Goal: Transaction & Acquisition: Download file/media

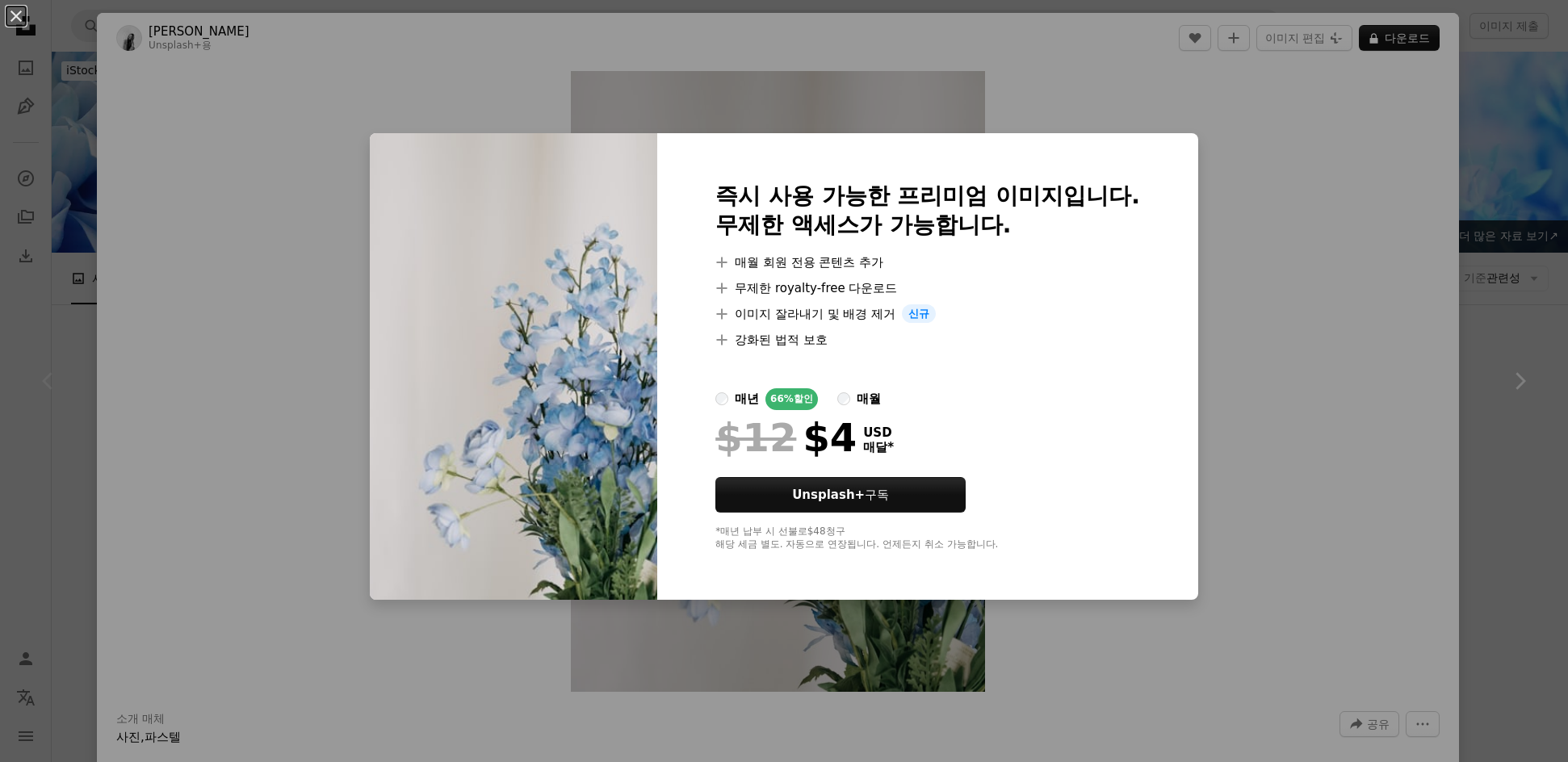
scroll to position [461, 0]
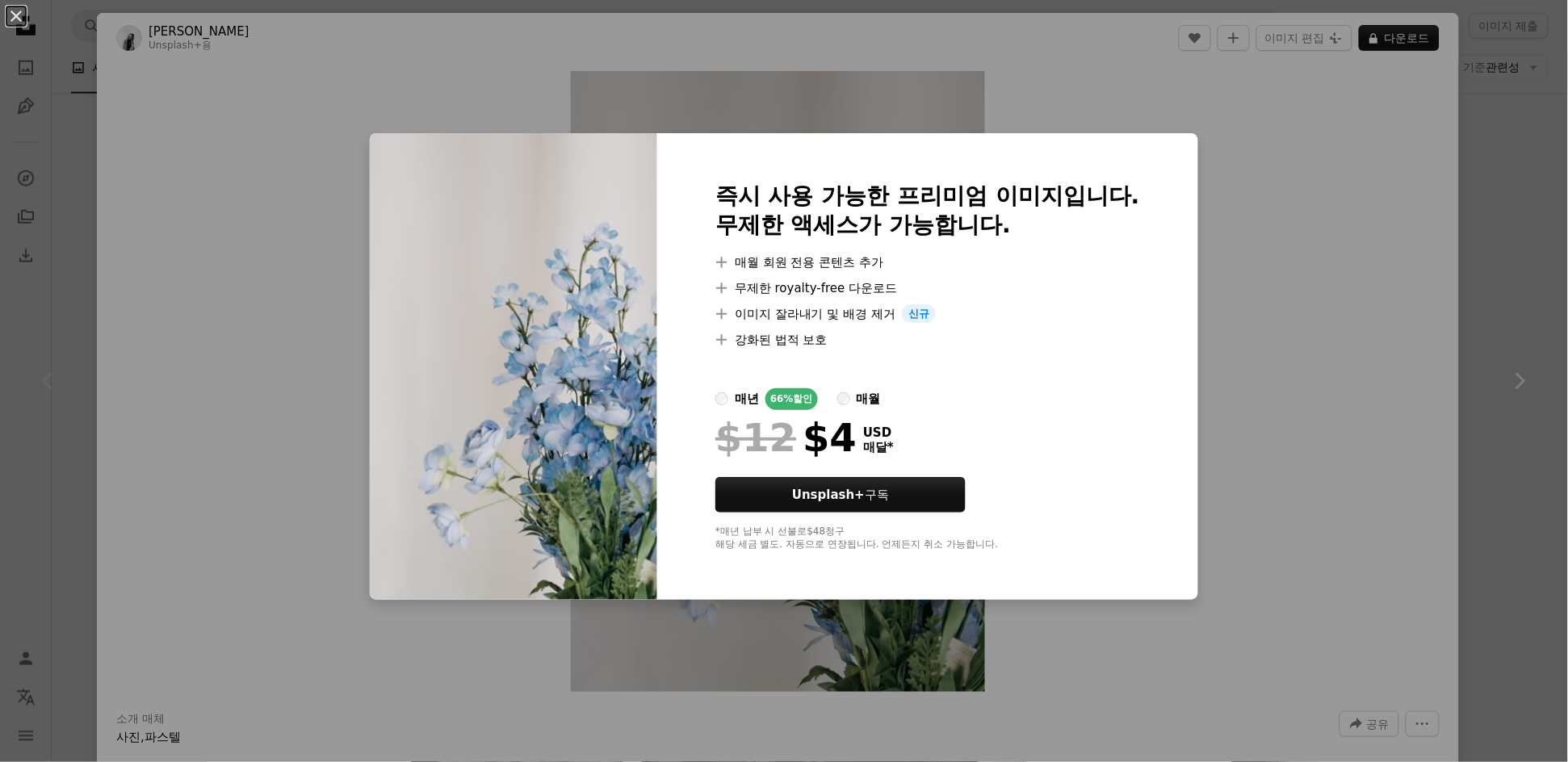
click at [1362, 160] on div "An X shape 즉시 사용 가능한 프리미엄 이미지입니다. 무제한 액세스가 가능합니다. A plus sign 매월 회원 전용 콘텐츠 추가 A…" at bounding box center [784, 381] width 1568 height 762
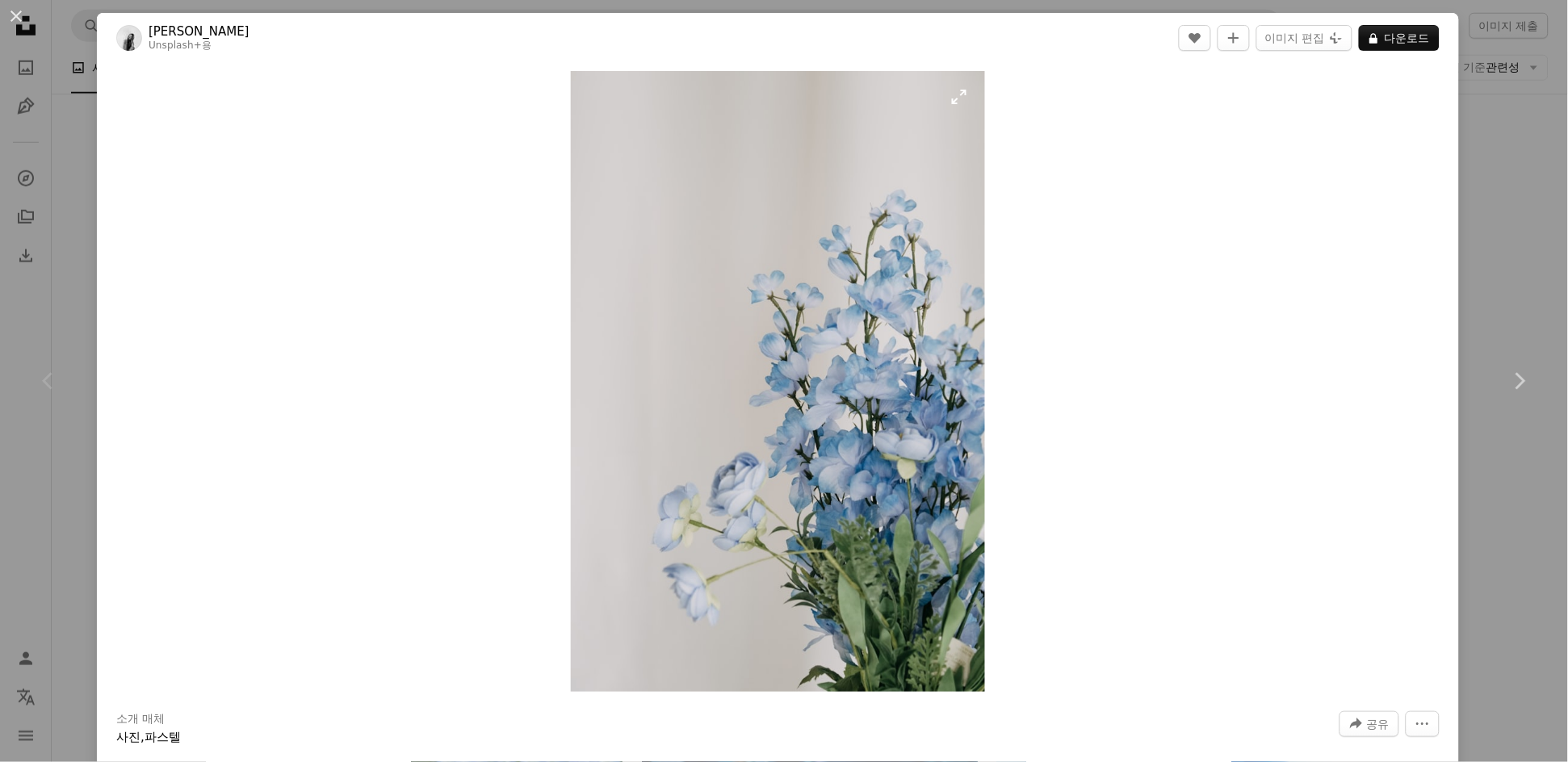
click at [872, 477] on img "이 이미지 확대" at bounding box center [777, 382] width 414 height 621
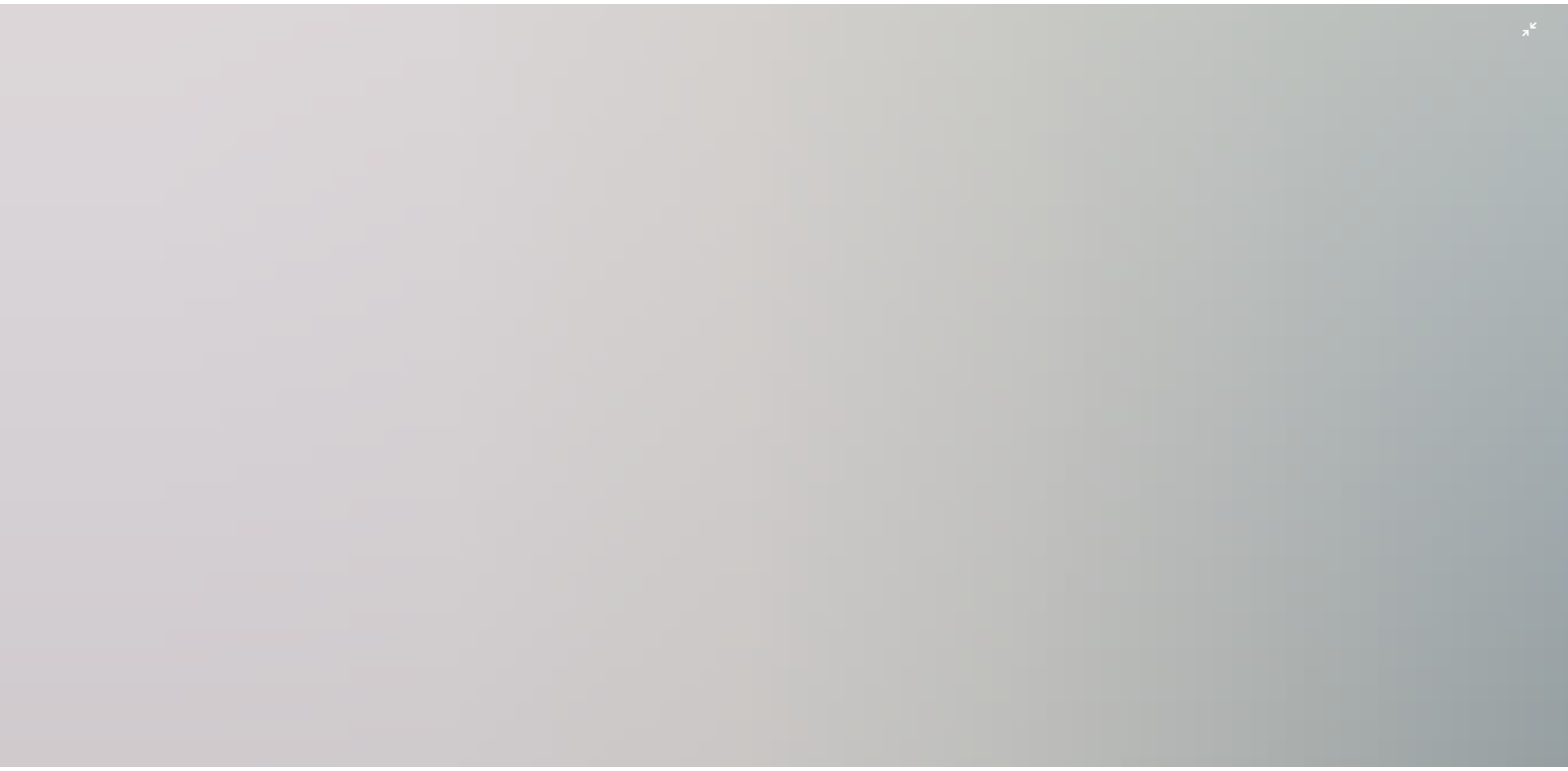
scroll to position [599, 0]
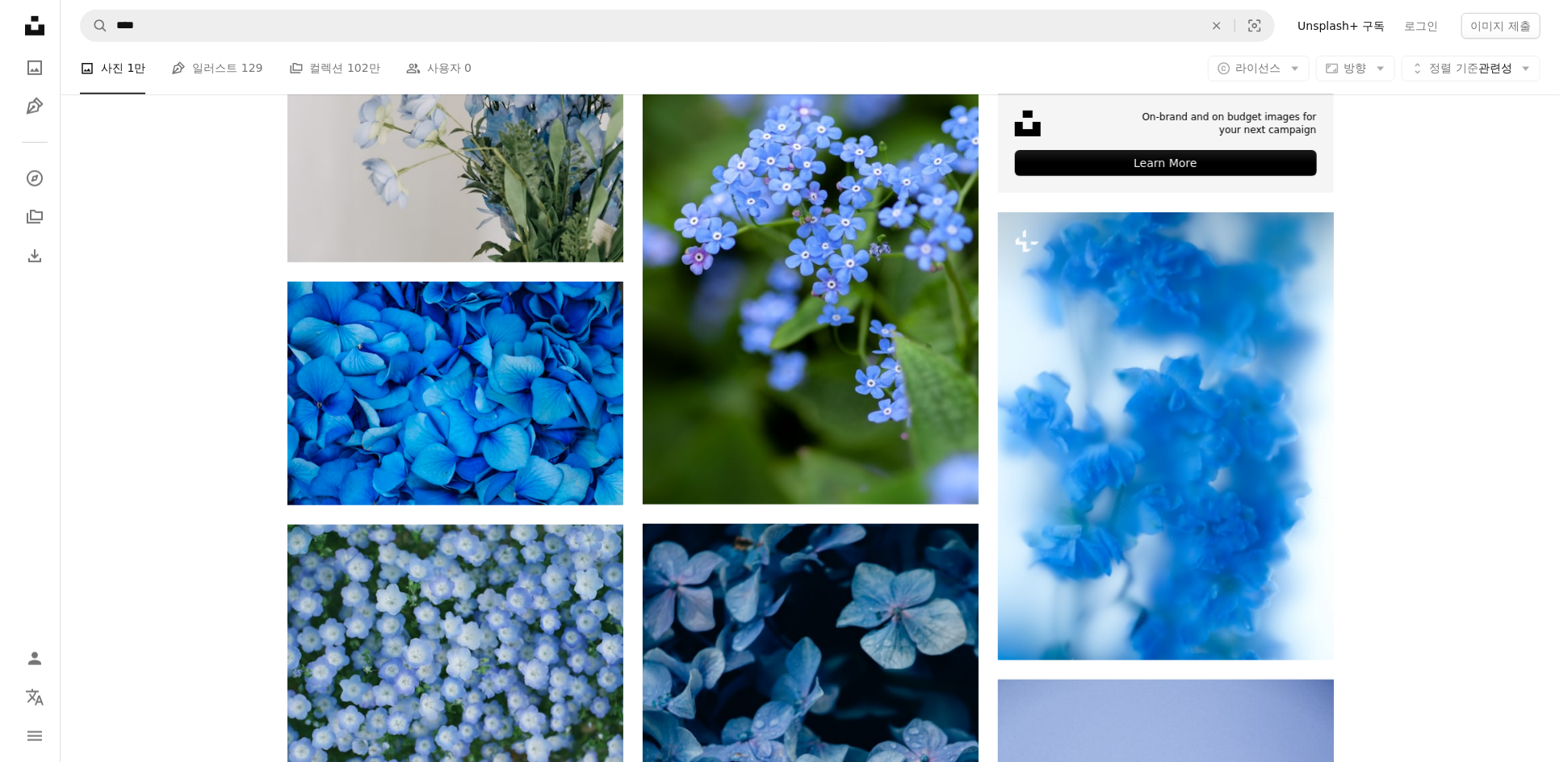
scroll to position [576, 0]
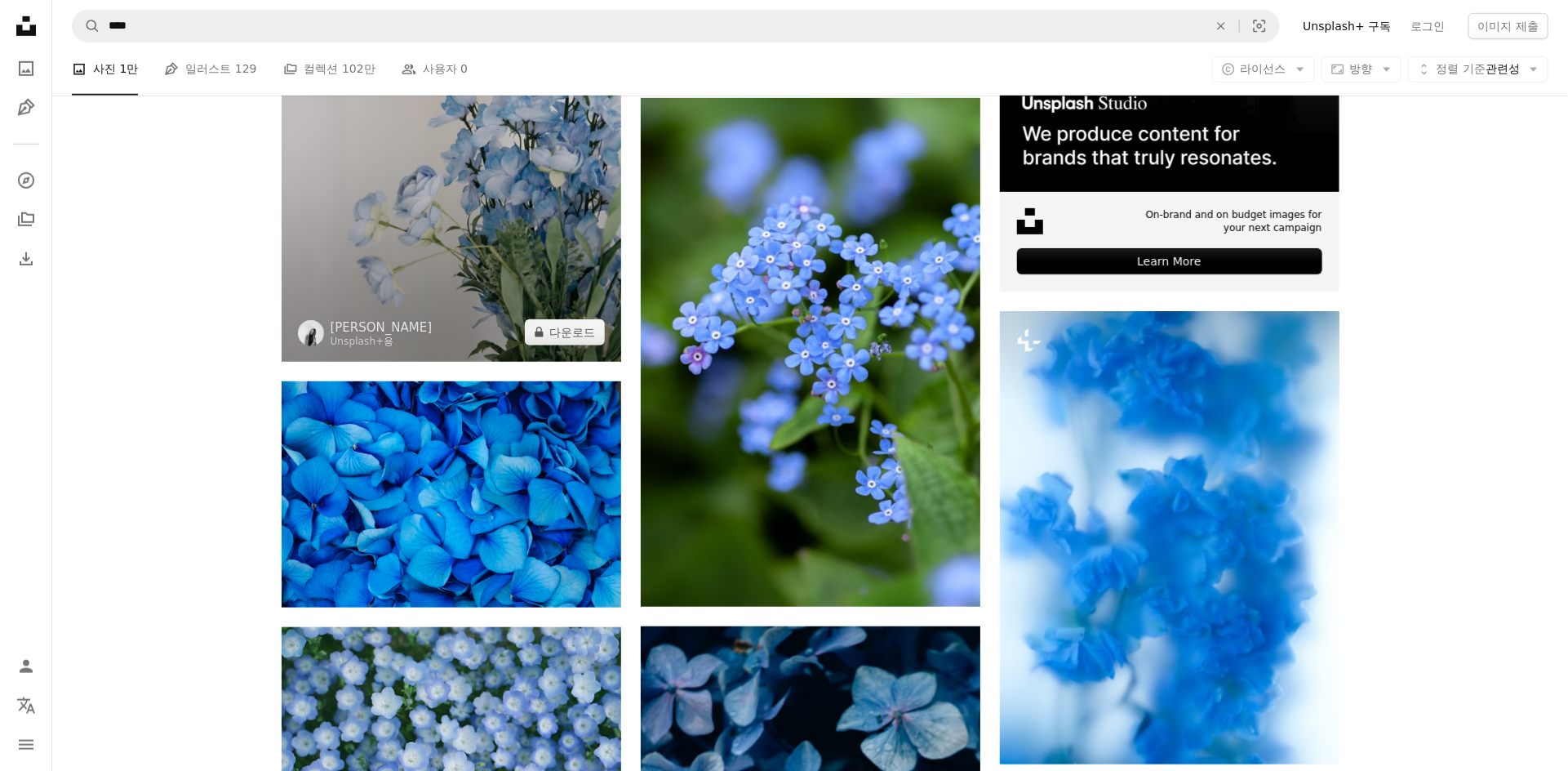
click at [567, 270] on img at bounding box center [451, 107] width 340 height 510
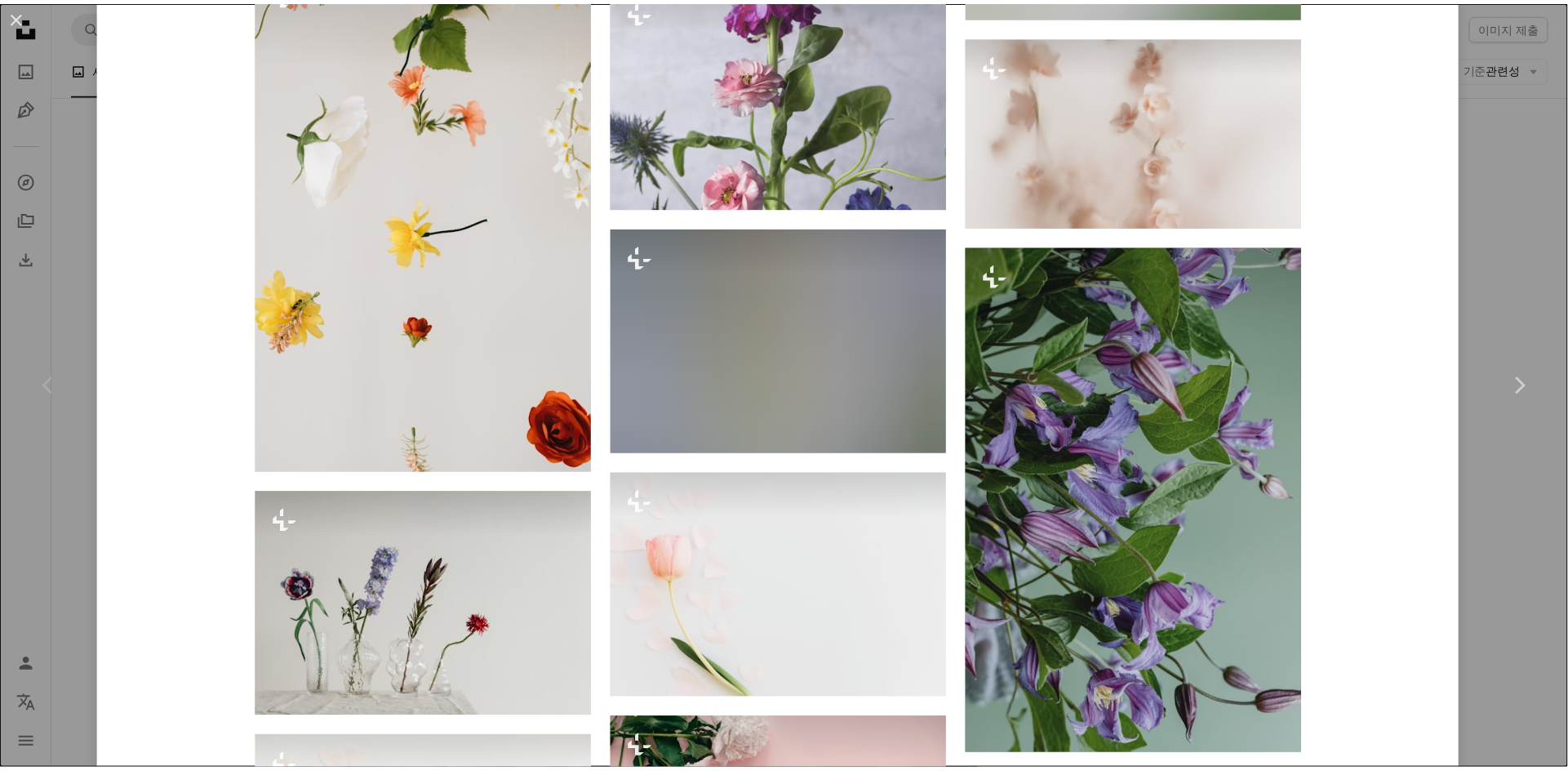
scroll to position [10250, 0]
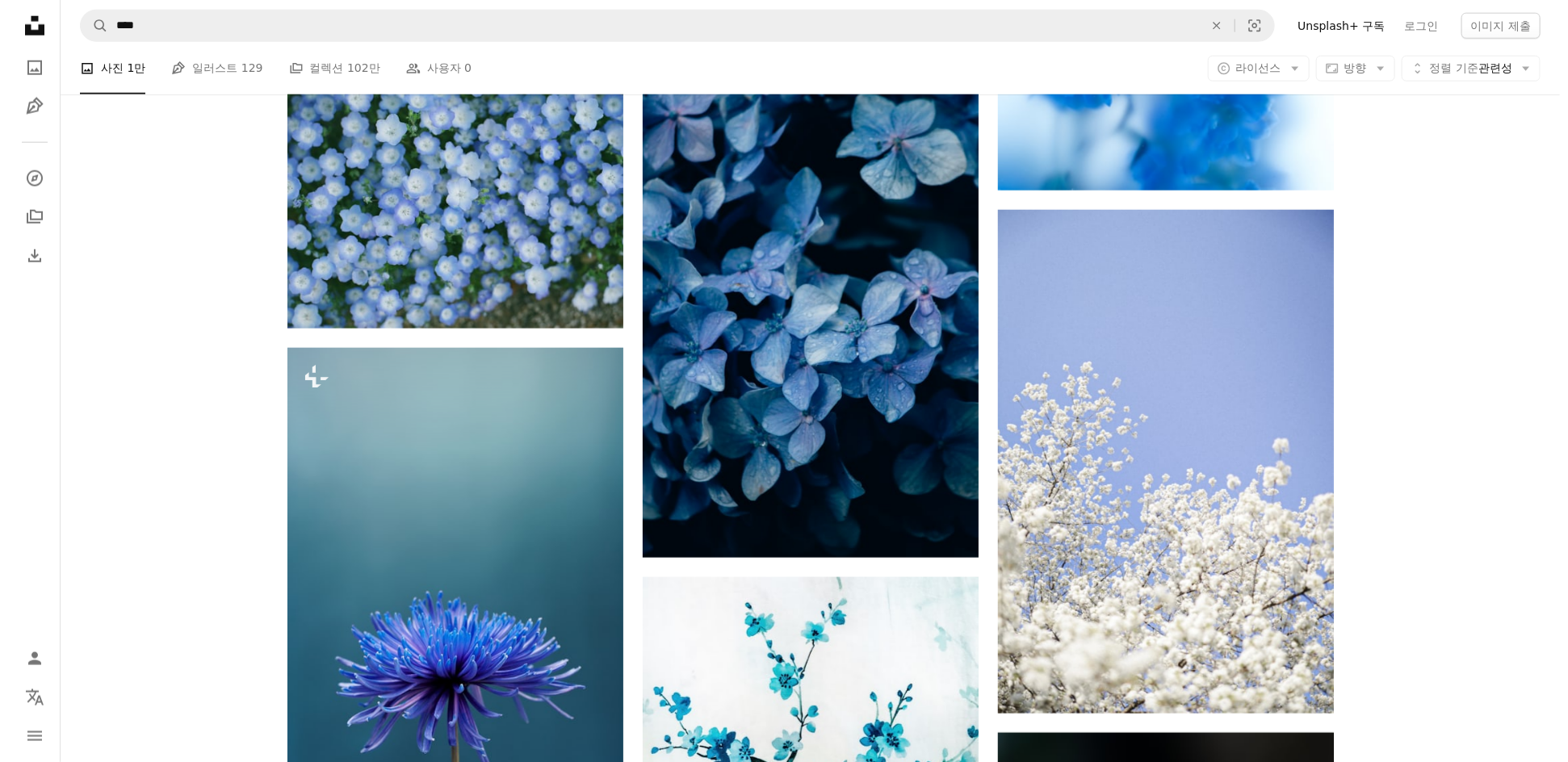
scroll to position [922, 0]
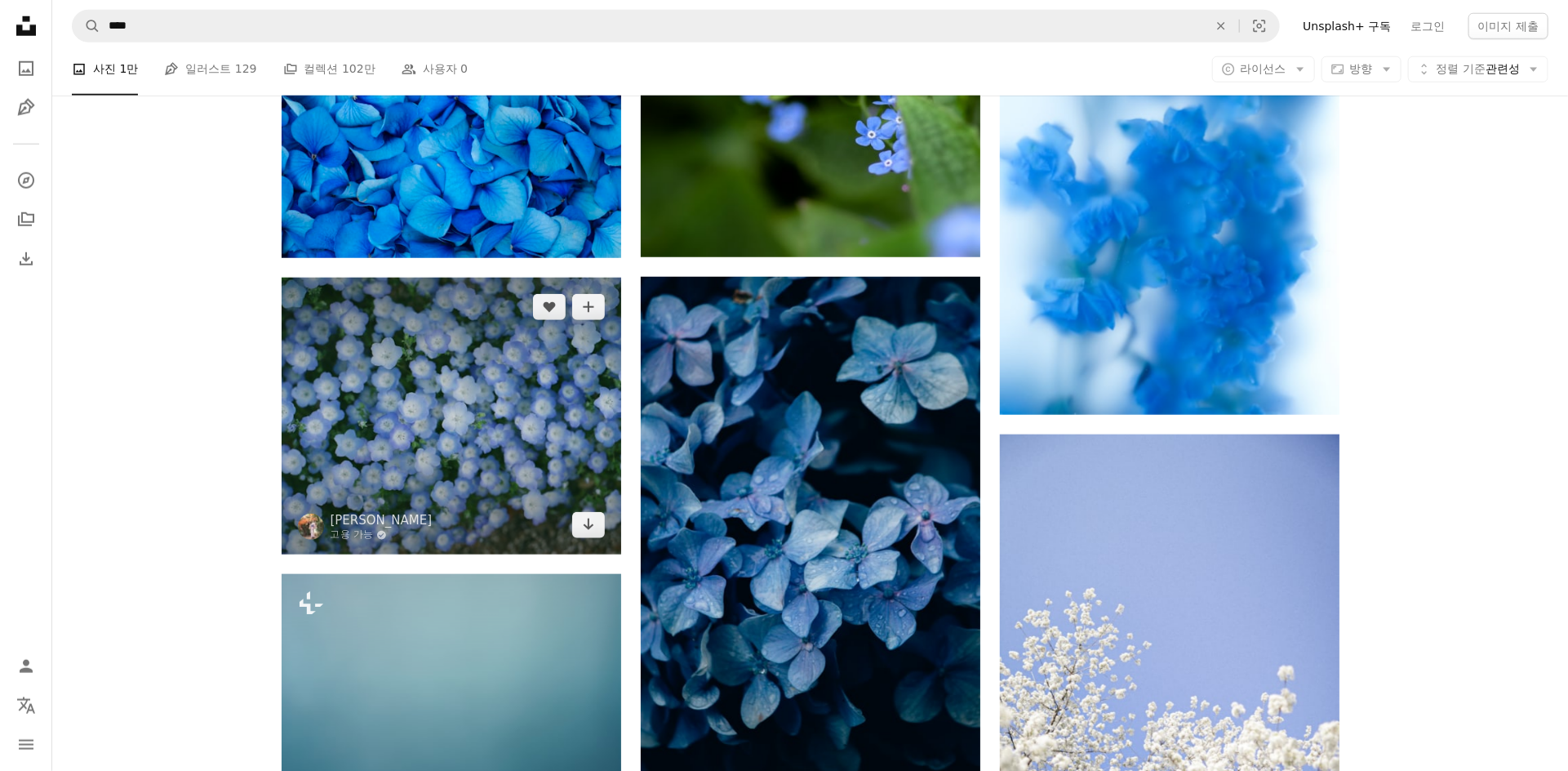
click at [420, 412] on img at bounding box center [451, 415] width 340 height 277
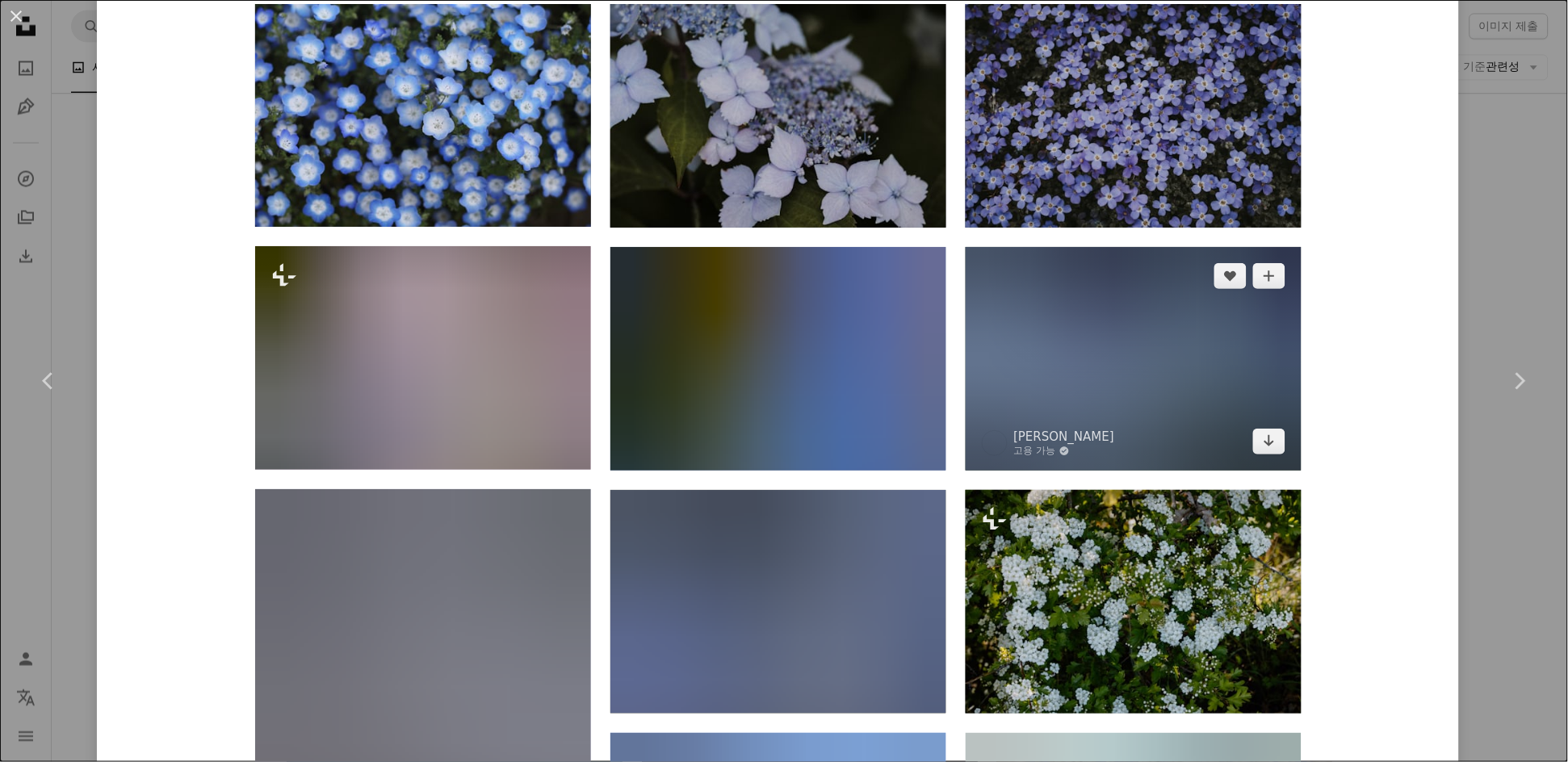
scroll to position [1268, 0]
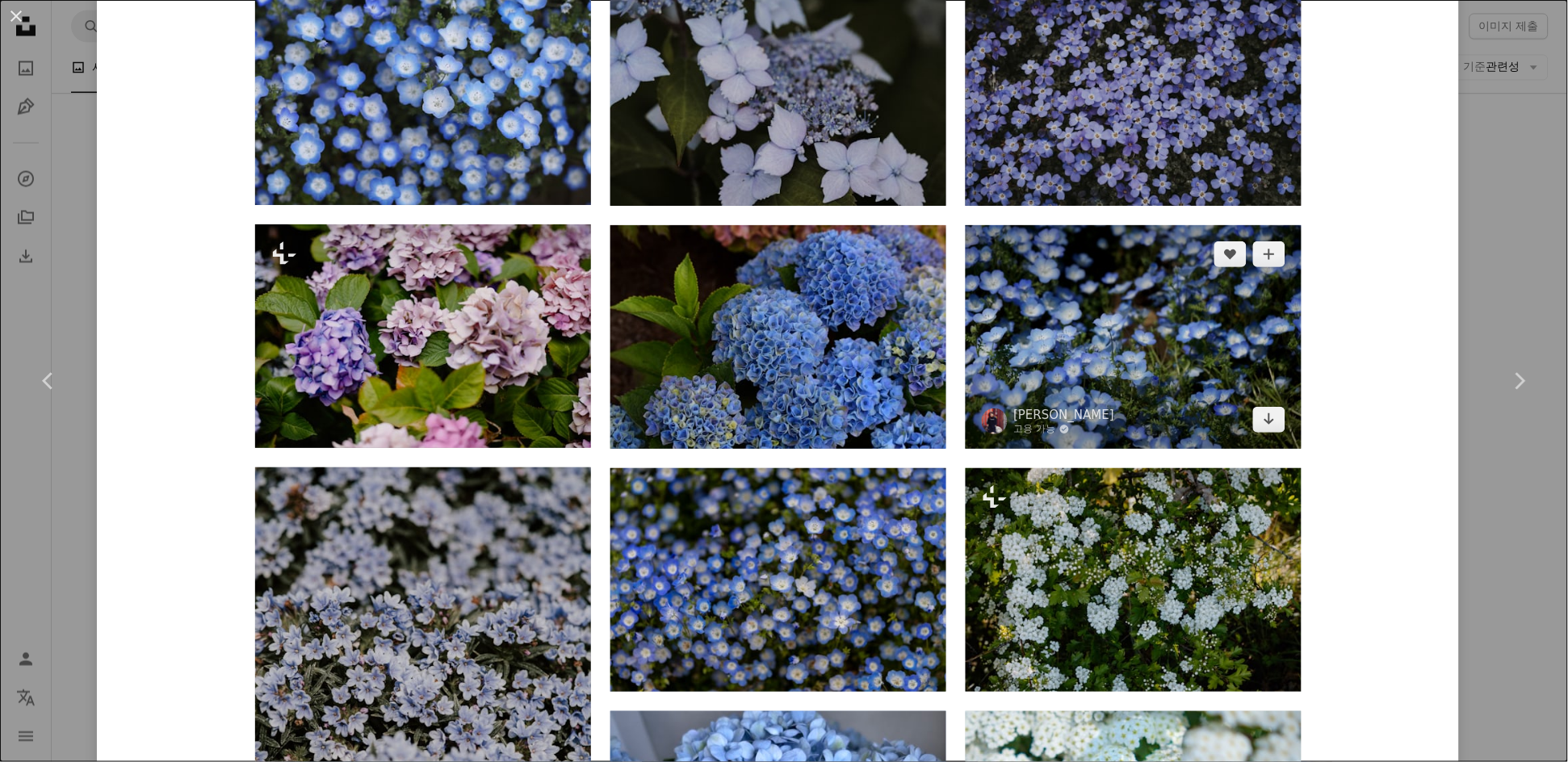
click at [1136, 326] on img at bounding box center [1134, 336] width 336 height 224
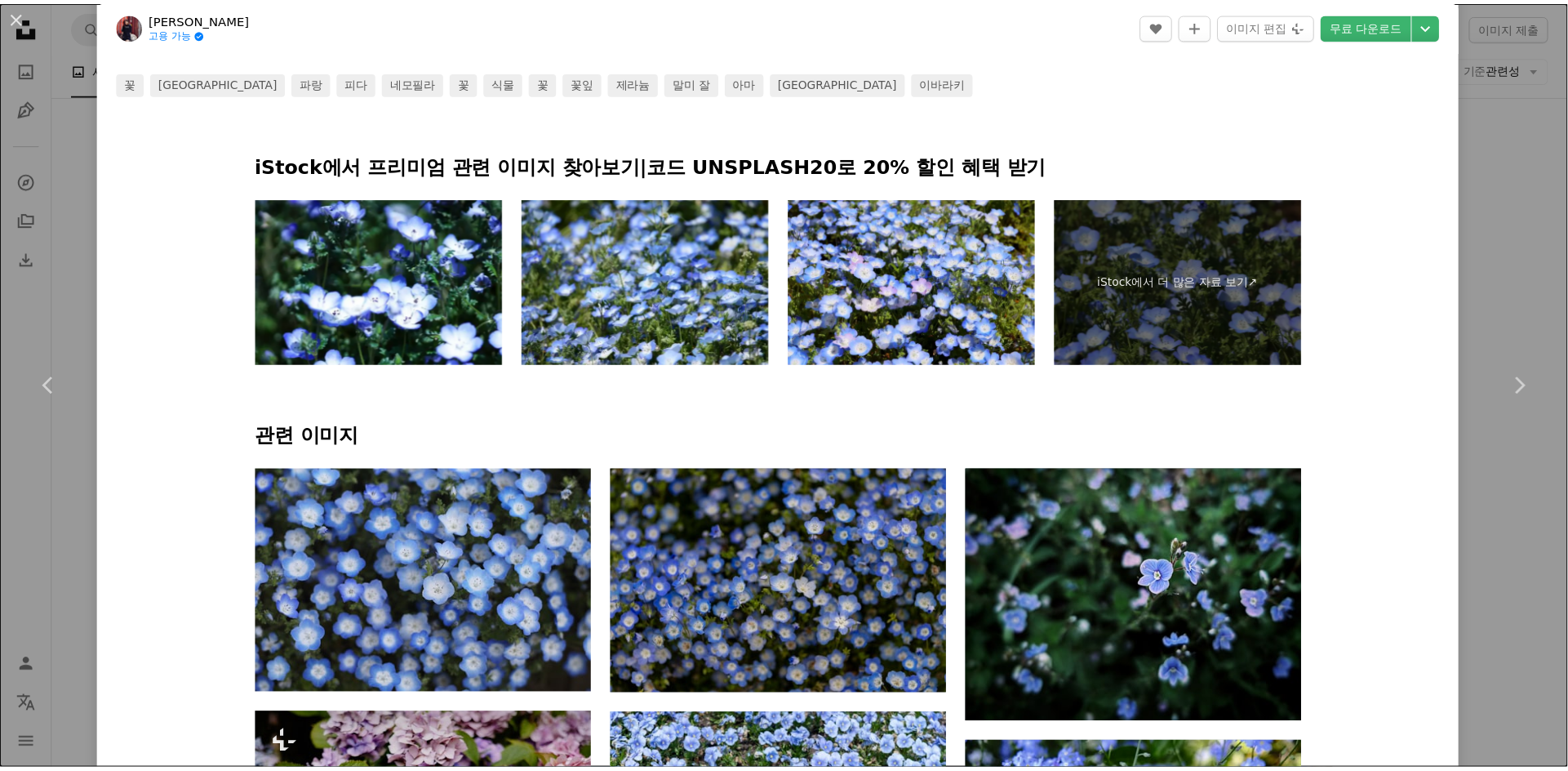
scroll to position [1517, 0]
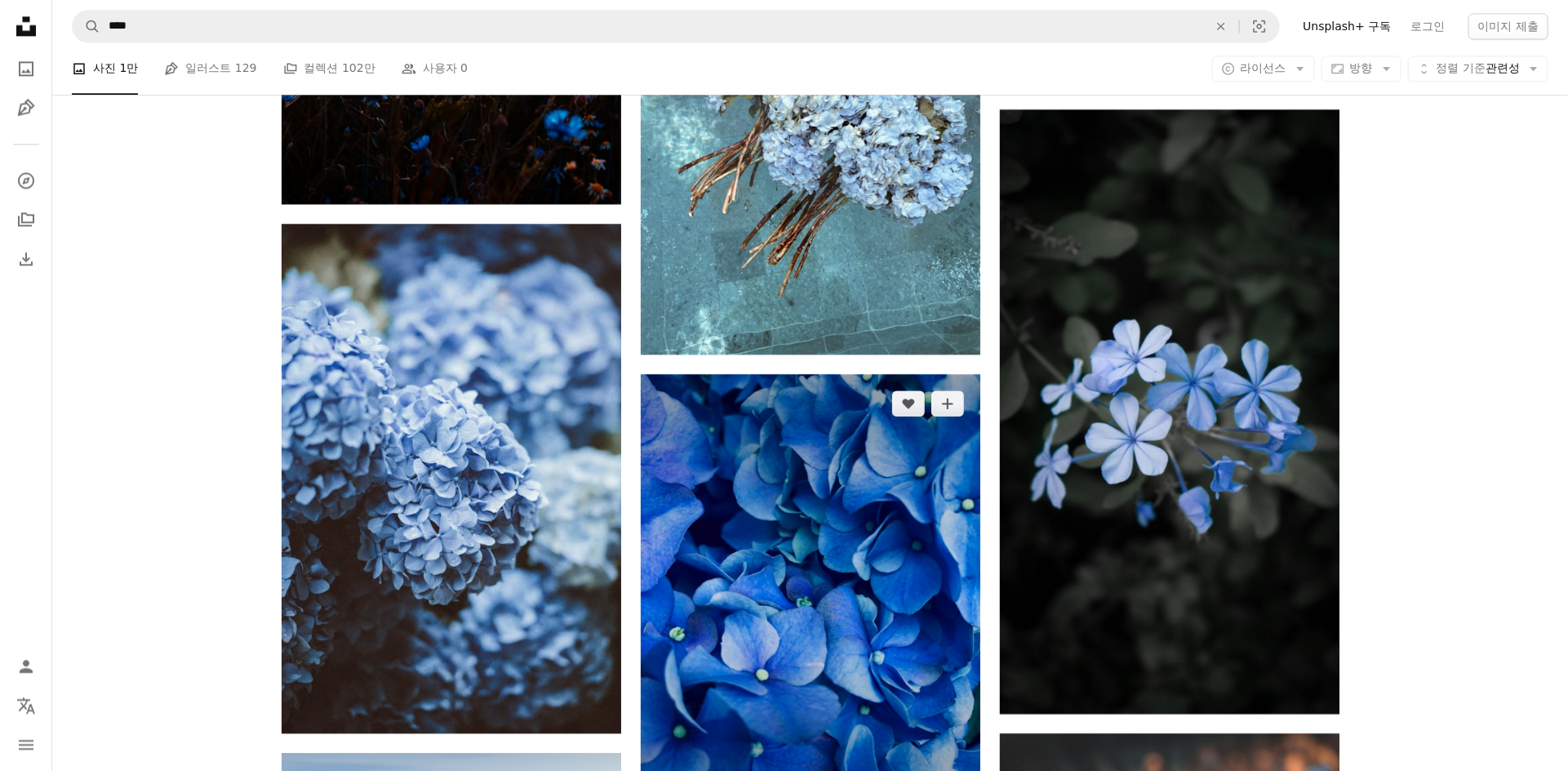
scroll to position [2683, 0]
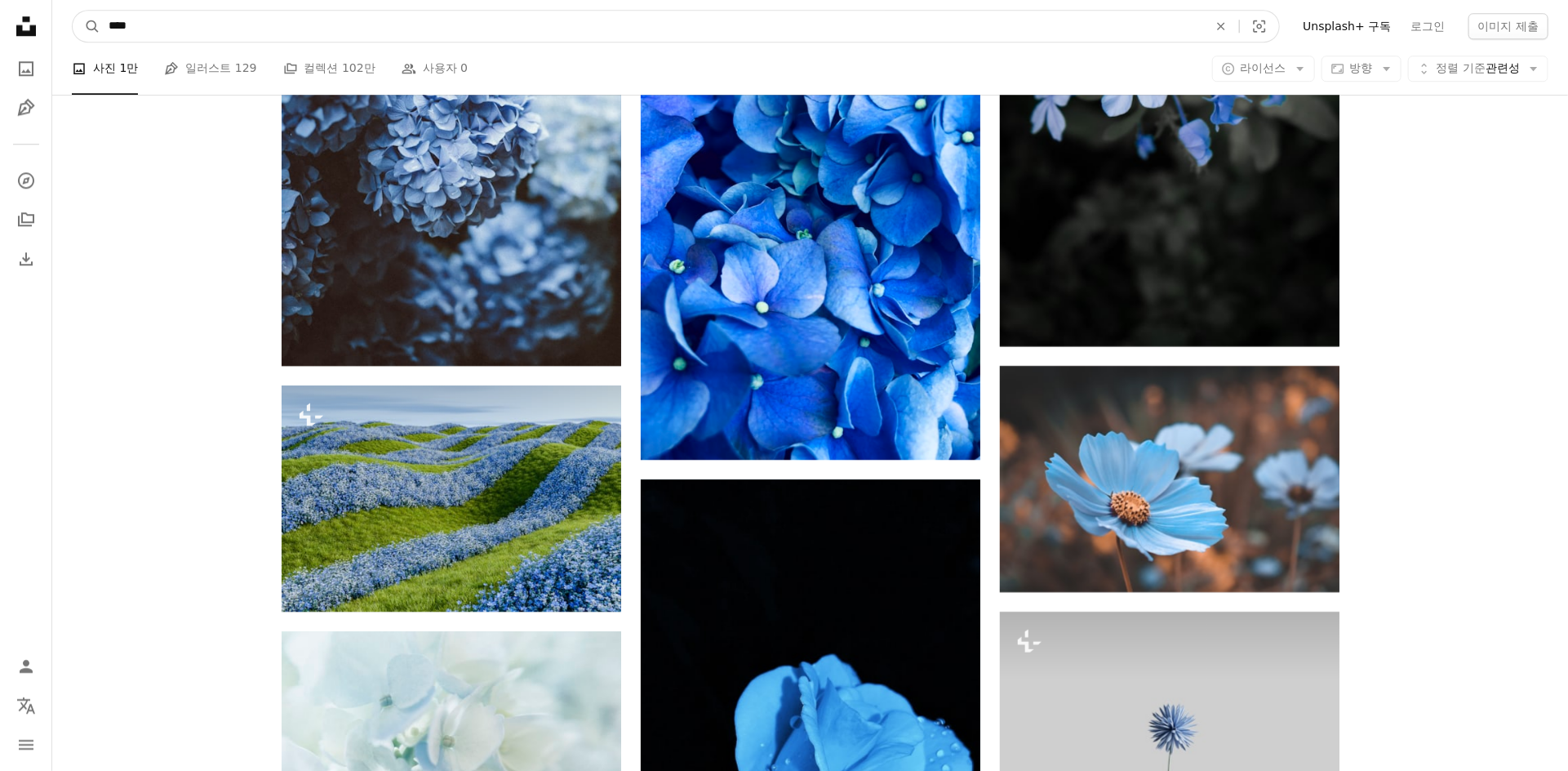
drag, startPoint x: 687, startPoint y: 36, endPoint x: 0, endPoint y: 62, distance: 687.5
type input "***"
click at [72, 11] on button "A magnifying glass" at bounding box center [86, 26] width 28 height 31
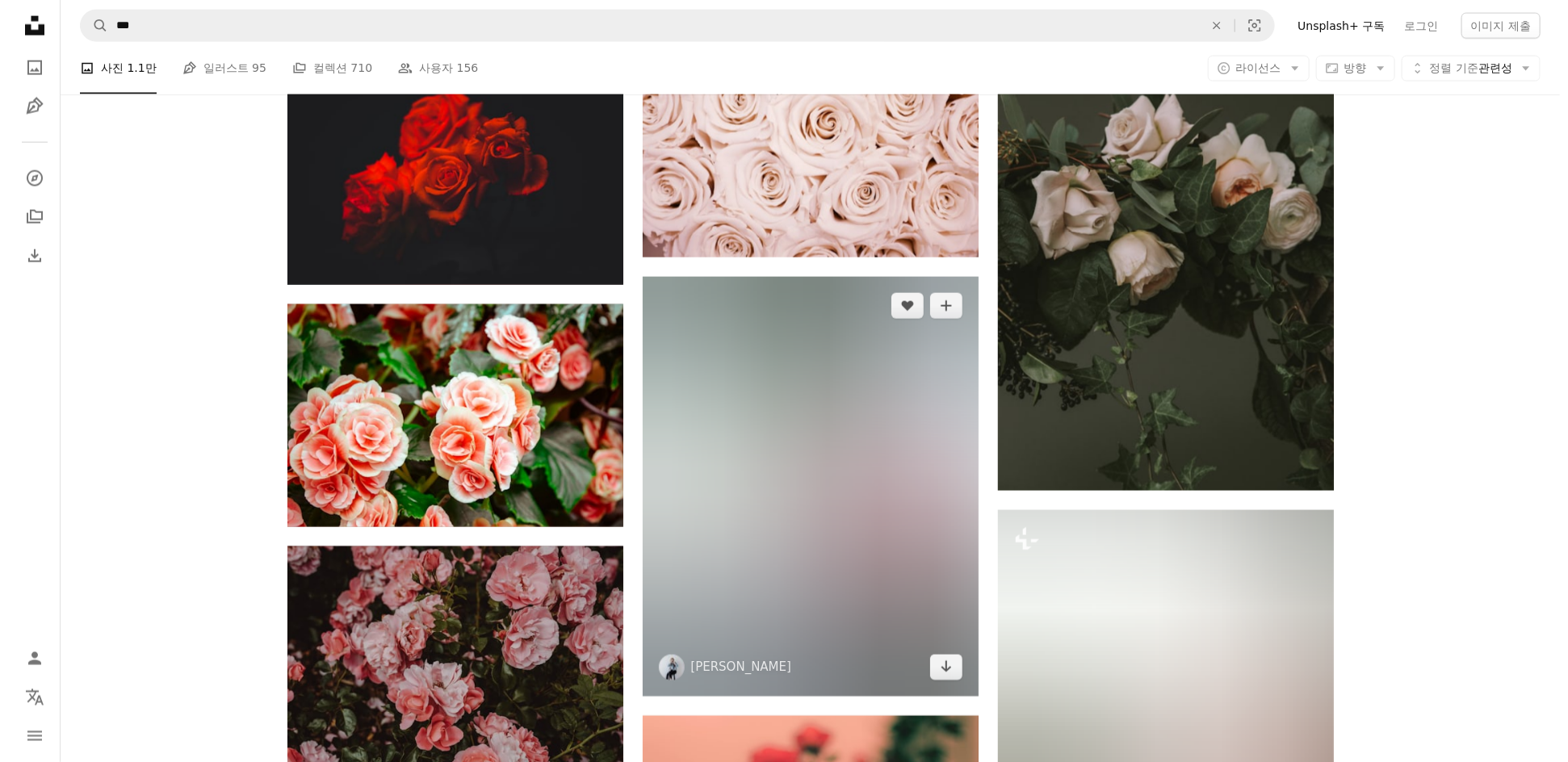
scroll to position [5535, 0]
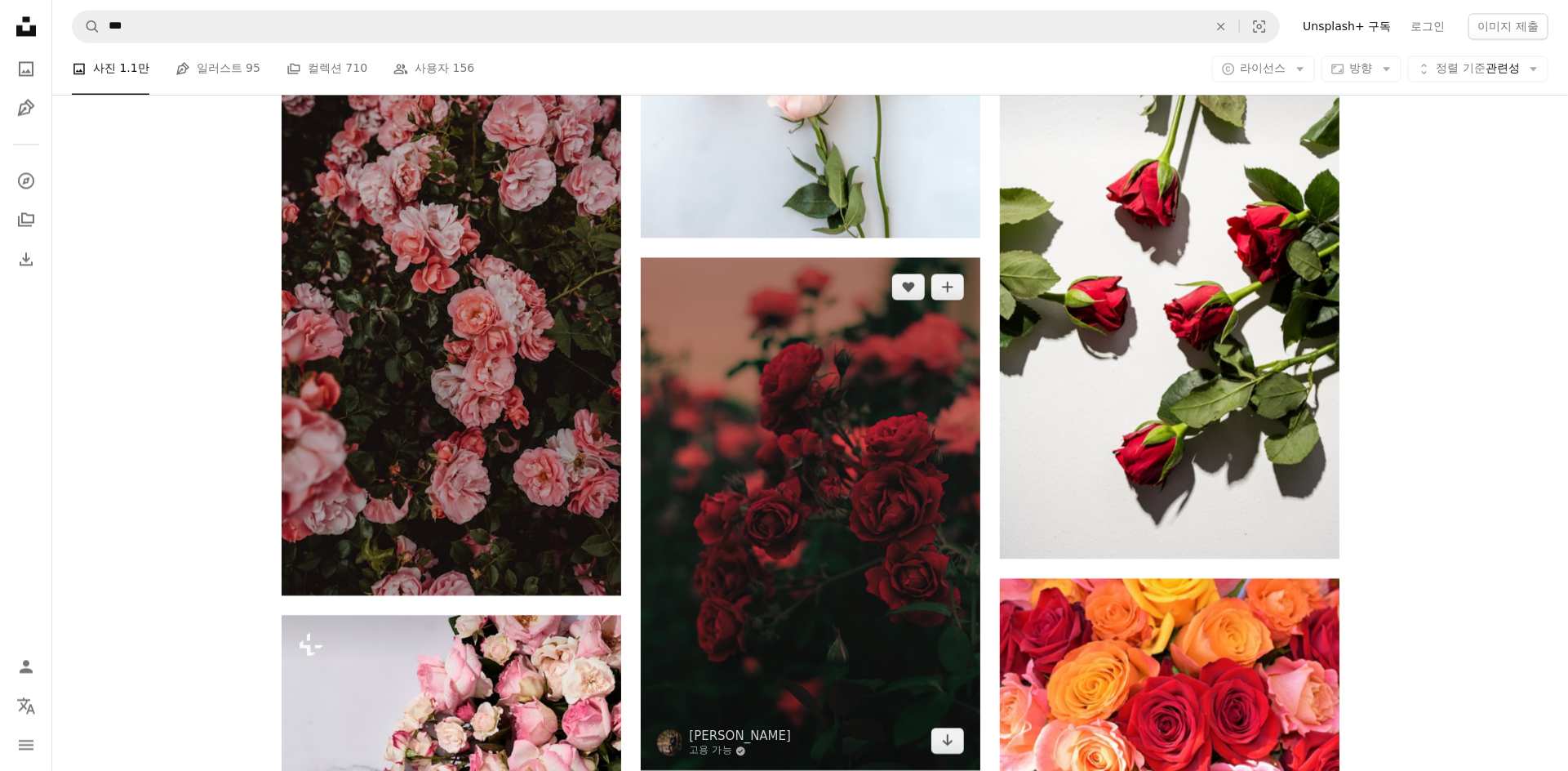
click at [927, 597] on img at bounding box center [810, 514] width 340 height 513
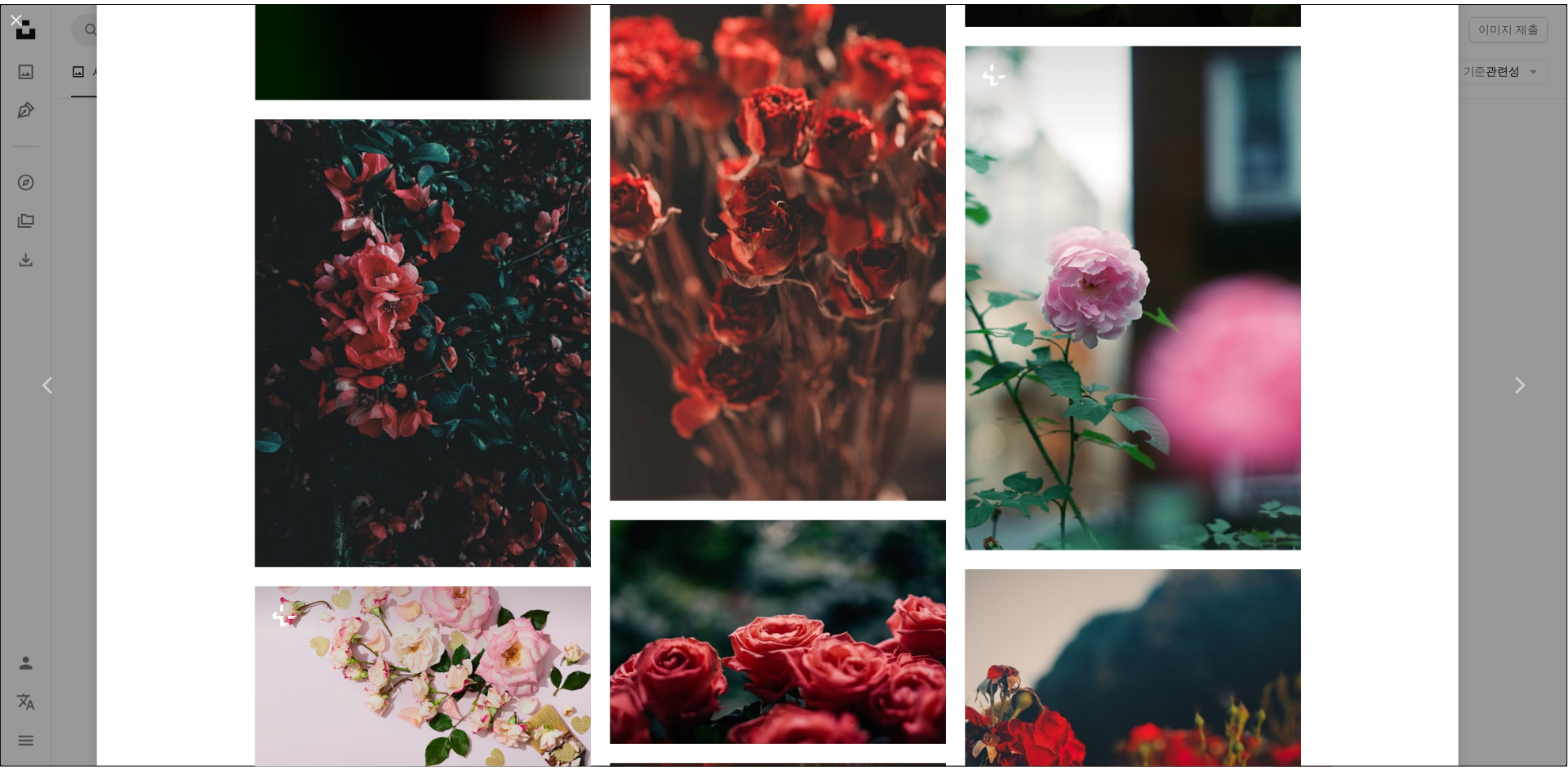
scroll to position [4083, 0]
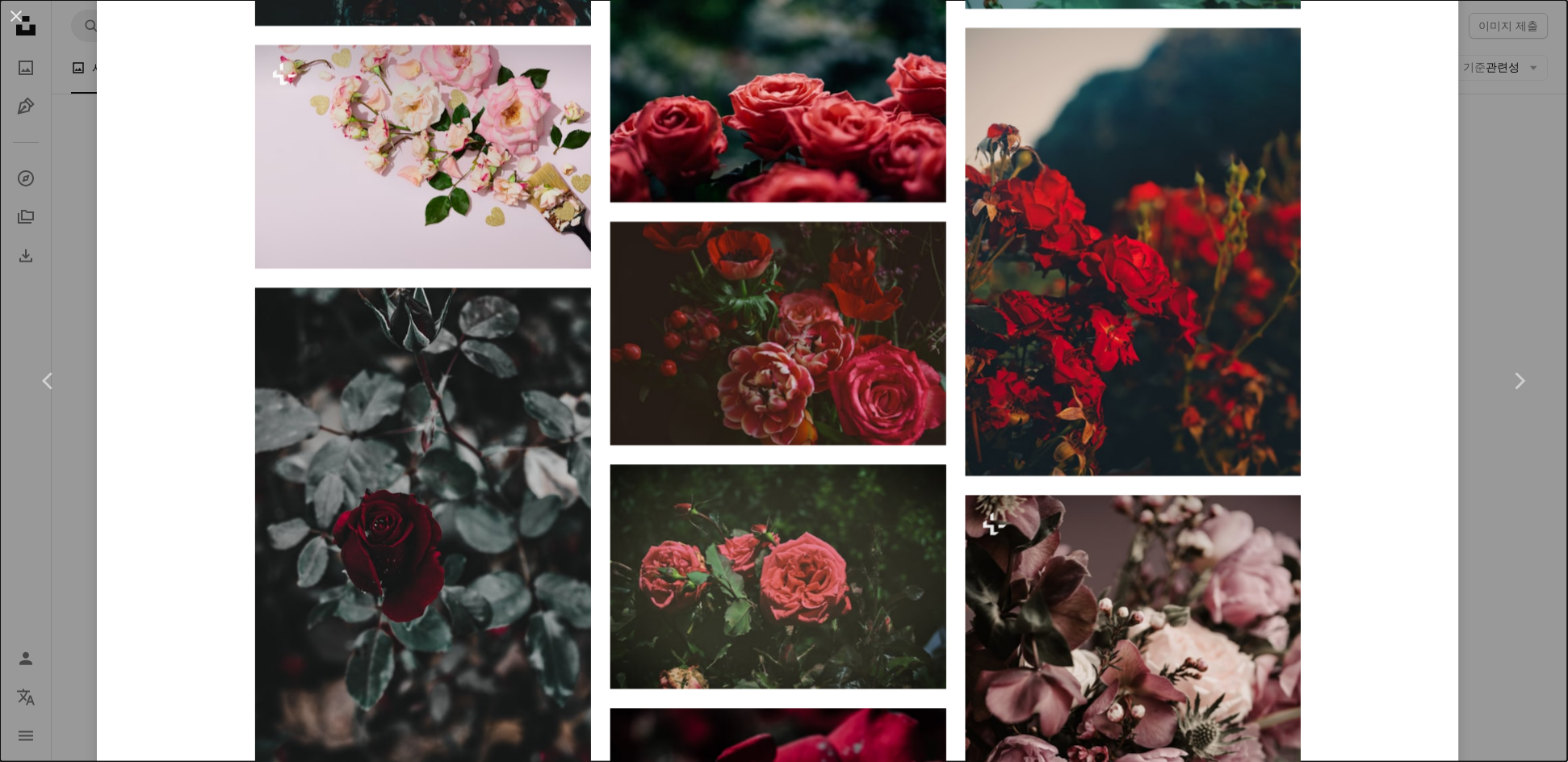
click at [1492, 477] on div "An X shape Chevron left Chevron right [PERSON_NAME] 고용 가능 A checkmark inside of…" at bounding box center [784, 381] width 1568 height 762
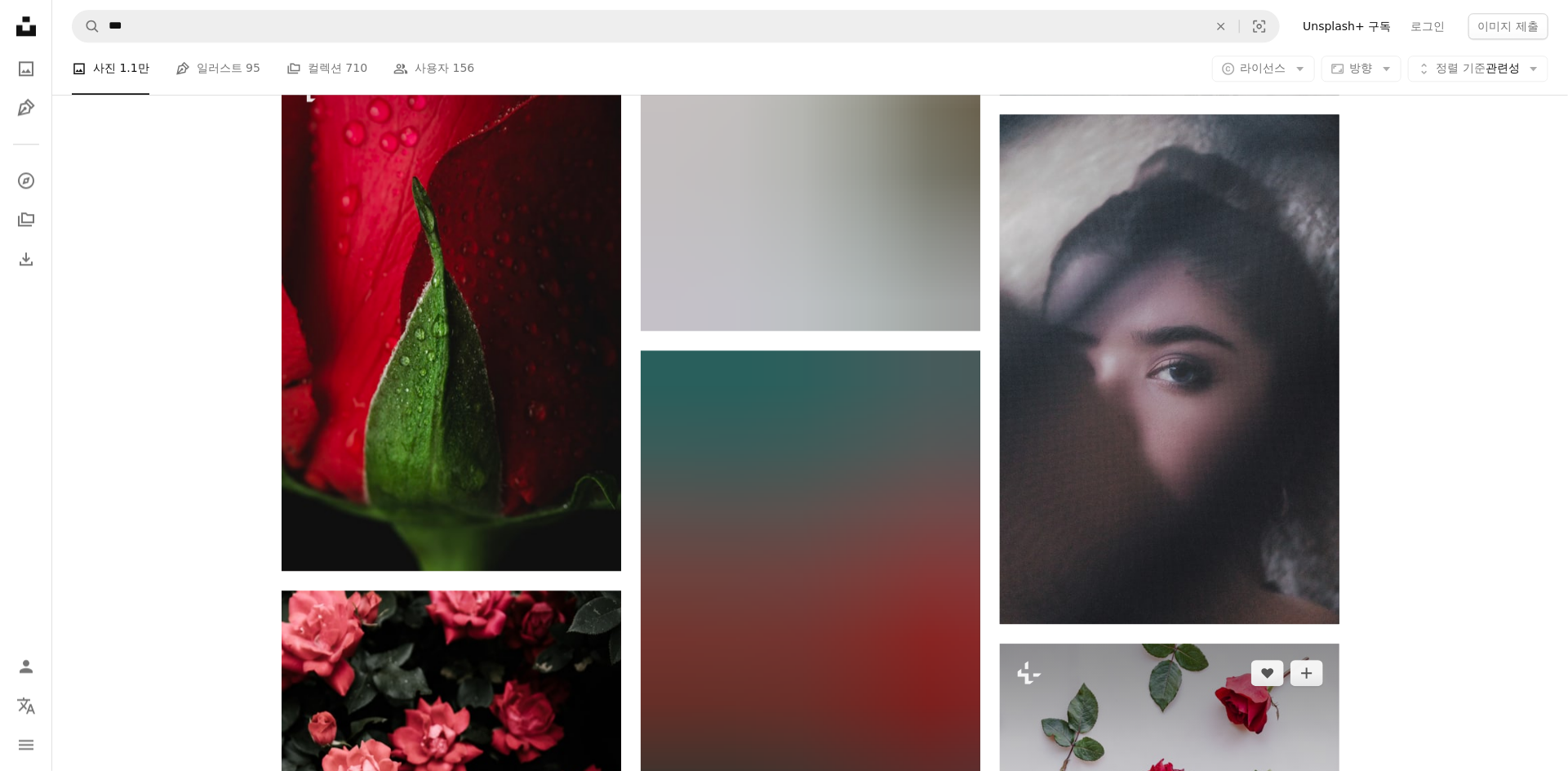
scroll to position [10383, 0]
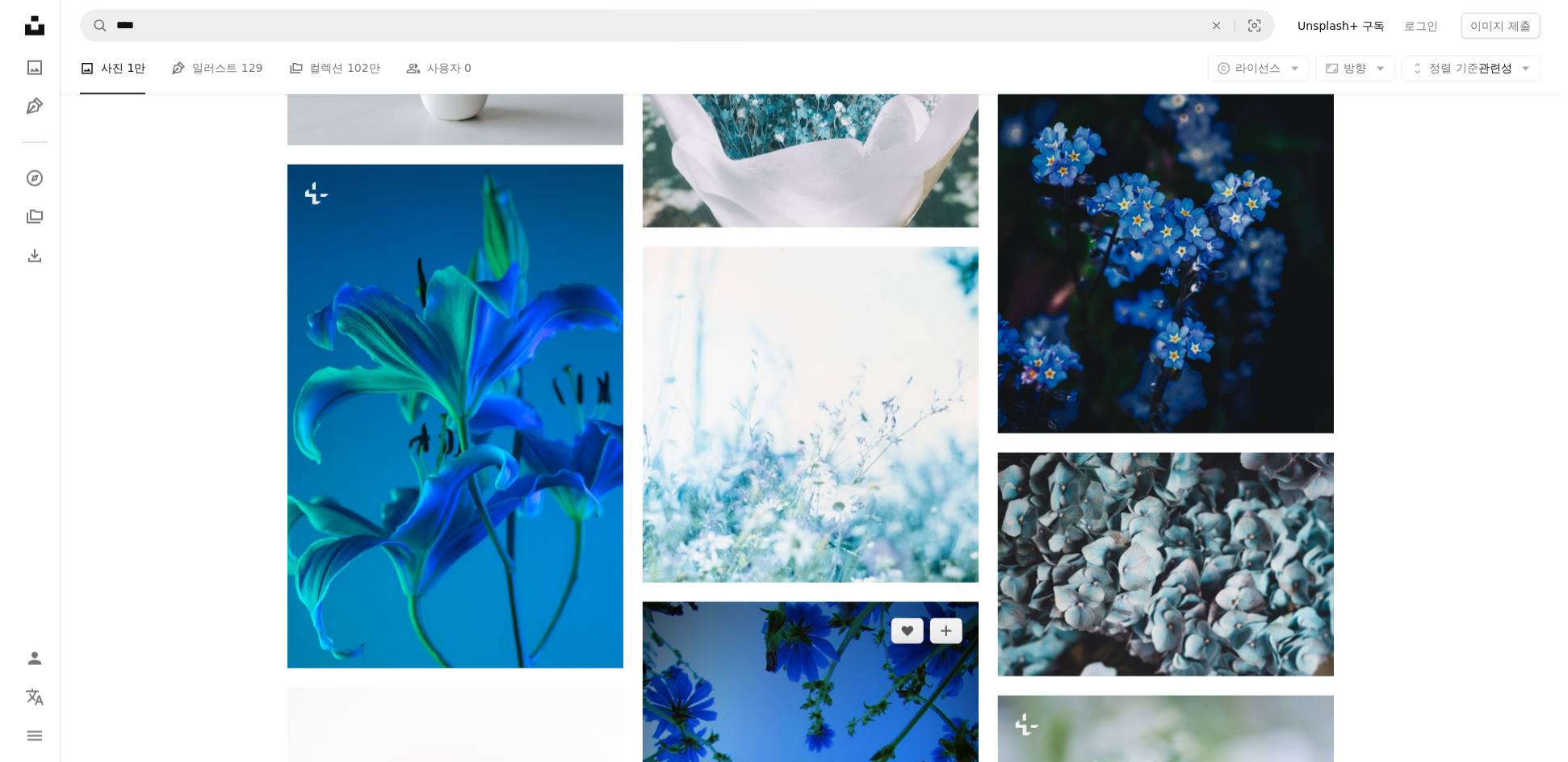
scroll to position [4612, 0]
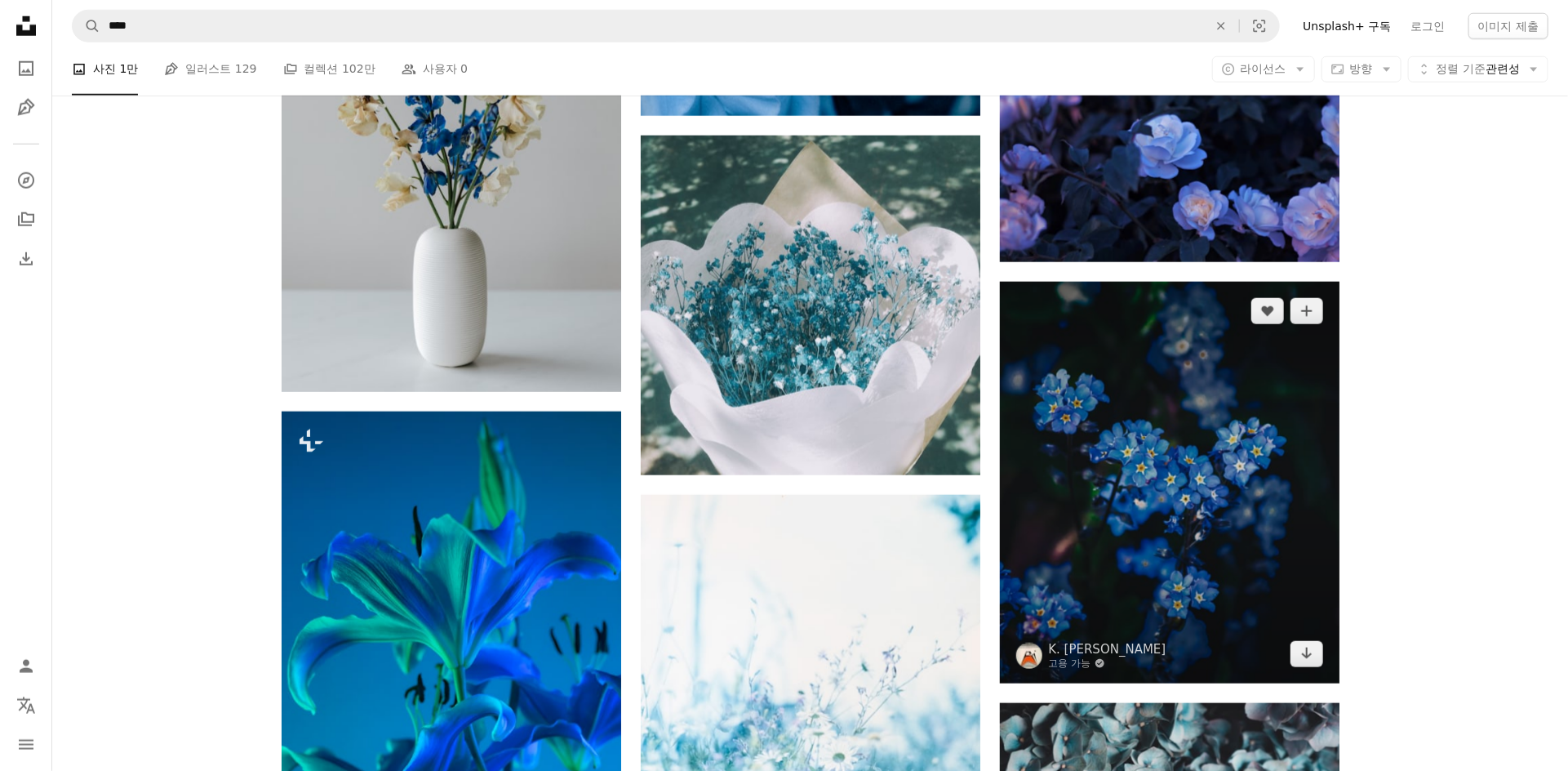
click at [1099, 439] on img at bounding box center [1169, 482] width 340 height 402
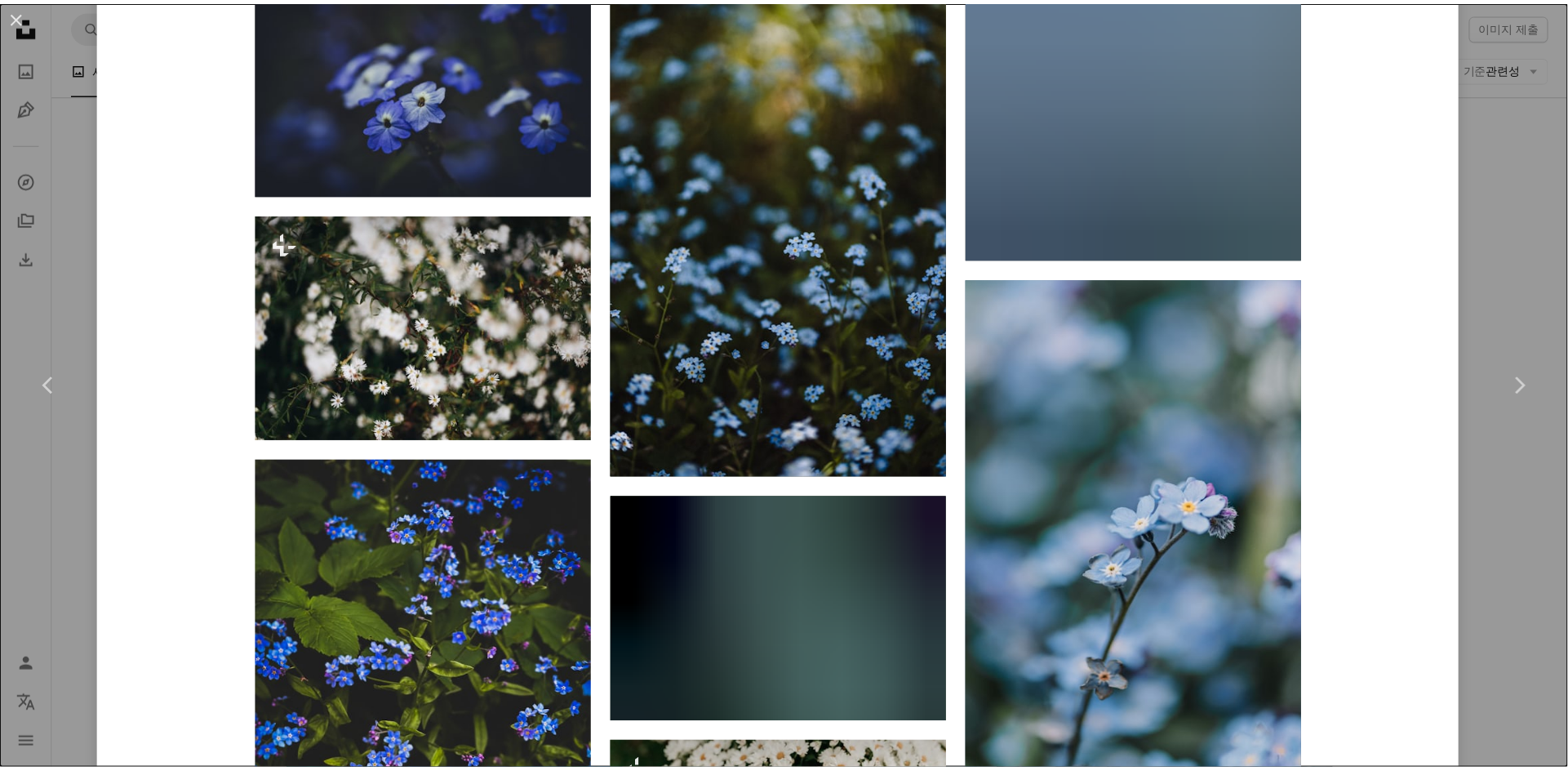
scroll to position [2683, 0]
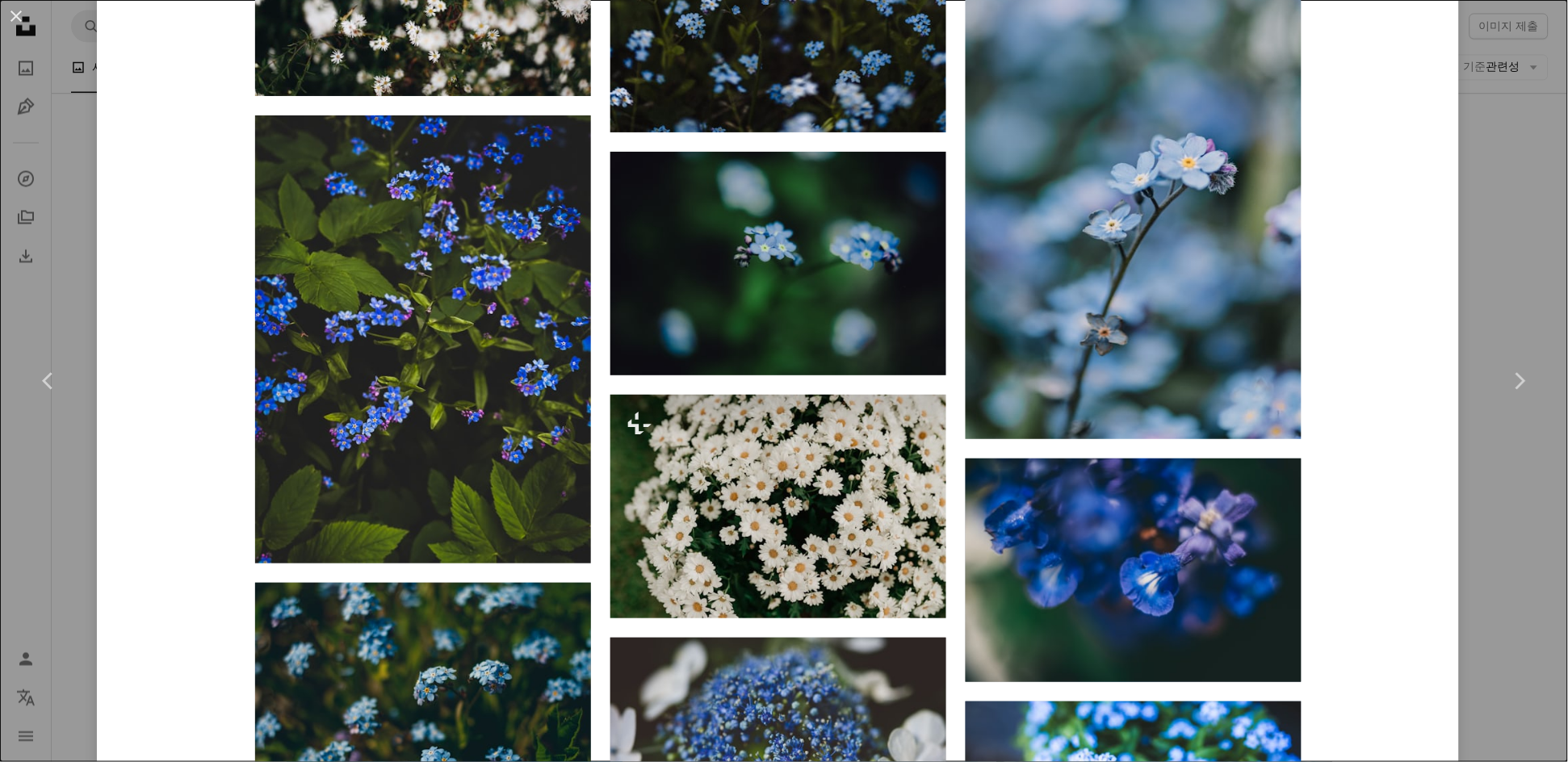
click at [1503, 512] on div "An X shape Chevron left Chevron right K. [PERSON_NAME] 고용 가능 A checkmark inside…" at bounding box center [784, 381] width 1568 height 762
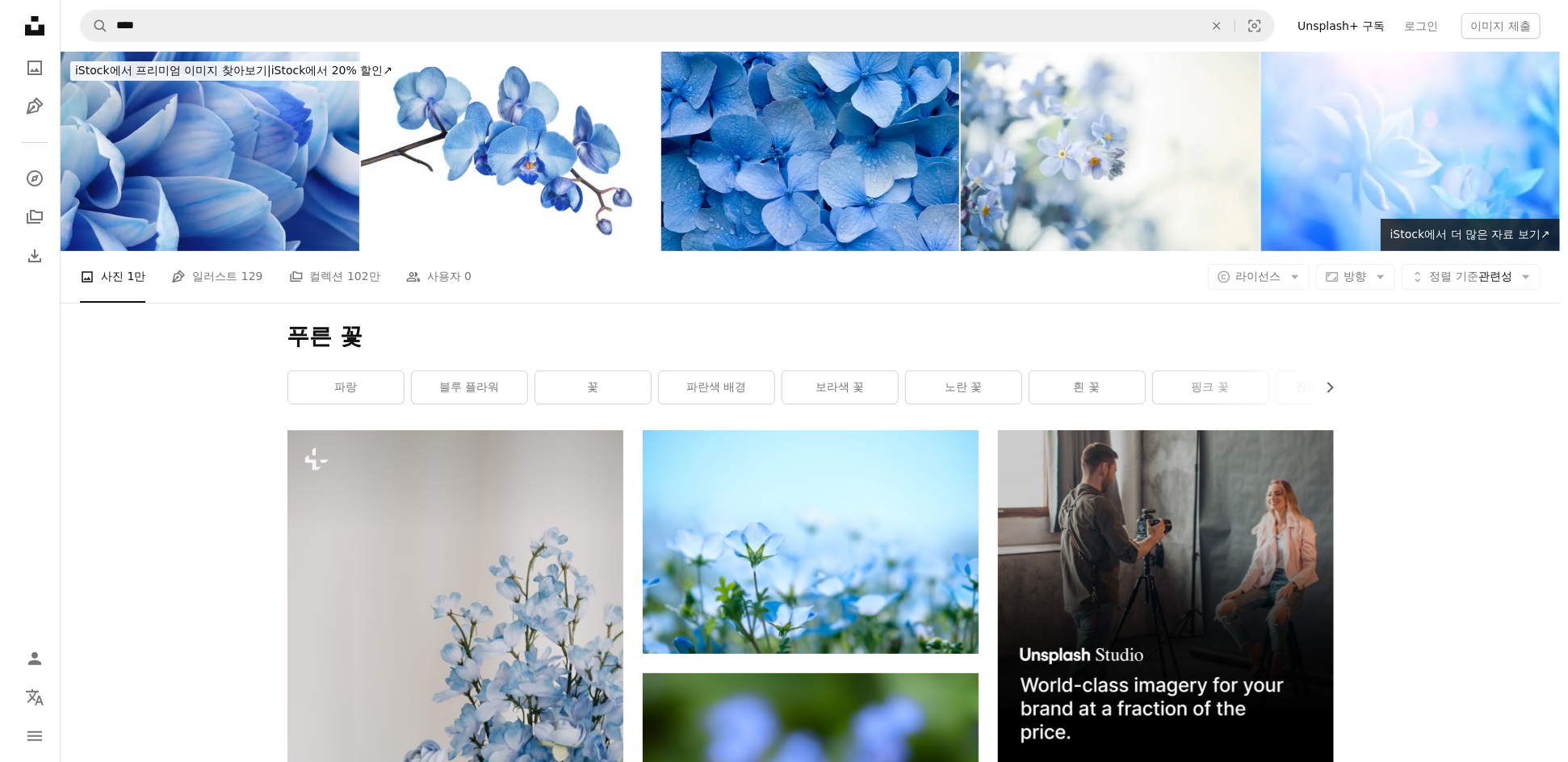
scroll to position [346, 0]
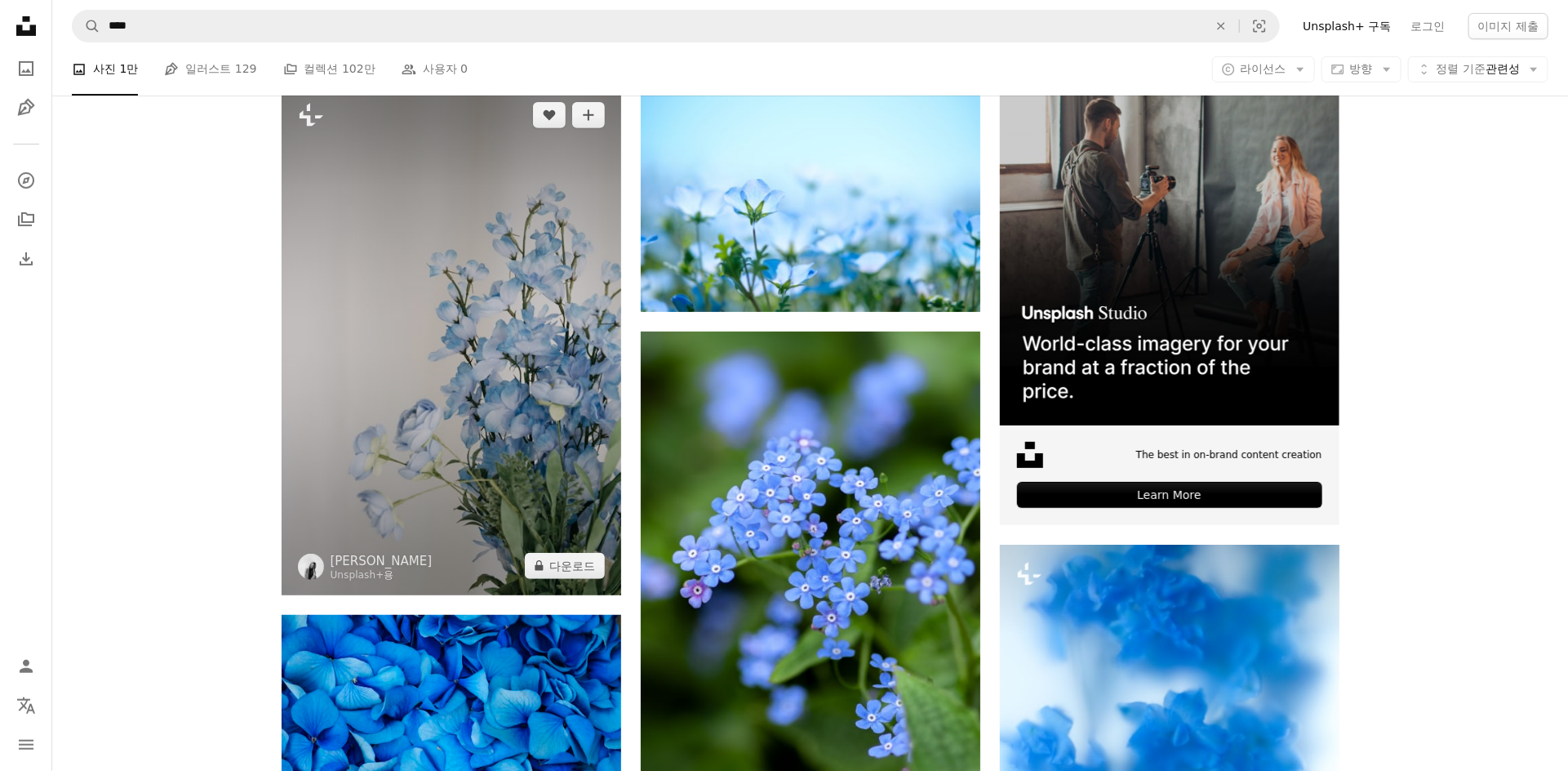
click at [518, 340] on img at bounding box center [451, 340] width 340 height 510
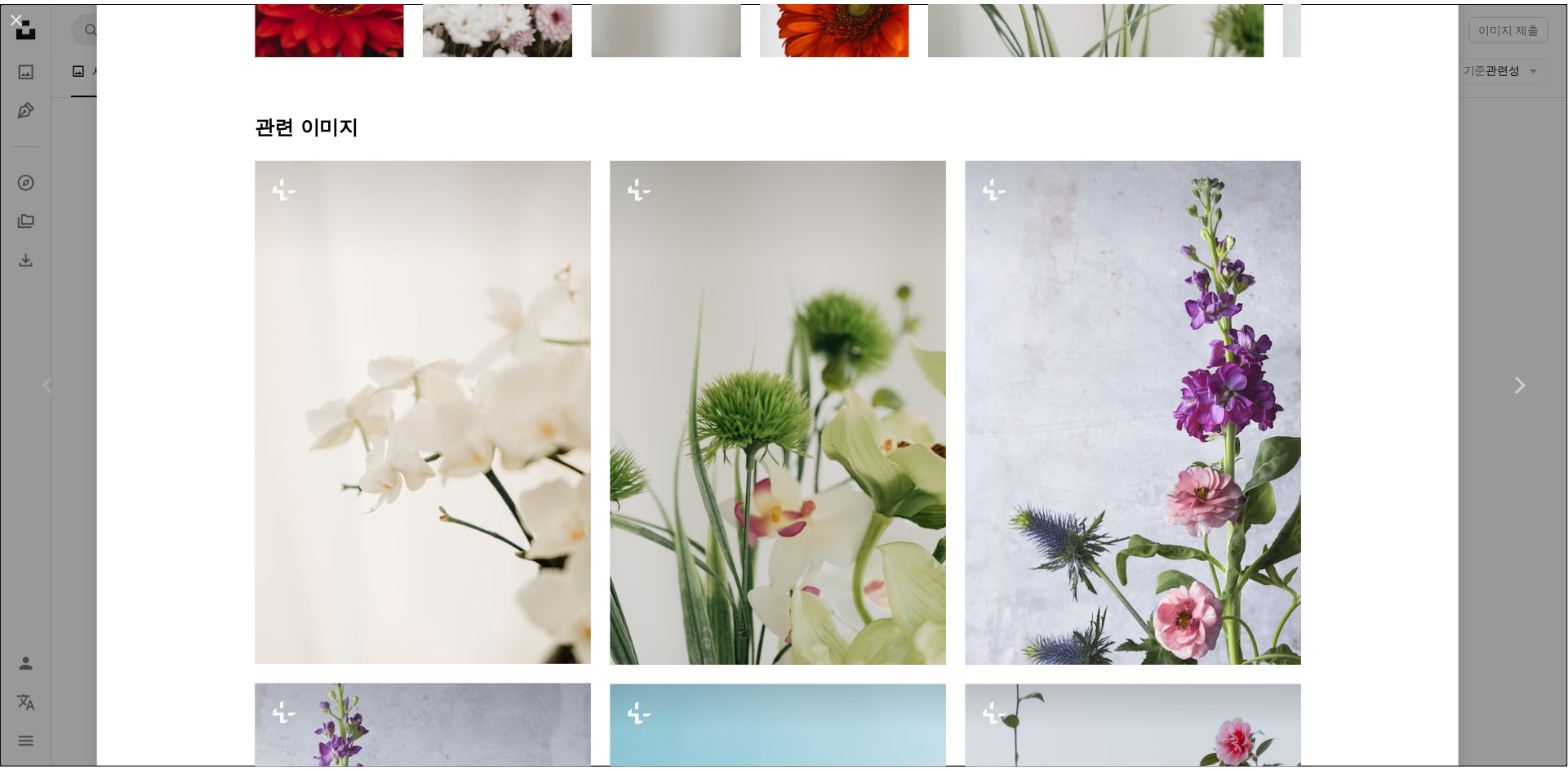
scroll to position [1749, 0]
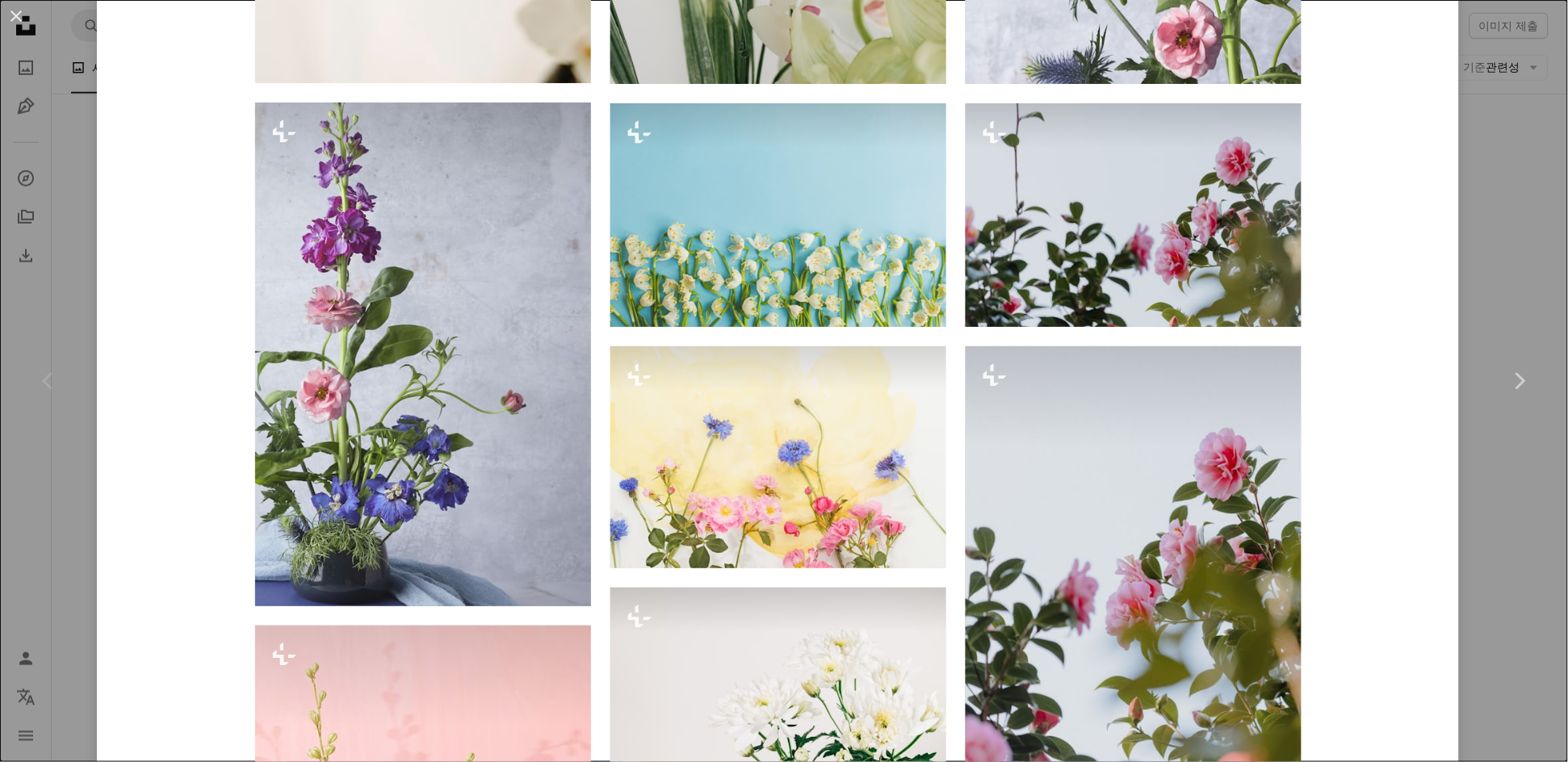
drag, startPoint x: 1516, startPoint y: 297, endPoint x: 1055, endPoint y: 343, distance: 463.3
click at [1516, 296] on div "An X shape Chevron left Chevron right [PERSON_NAME] Unsplash+ 용 A heart A plus …" at bounding box center [784, 381] width 1568 height 762
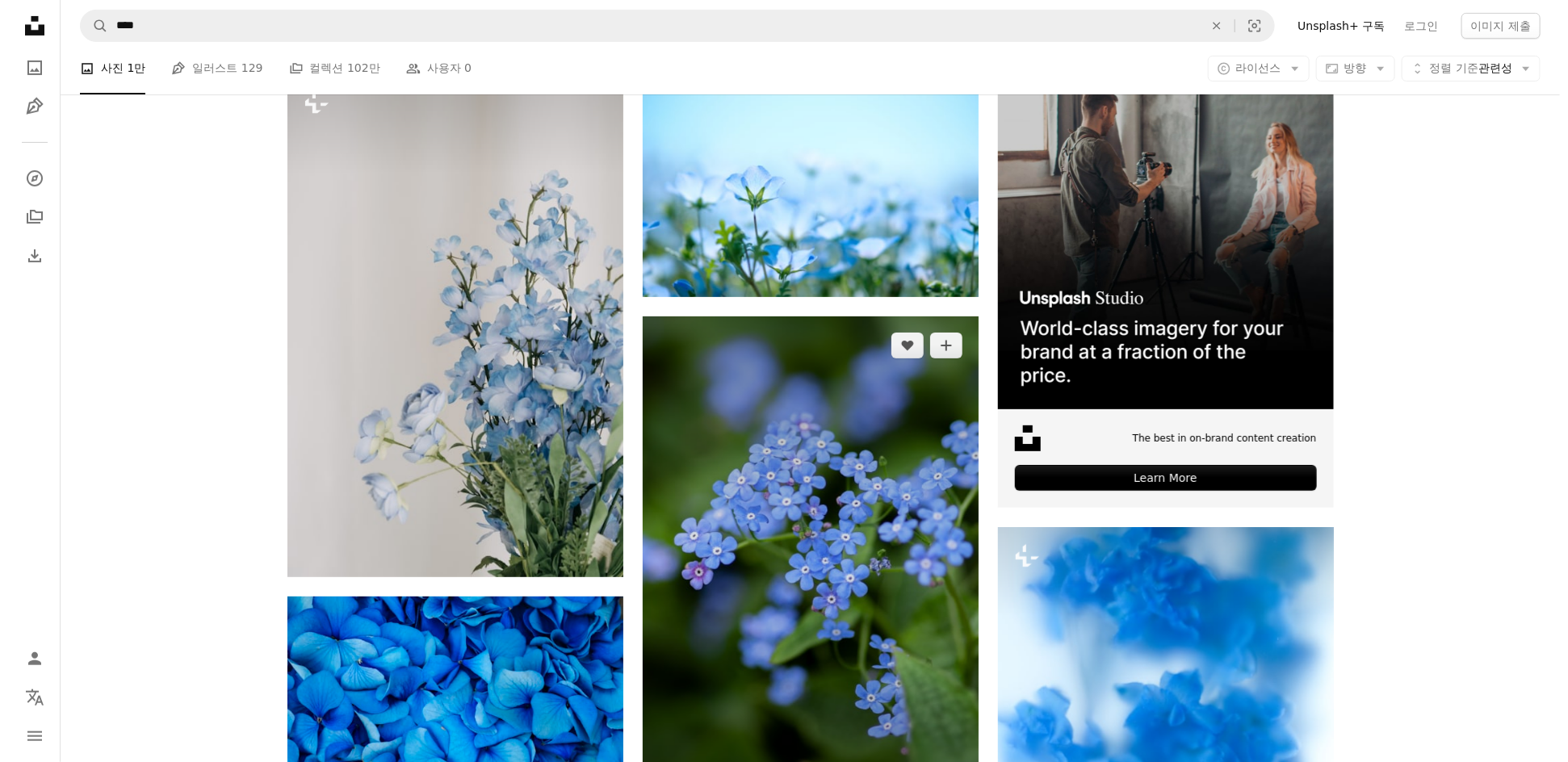
scroll to position [461, 0]
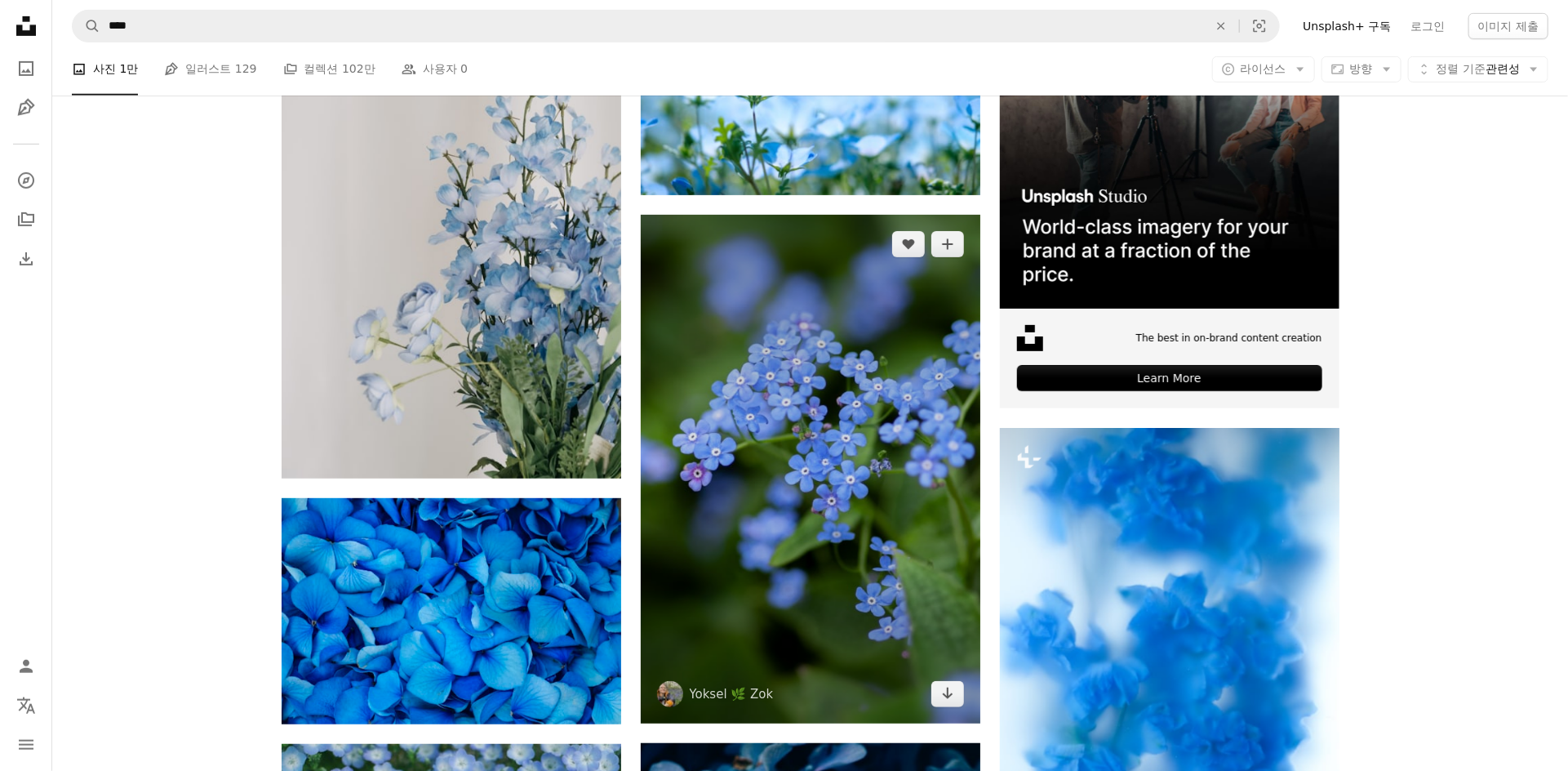
click at [845, 477] on img at bounding box center [810, 469] width 340 height 509
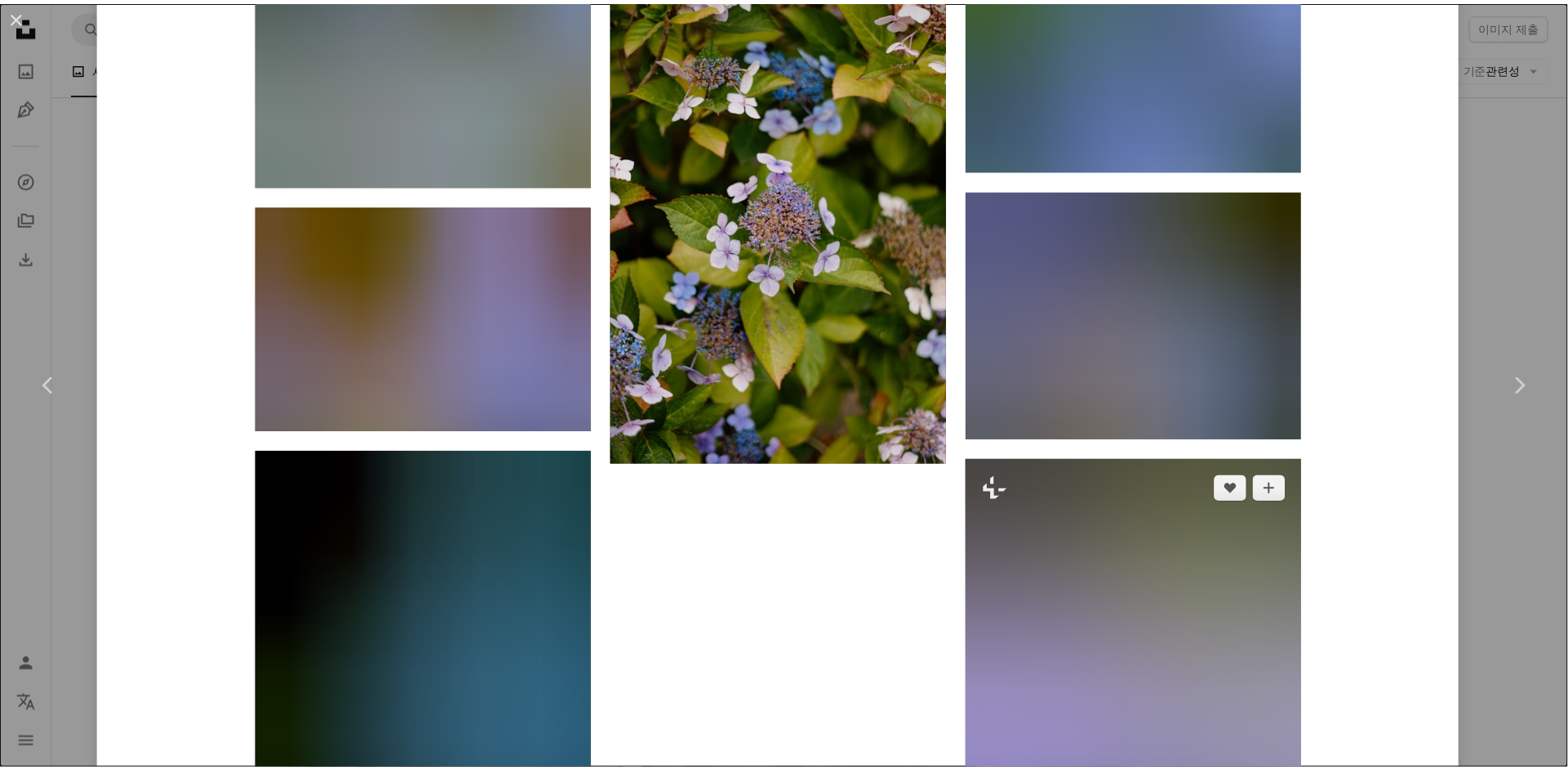
scroll to position [3150, 0]
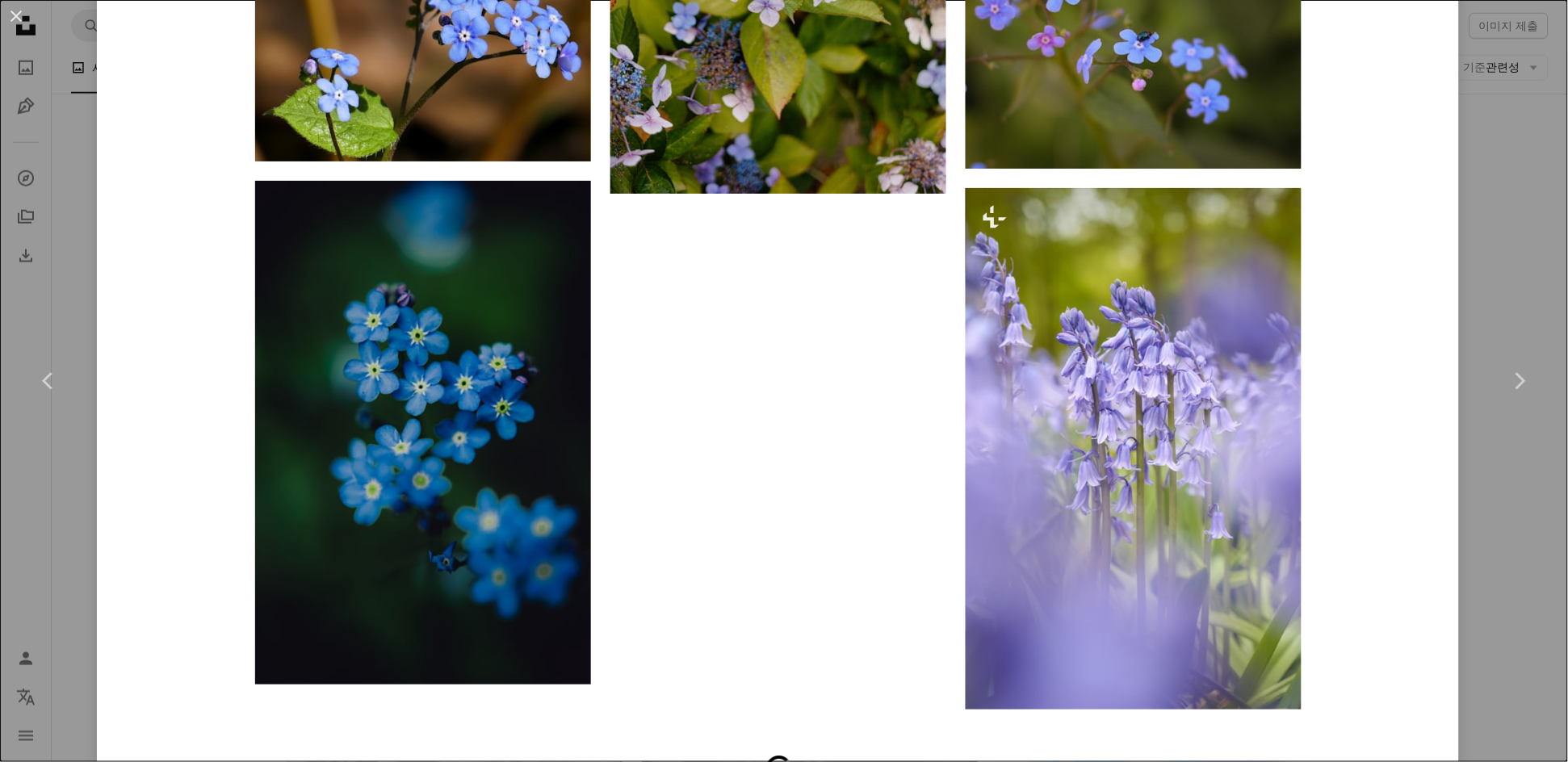
click at [1471, 331] on link "Chevron right" at bounding box center [1519, 381] width 97 height 155
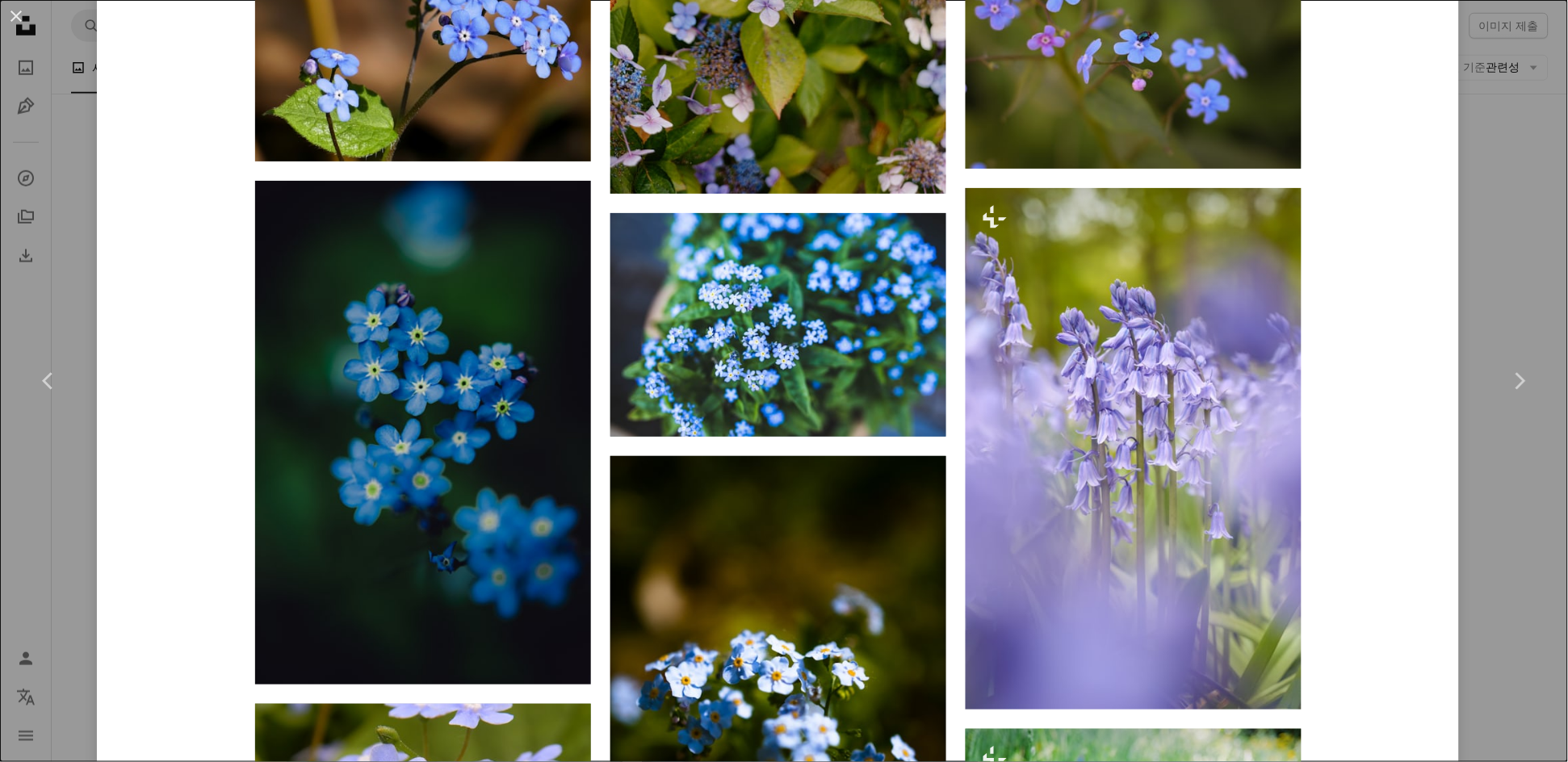
drag, startPoint x: 1510, startPoint y: 289, endPoint x: 1357, endPoint y: 87, distance: 253.4
click at [1510, 287] on div "An X shape Chevron left Chevron right Yoksel 🌿 Zok yoksel A heart A plus sign 이…" at bounding box center [784, 381] width 1568 height 762
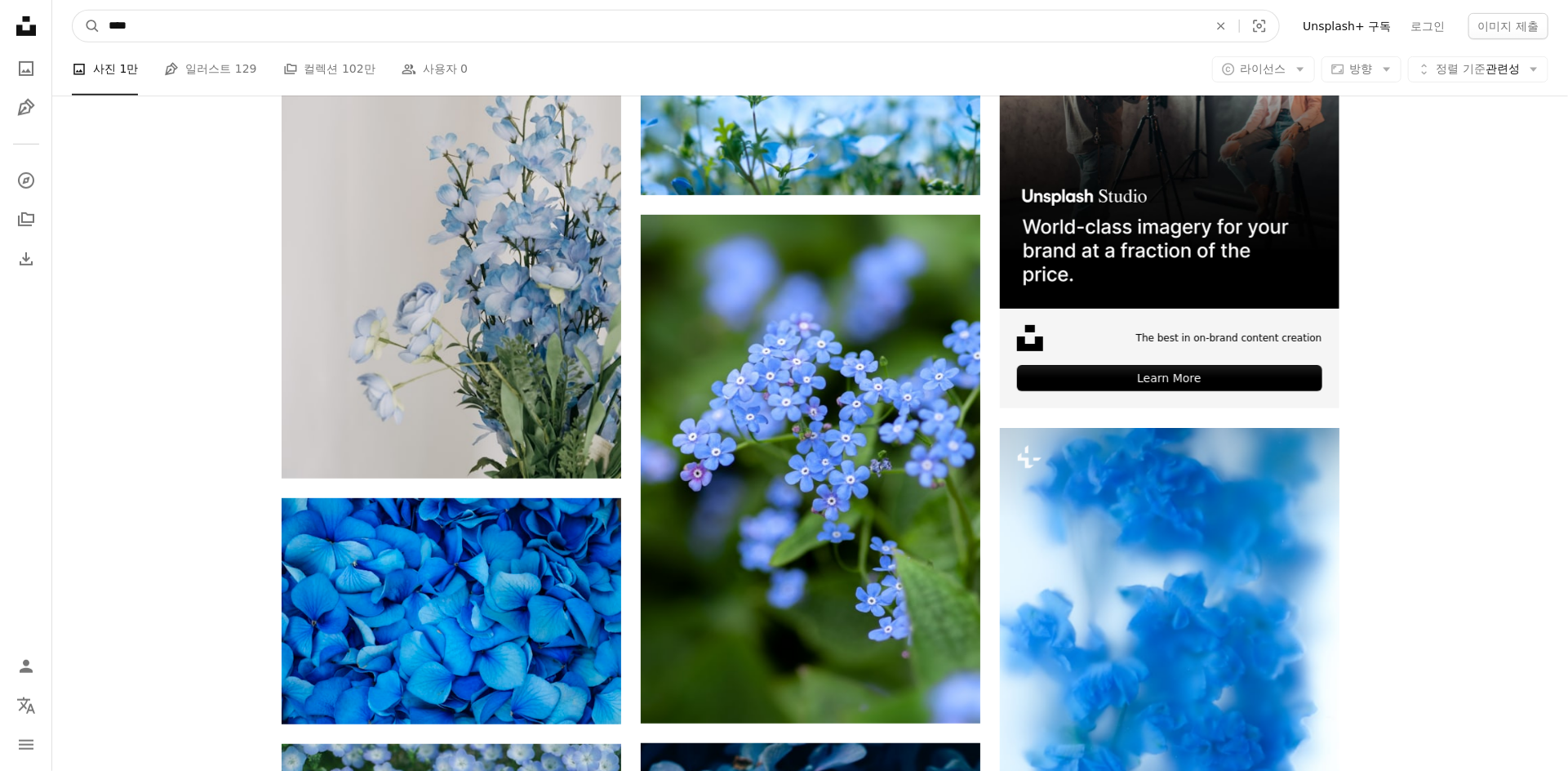
drag, startPoint x: 799, startPoint y: 31, endPoint x: 0, endPoint y: 33, distance: 799.0
type input "***"
click button "A magnifying glass" at bounding box center [86, 26] width 28 height 31
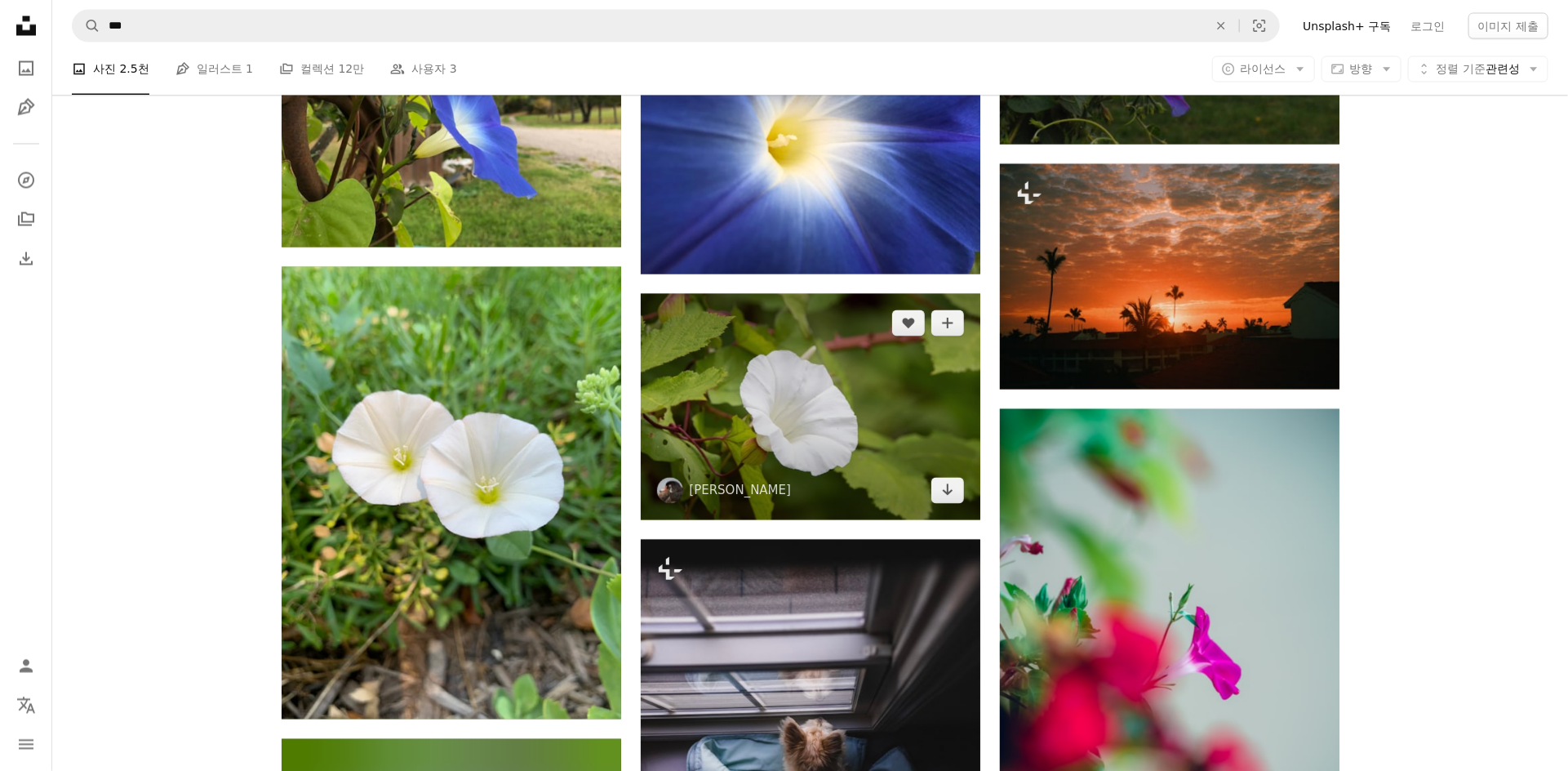
scroll to position [2450, 0]
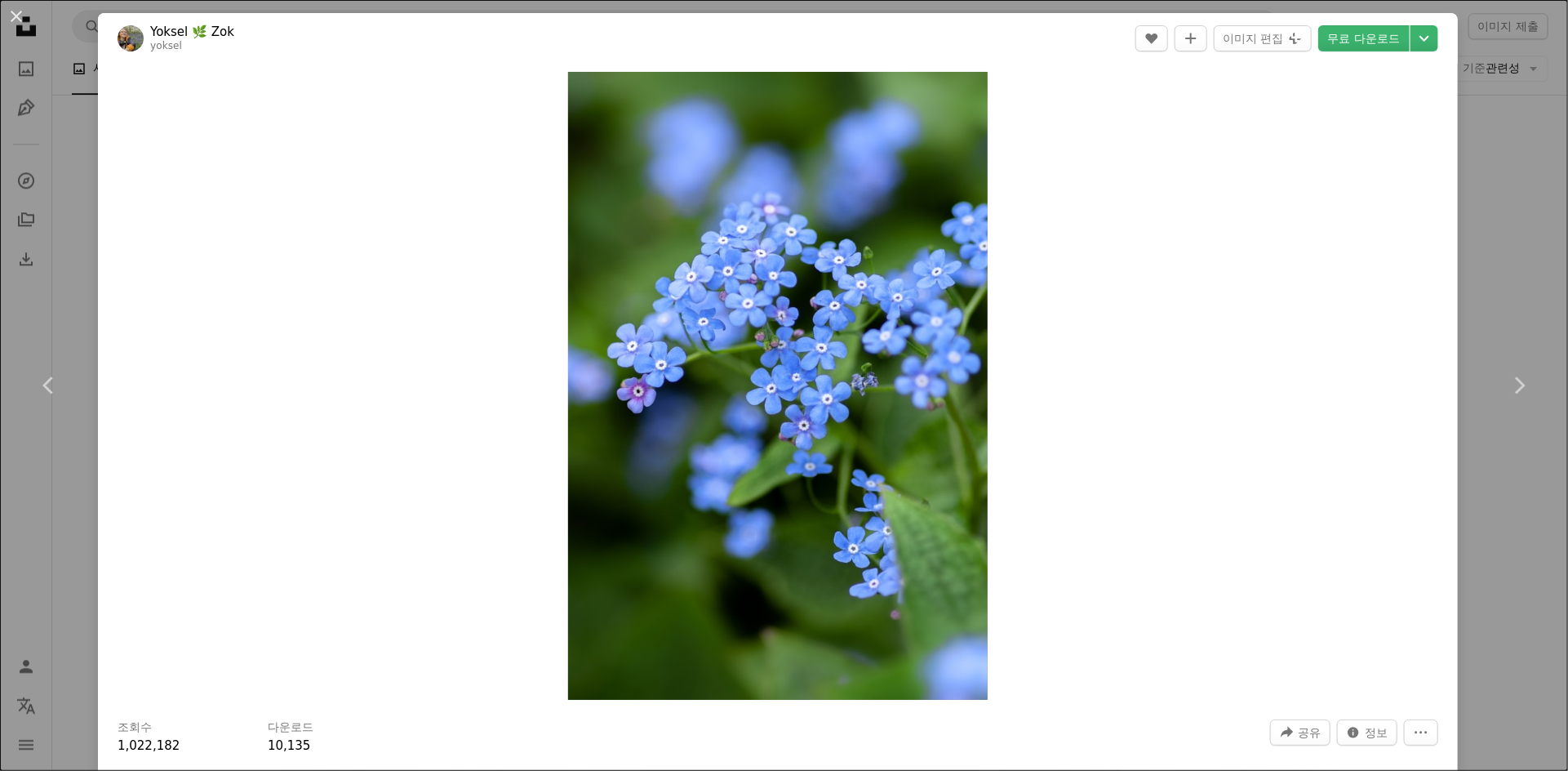
scroll to position [466, 0]
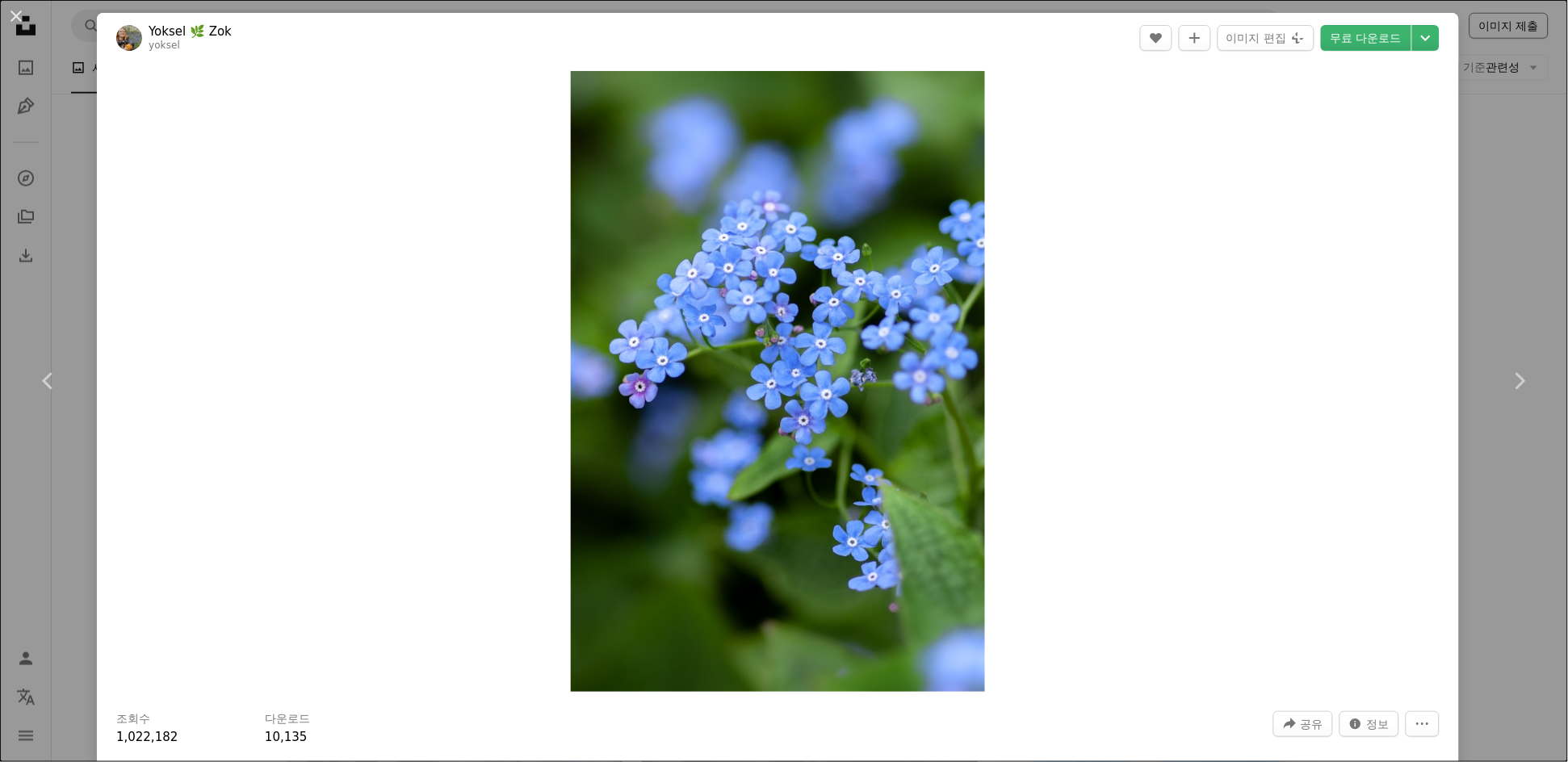
drag, startPoint x: 1481, startPoint y: 334, endPoint x: 1508, endPoint y: 32, distance: 303.2
click at [1481, 332] on link "Chevron right" at bounding box center [1519, 381] width 97 height 155
click at [1478, 268] on div "An X shape Chevron left Chevron right Yoksel 🌿 Zok yoksel A heart A plus sign 이…" at bounding box center [784, 381] width 1568 height 762
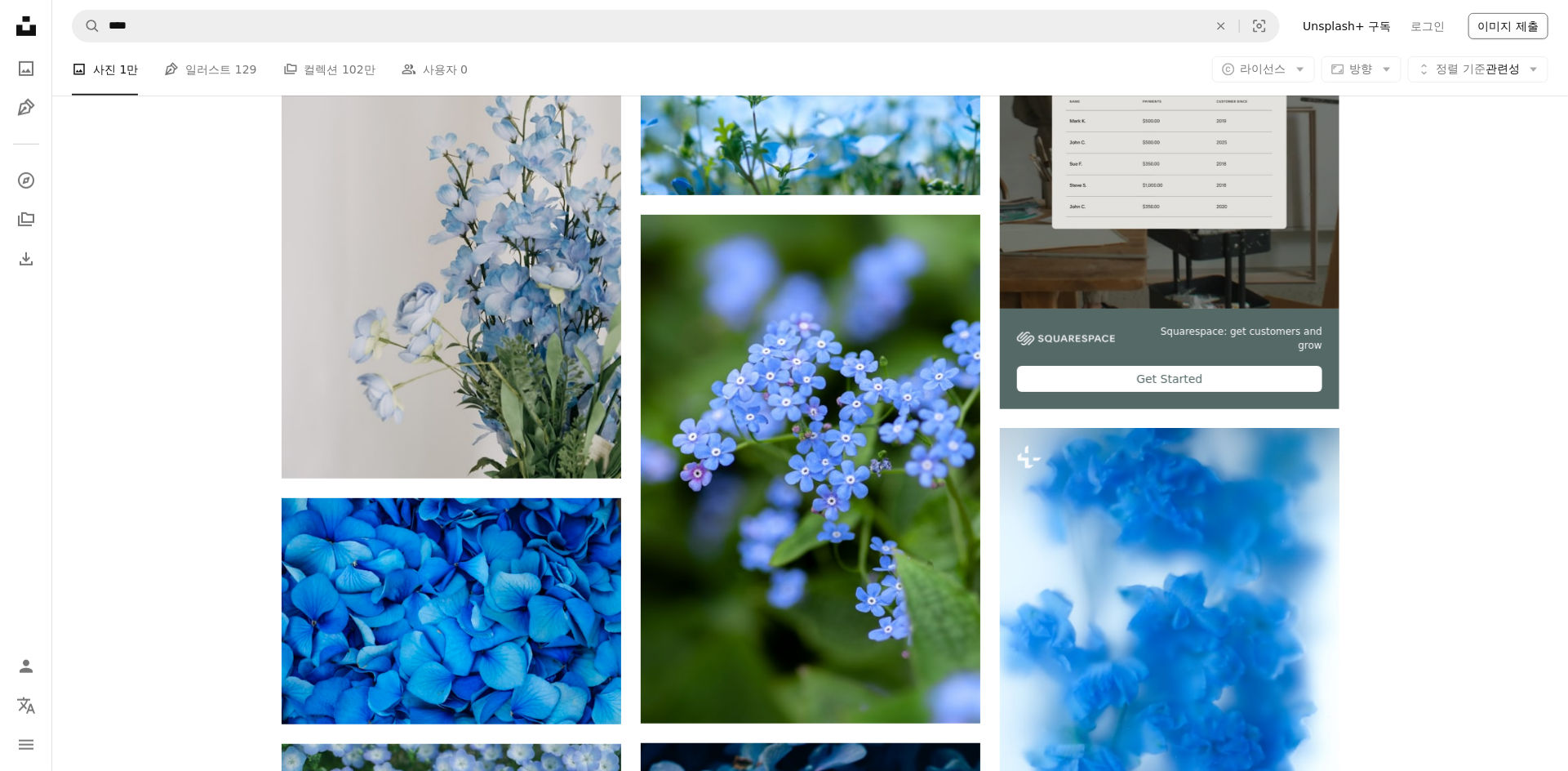
click at [1516, 23] on button "이미지 제출" at bounding box center [1507, 26] width 80 height 26
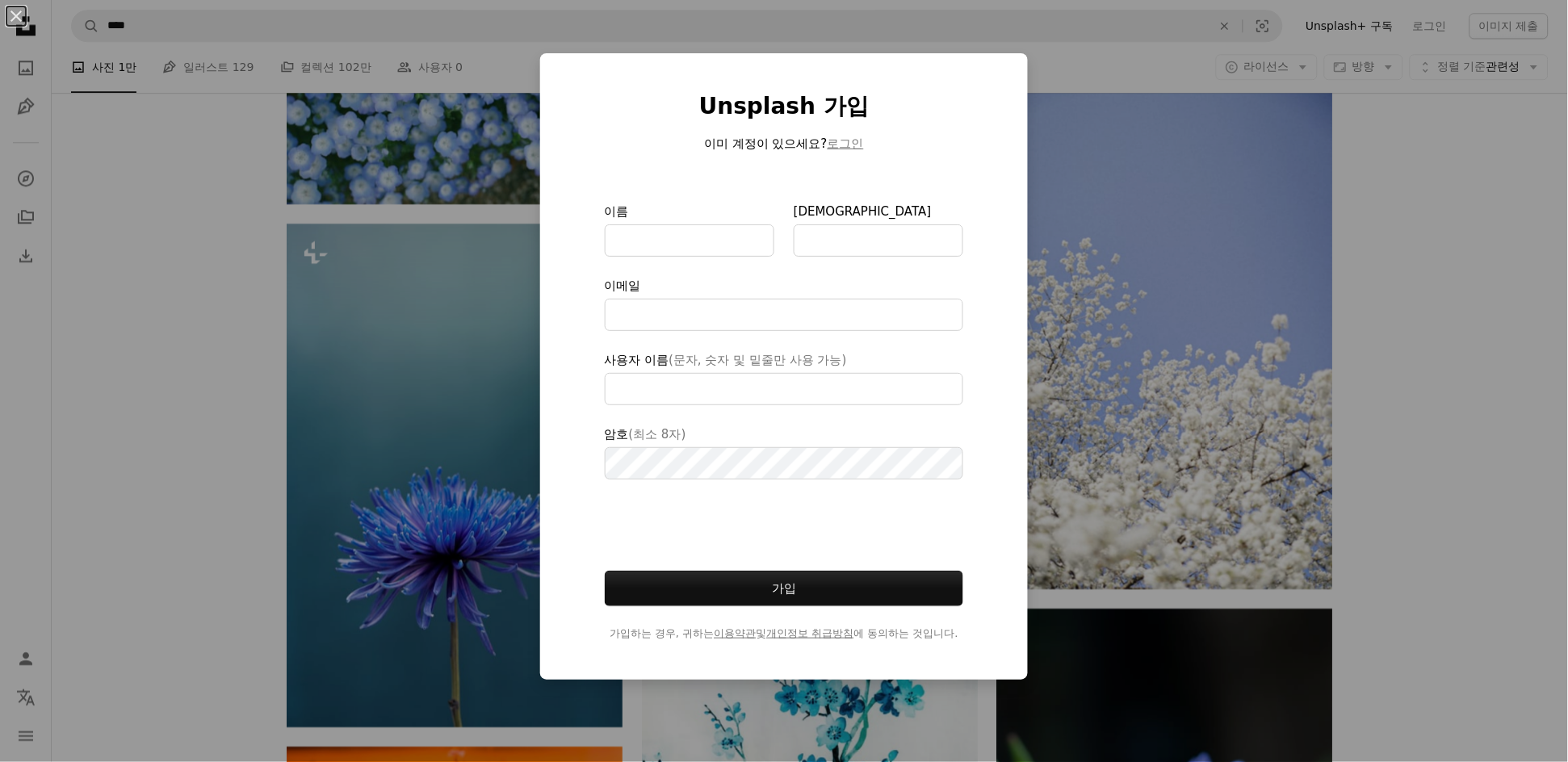
scroll to position [1960, 0]
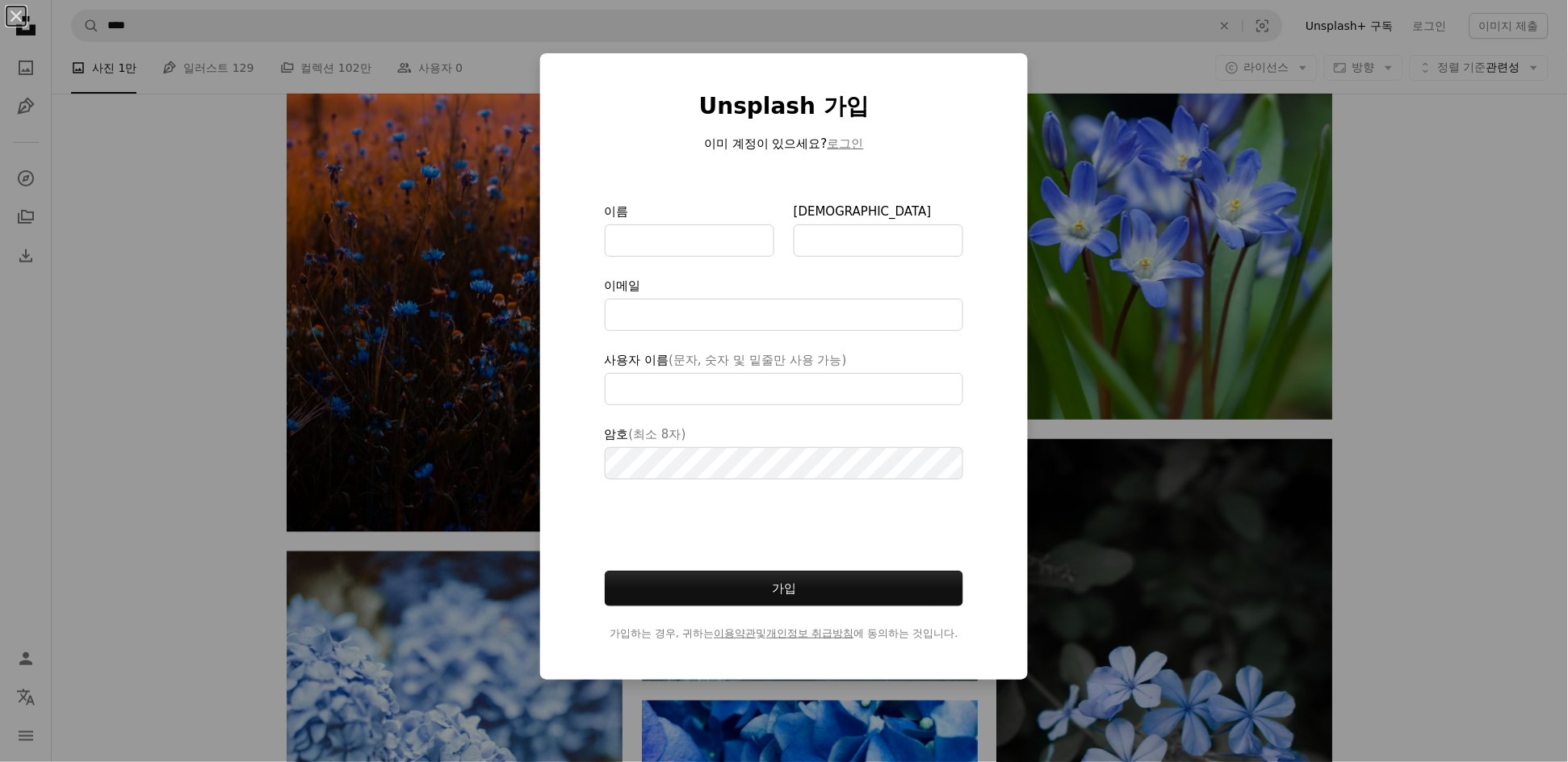
click at [1382, 467] on div "An X shape Unsplash 가입 이미 계정이 있으세요? 로그인 이름 성 이메일 사용자 이름 (문자, 숫자 및 밑줄만 사용 가능) 암호…" at bounding box center [784, 381] width 1568 height 762
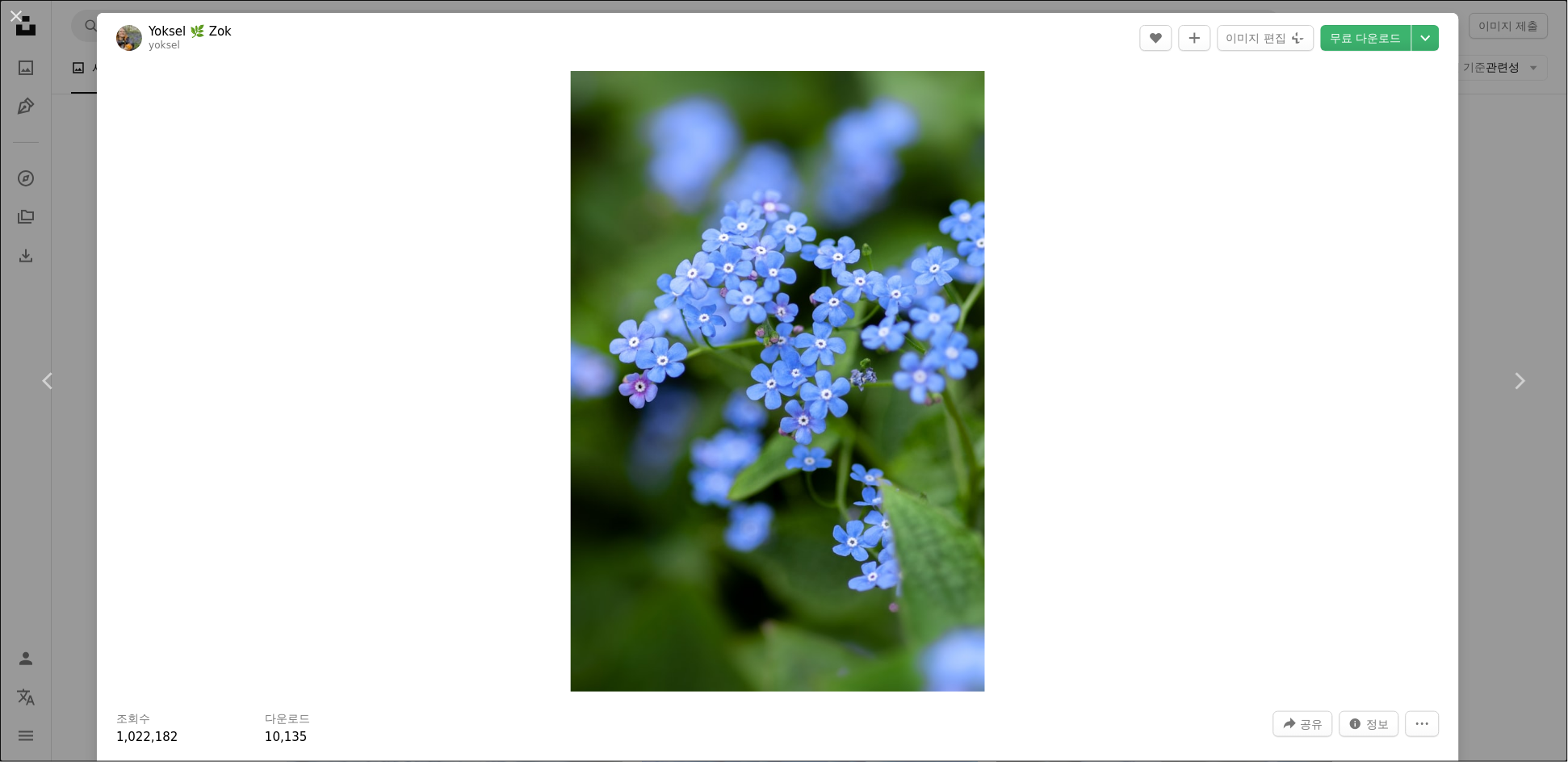
scroll to position [922, 0]
drag, startPoint x: 0, startPoint y: 302, endPoint x: 51, endPoint y: 262, distance: 64.8
click at [0, 302] on div "An X shape Chevron left Chevron right Yoksel 🌿 Zok yoksel A heart A plus sign 이…" at bounding box center [784, 381] width 1568 height 762
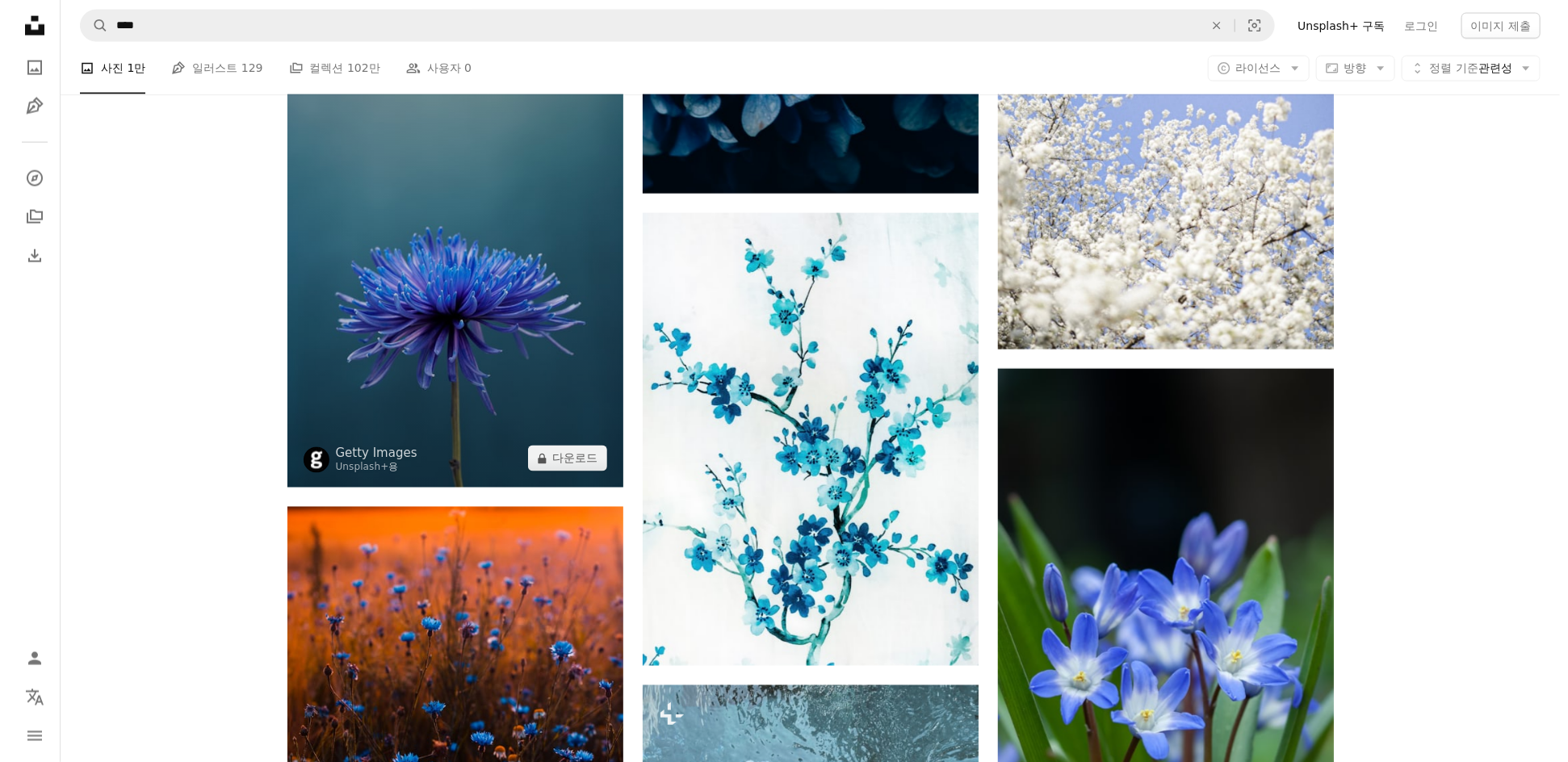
scroll to position [2075, 0]
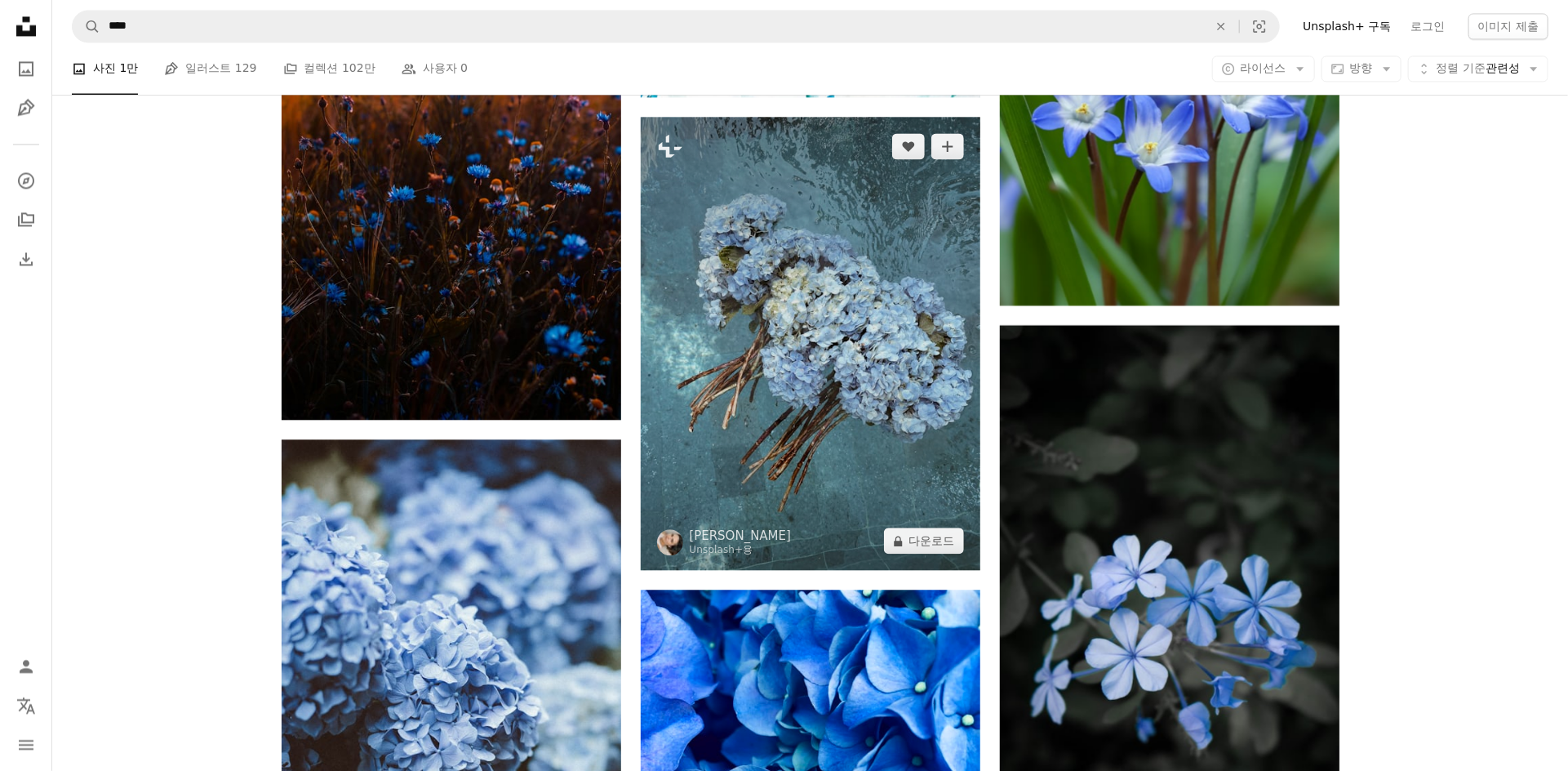
click at [830, 426] on img at bounding box center [810, 343] width 340 height 453
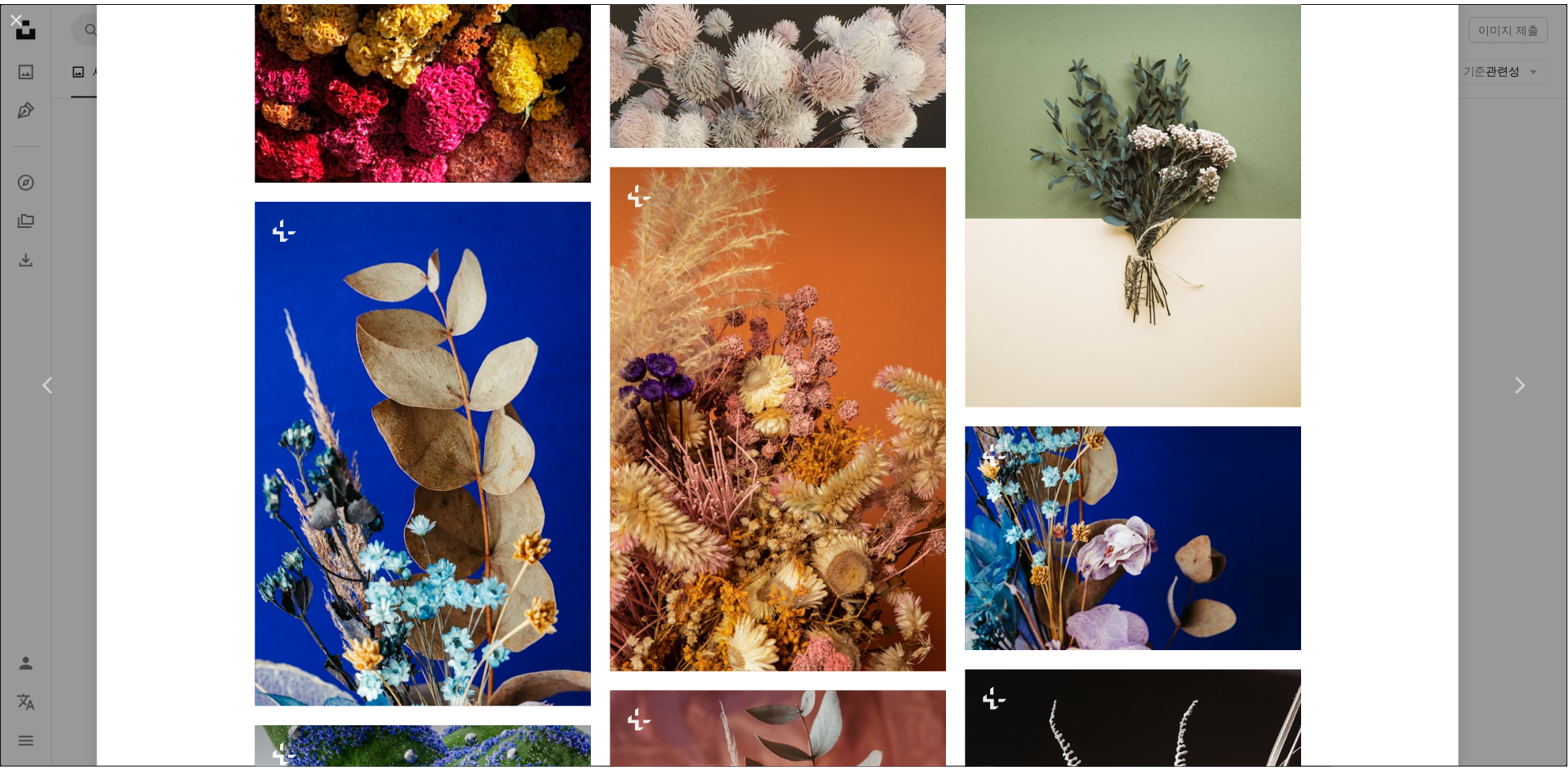
scroll to position [1399, 0]
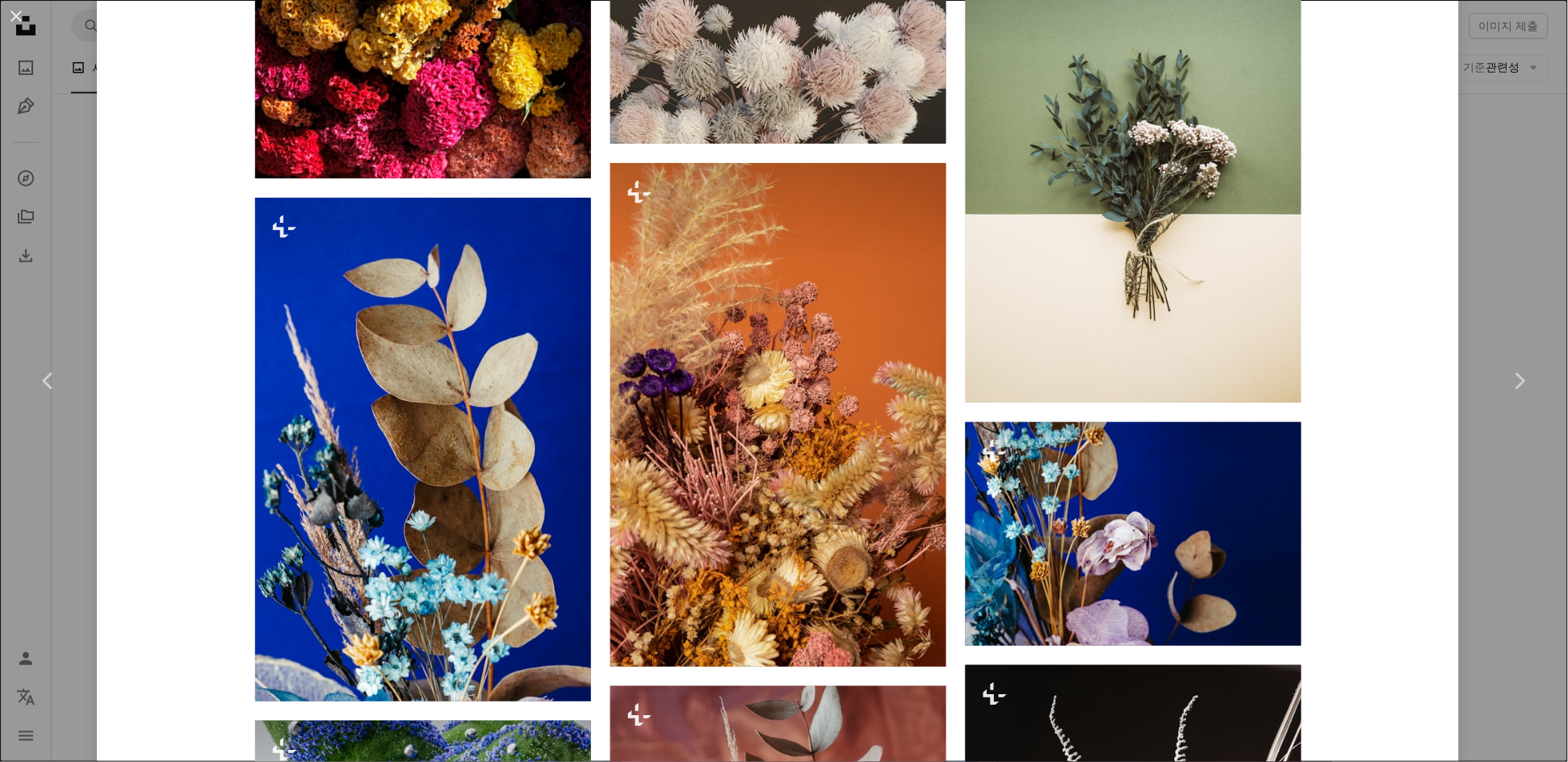
click at [1486, 468] on div "An X shape Chevron left Chevron right Polina Kuzovkova Unsplash+ 용 A heart A pl…" at bounding box center [784, 381] width 1568 height 762
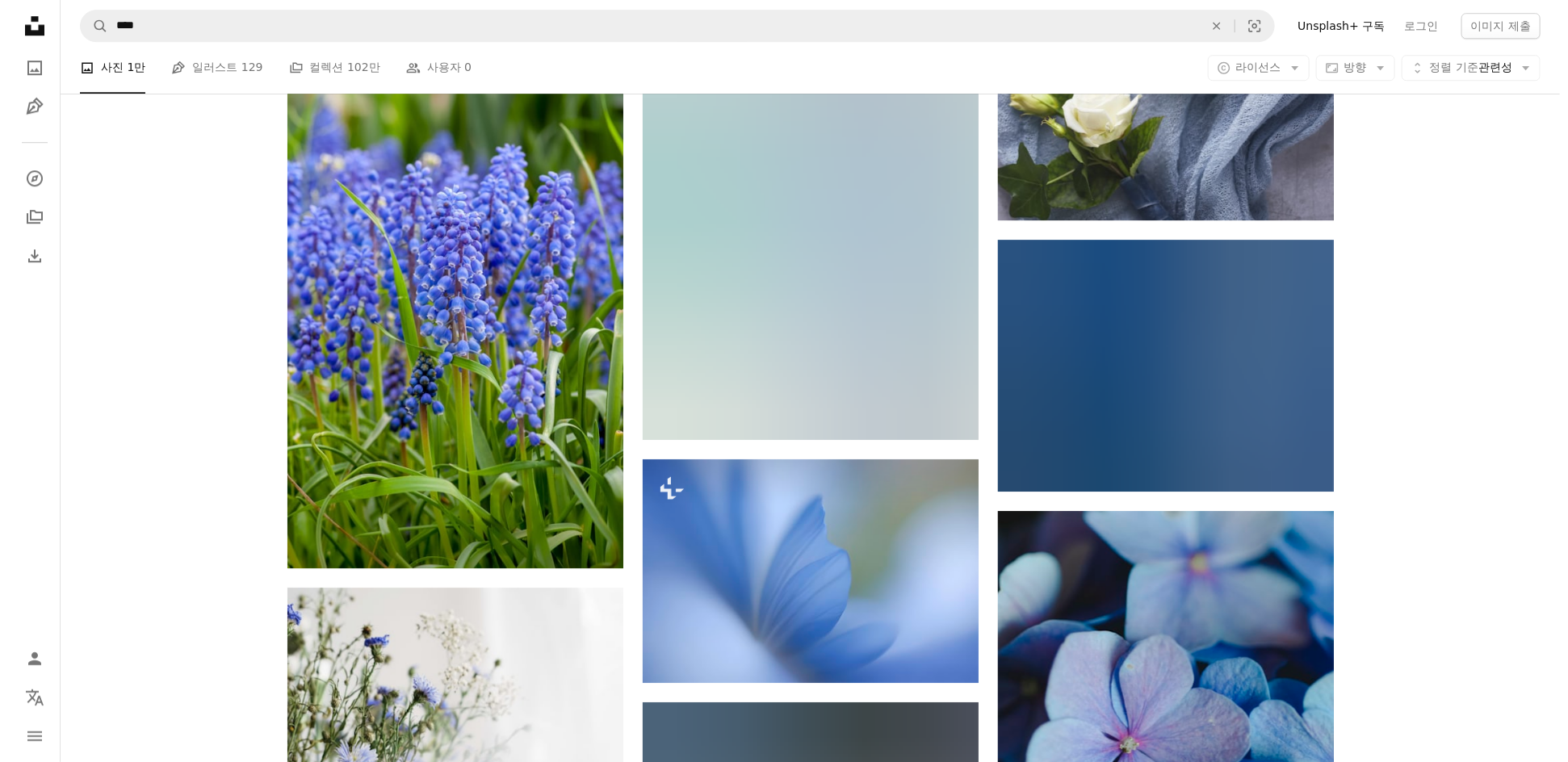
scroll to position [10147, 0]
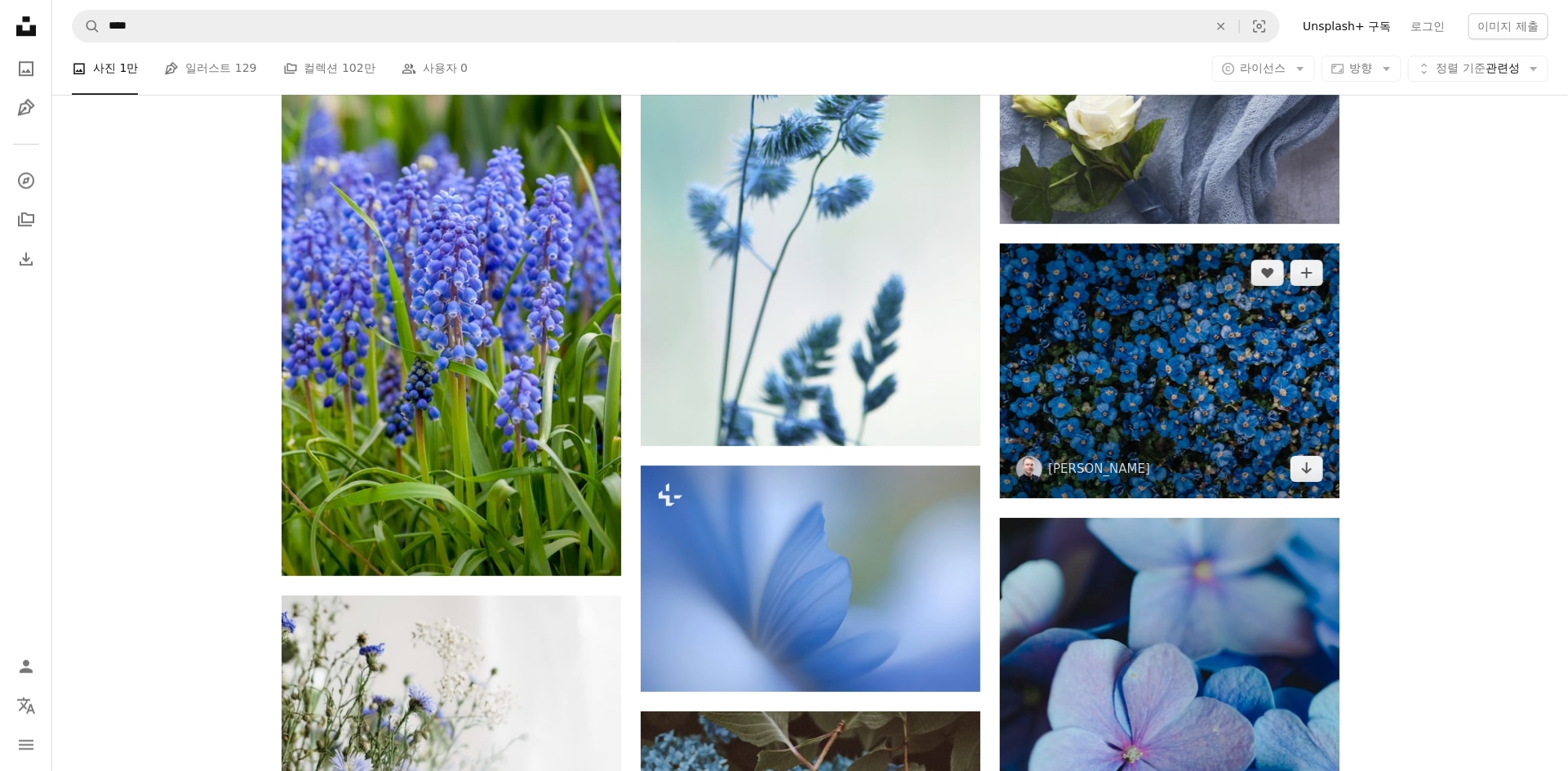
click at [1161, 404] on img at bounding box center [1169, 371] width 340 height 254
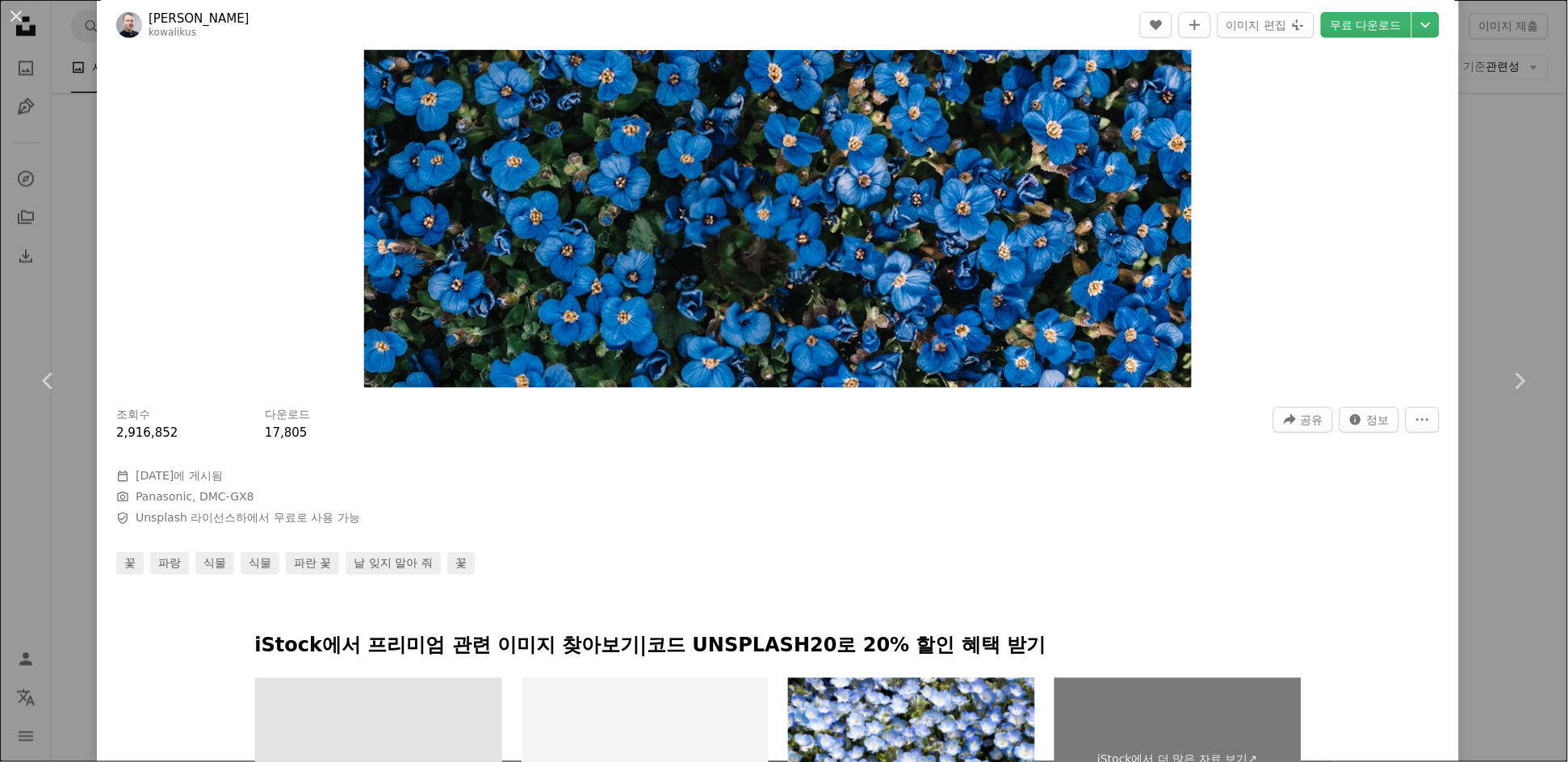
scroll to position [576, 0]
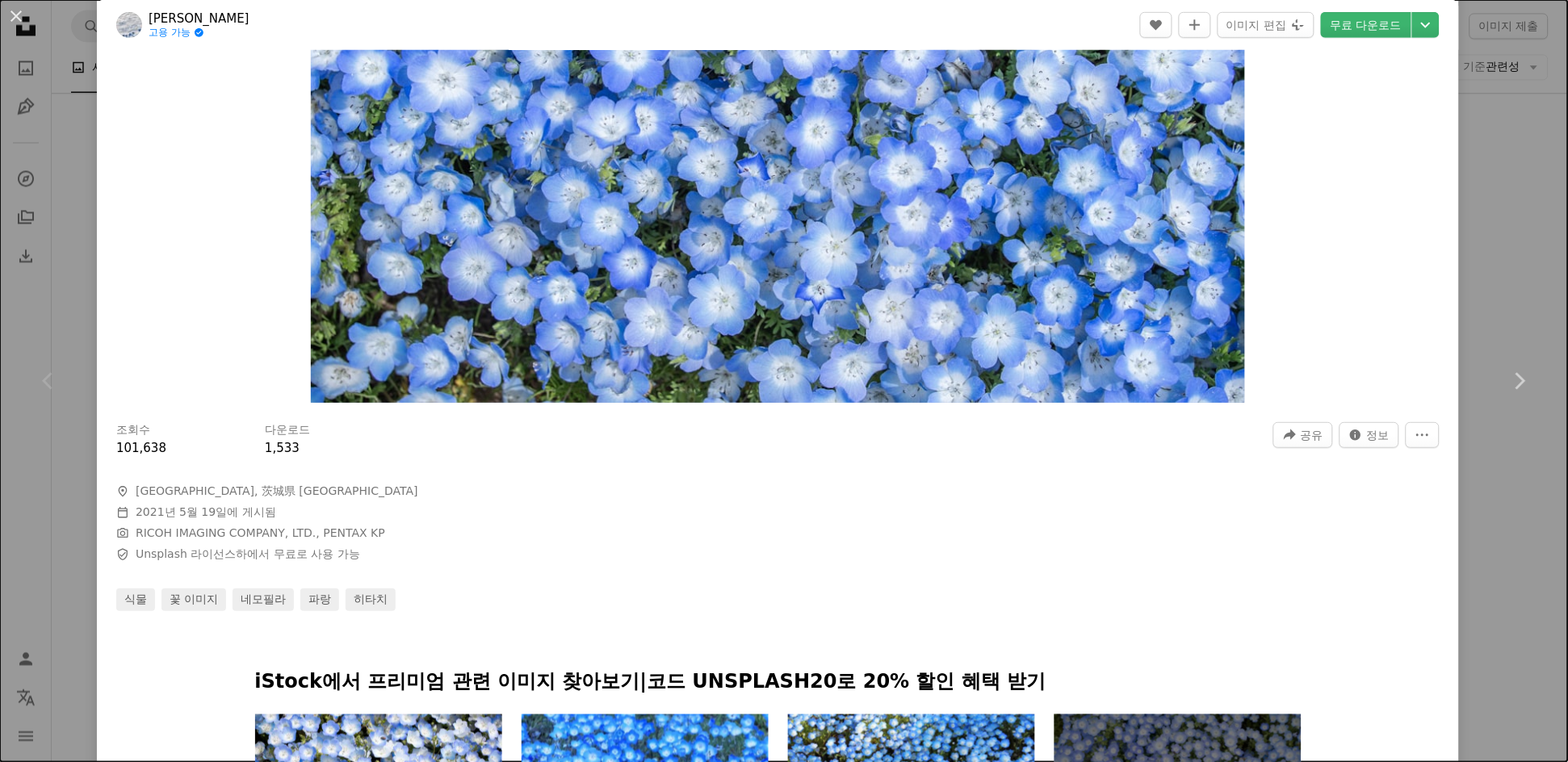
scroll to position [807, 0]
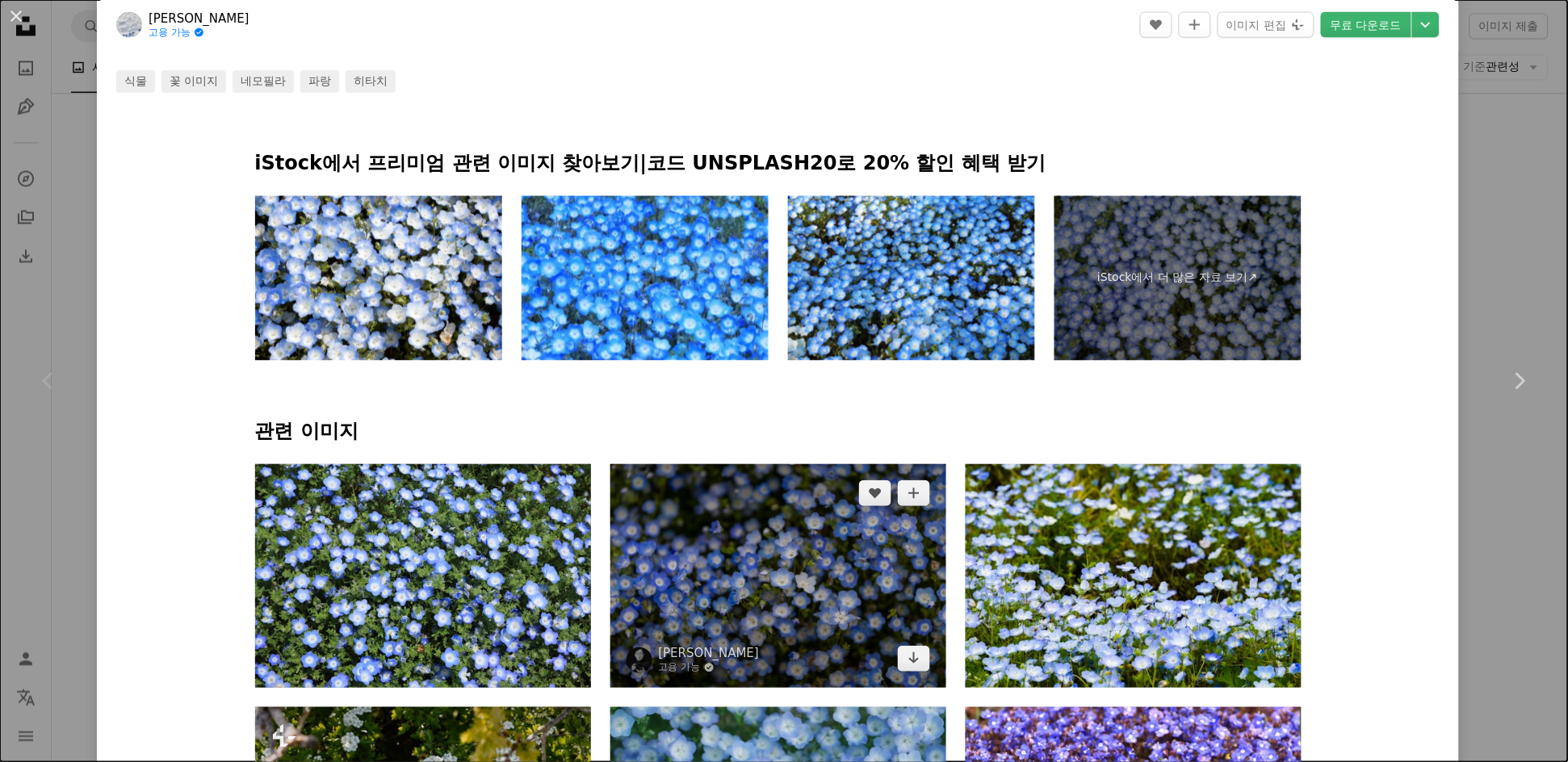
click at [741, 598] on img at bounding box center [778, 575] width 336 height 224
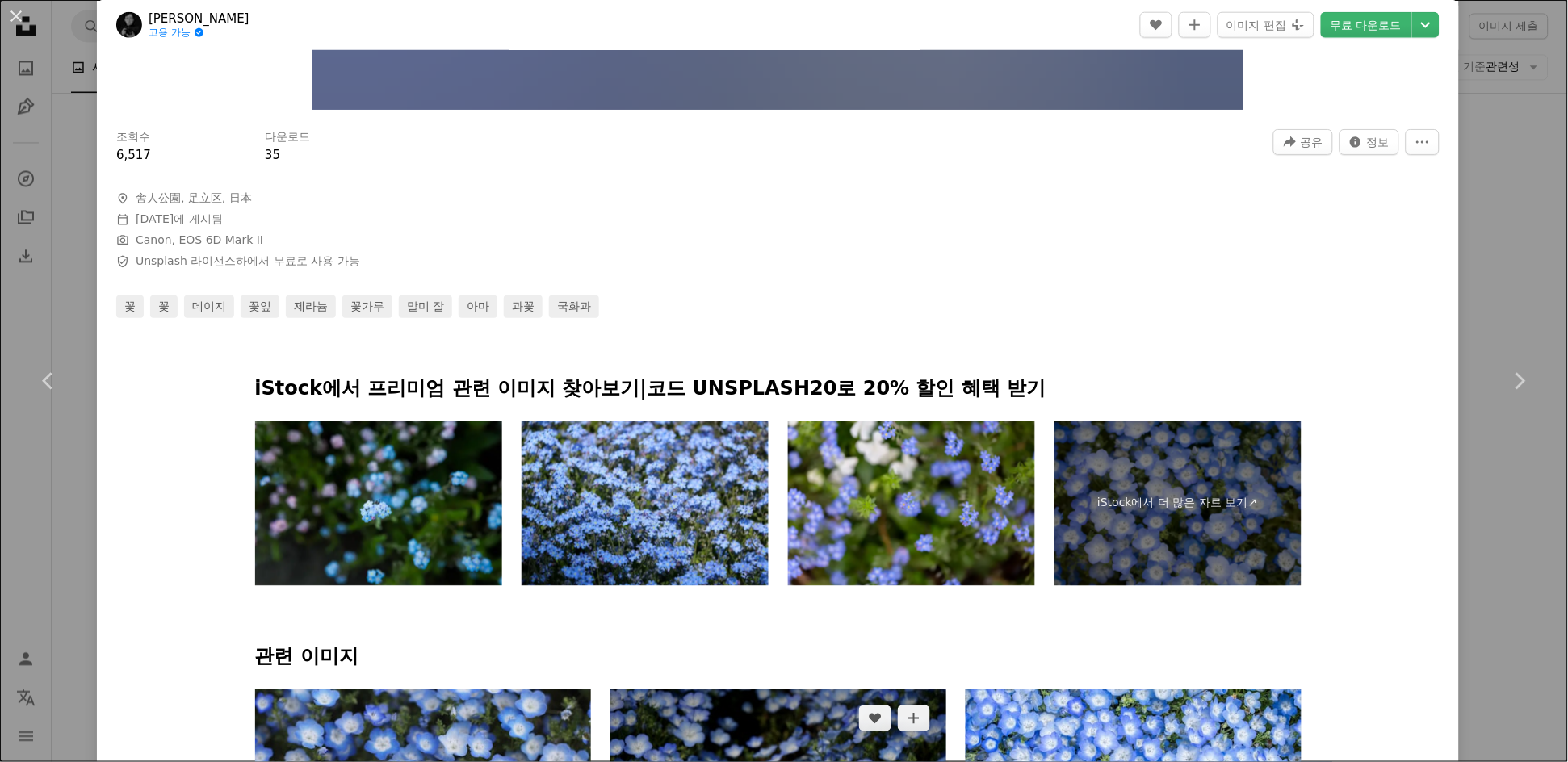
scroll to position [807, 0]
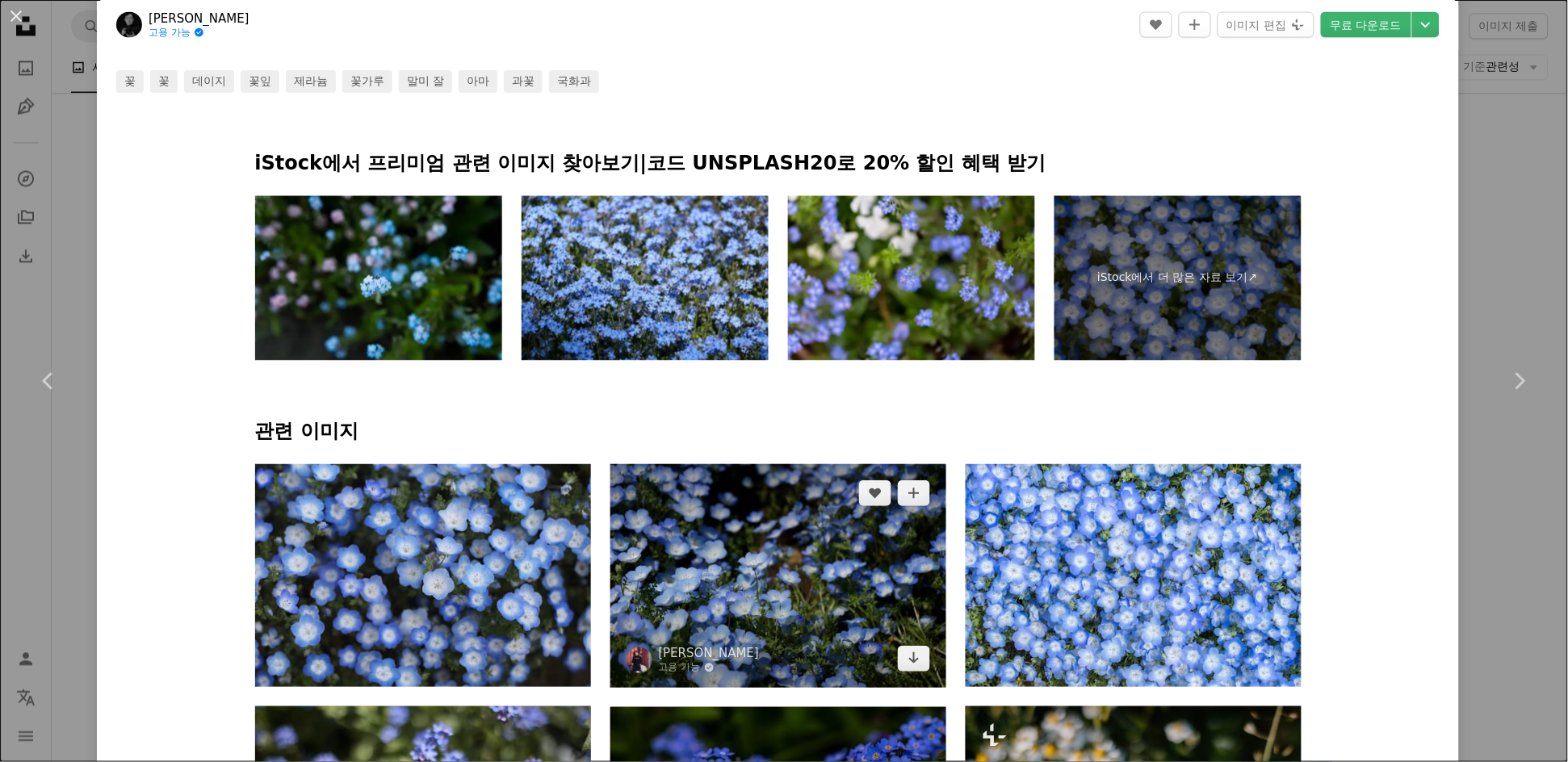
click at [821, 572] on img at bounding box center [778, 575] width 336 height 224
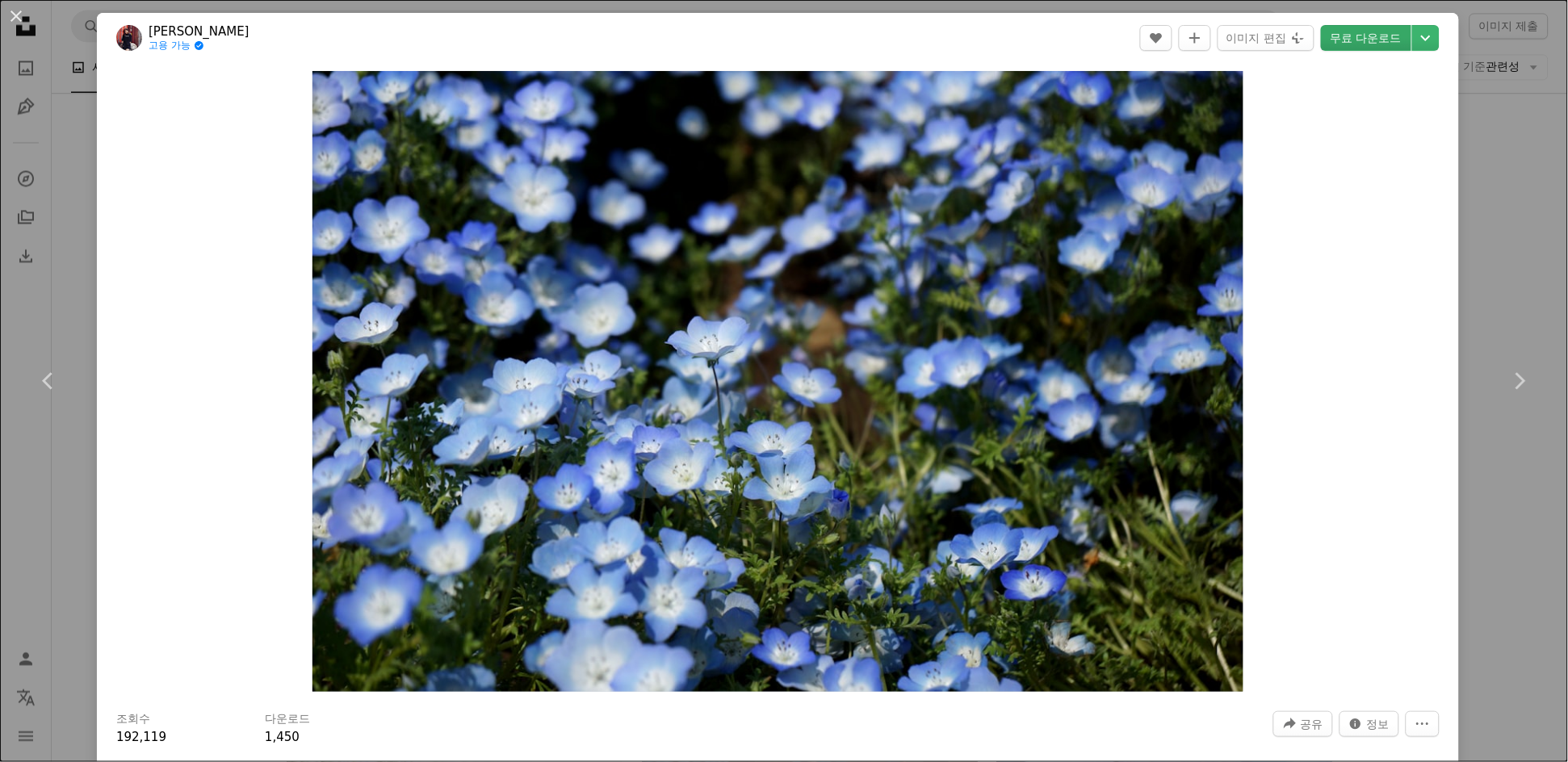
click at [1336, 36] on link "무료 다운로드" at bounding box center [1365, 37] width 90 height 26
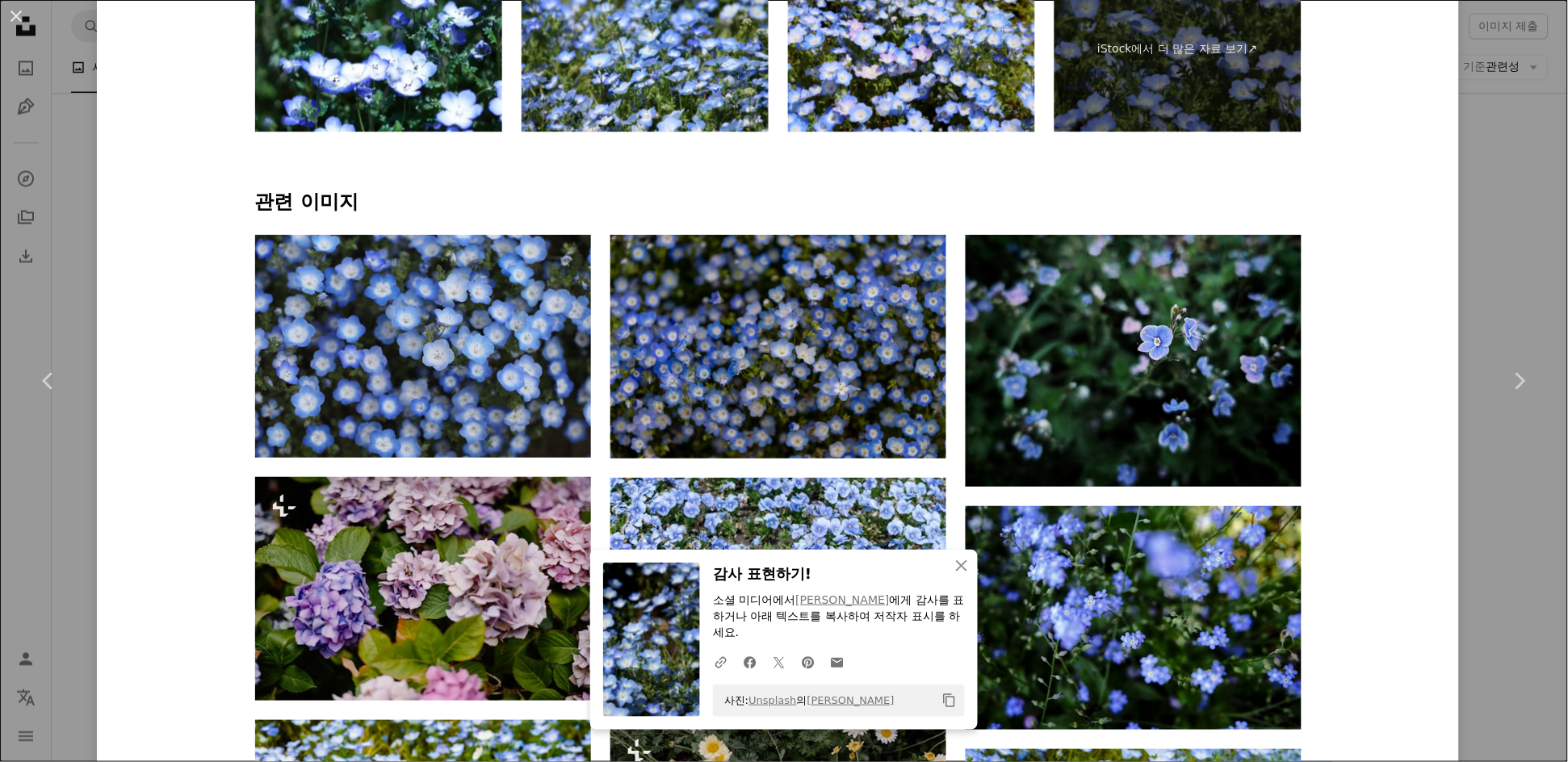
scroll to position [1153, 0]
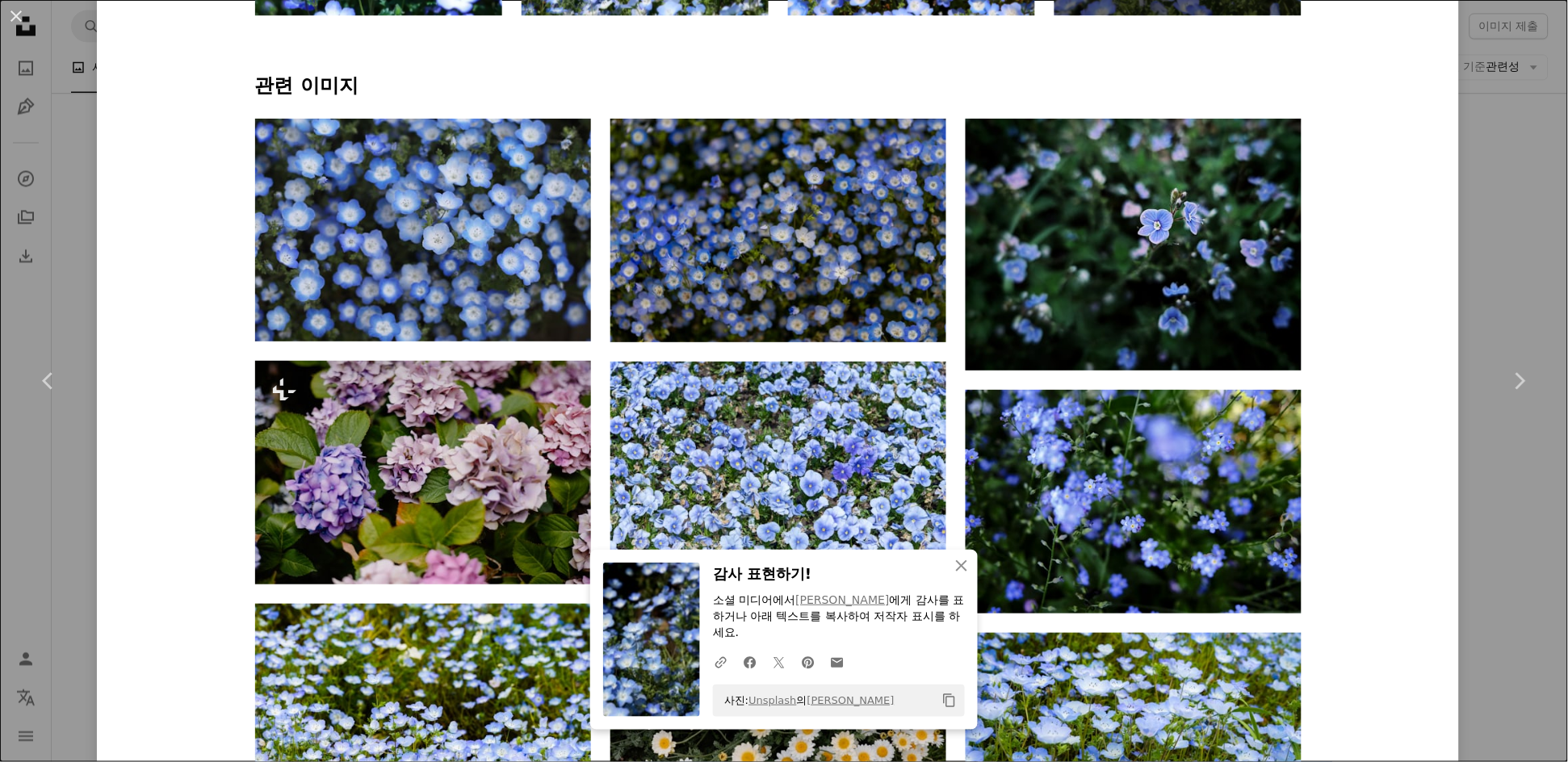
click at [1427, 470] on div "[PERSON_NAME] 고용 가능 A checkmark inside of a circle A heart A plus sign 이미지 편집 P…" at bounding box center [778, 492] width 1362 height 3265
click at [953, 560] on icon "An X shape" at bounding box center [961, 566] width 19 height 19
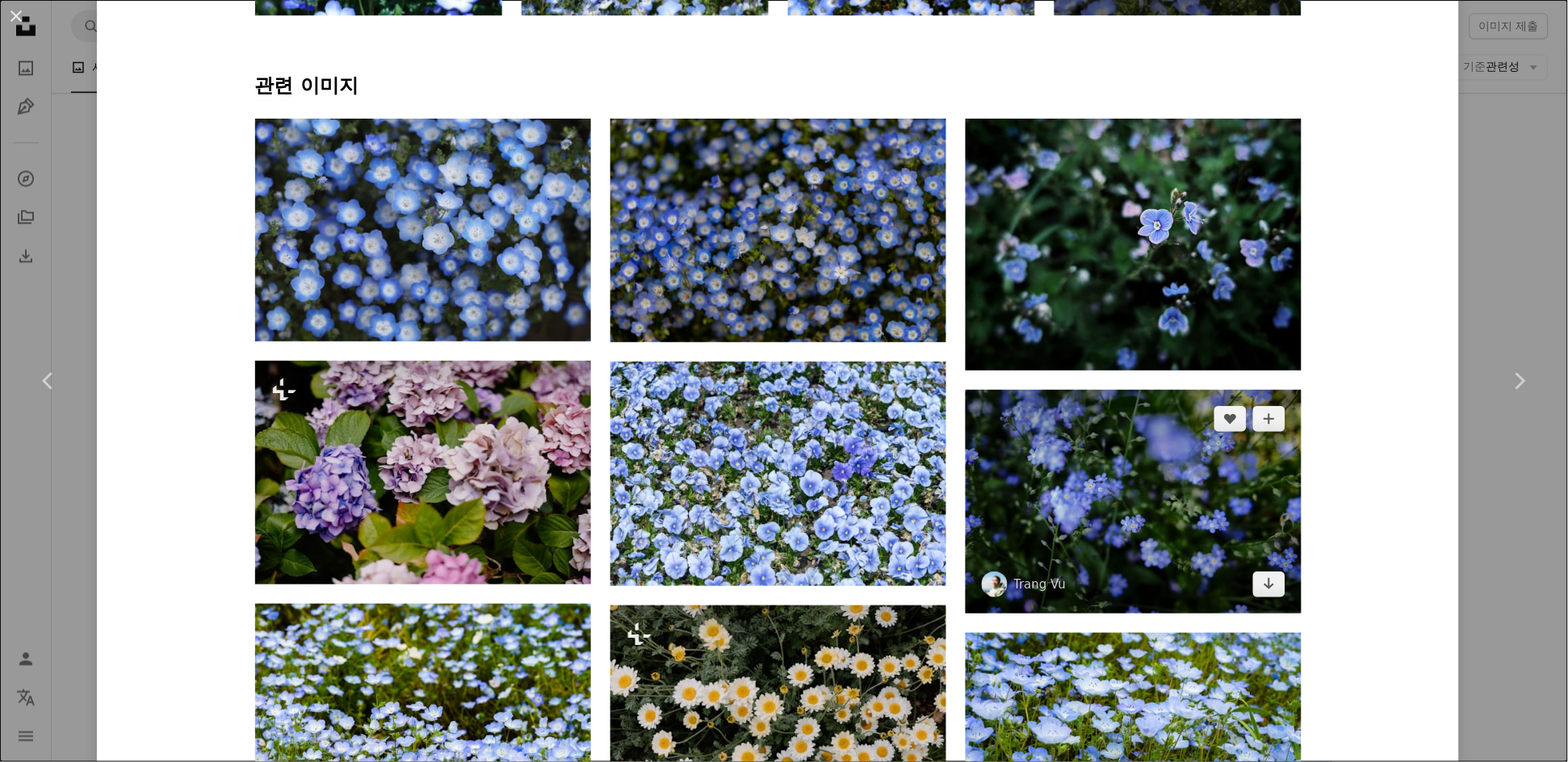
scroll to position [2191, 0]
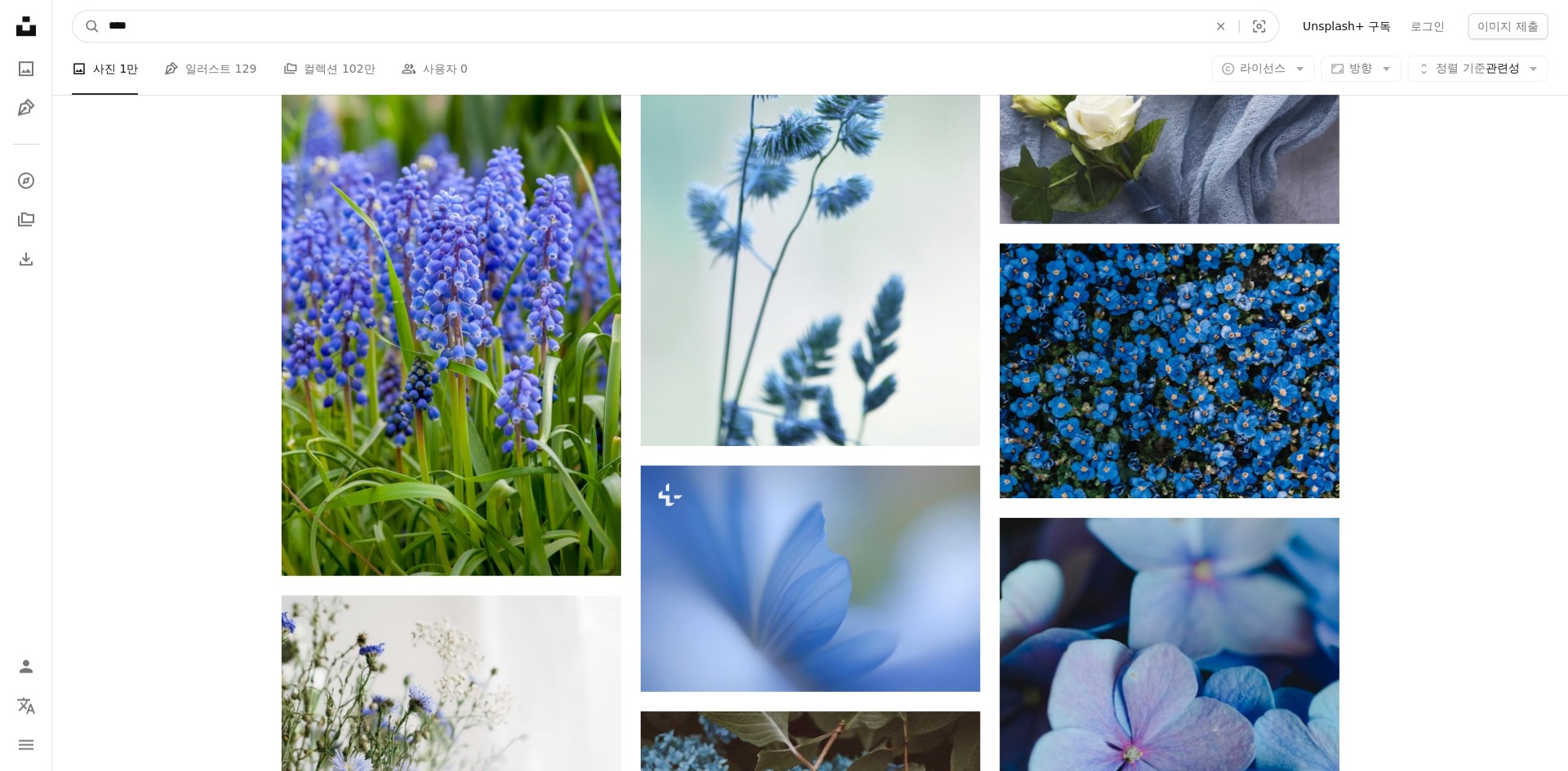
drag, startPoint x: 400, startPoint y: 25, endPoint x: 0, endPoint y: 42, distance: 400.4
type input "***"
click at [72, 11] on button "A magnifying glass" at bounding box center [86, 26] width 28 height 31
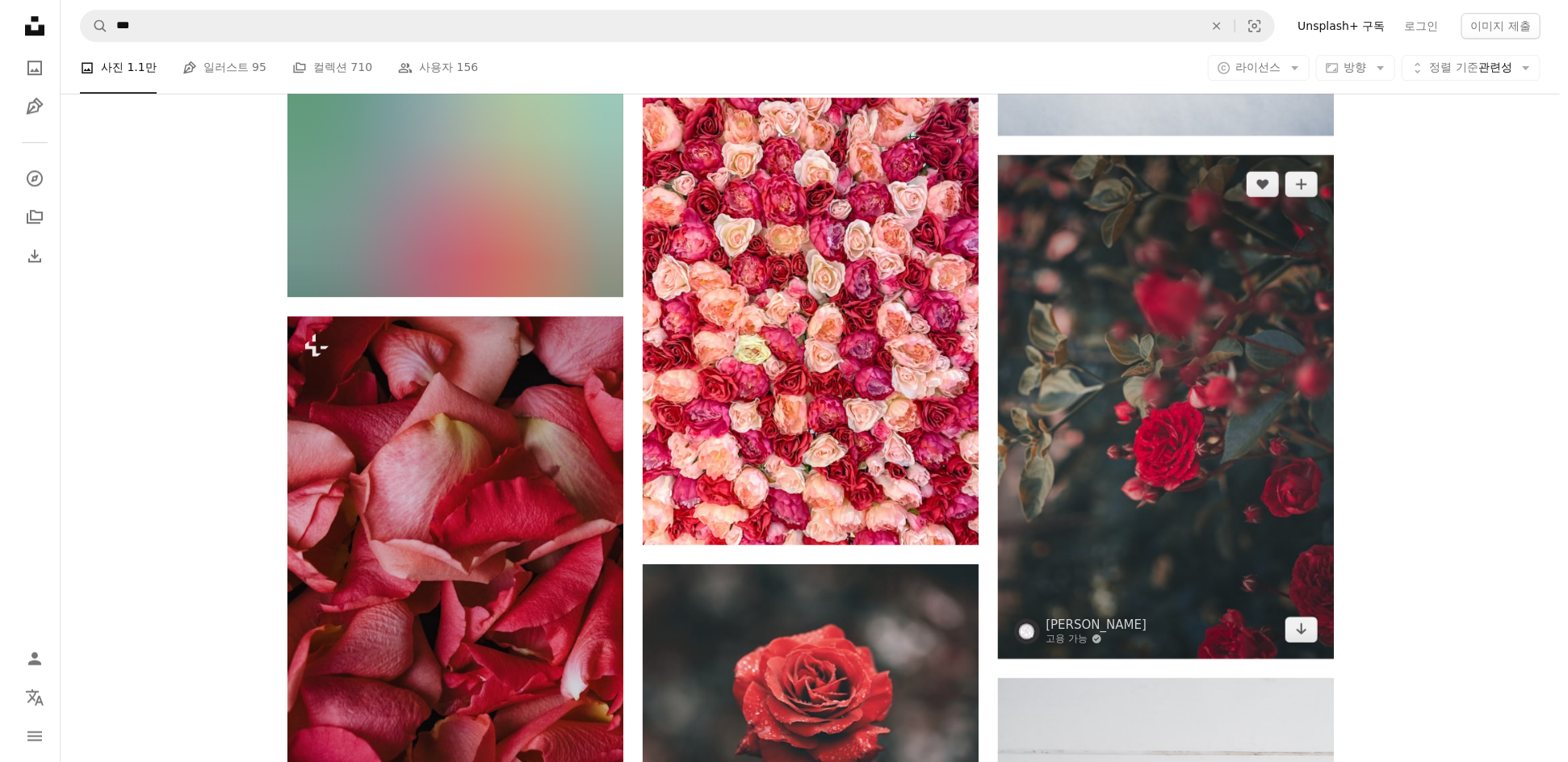
scroll to position [2306, 0]
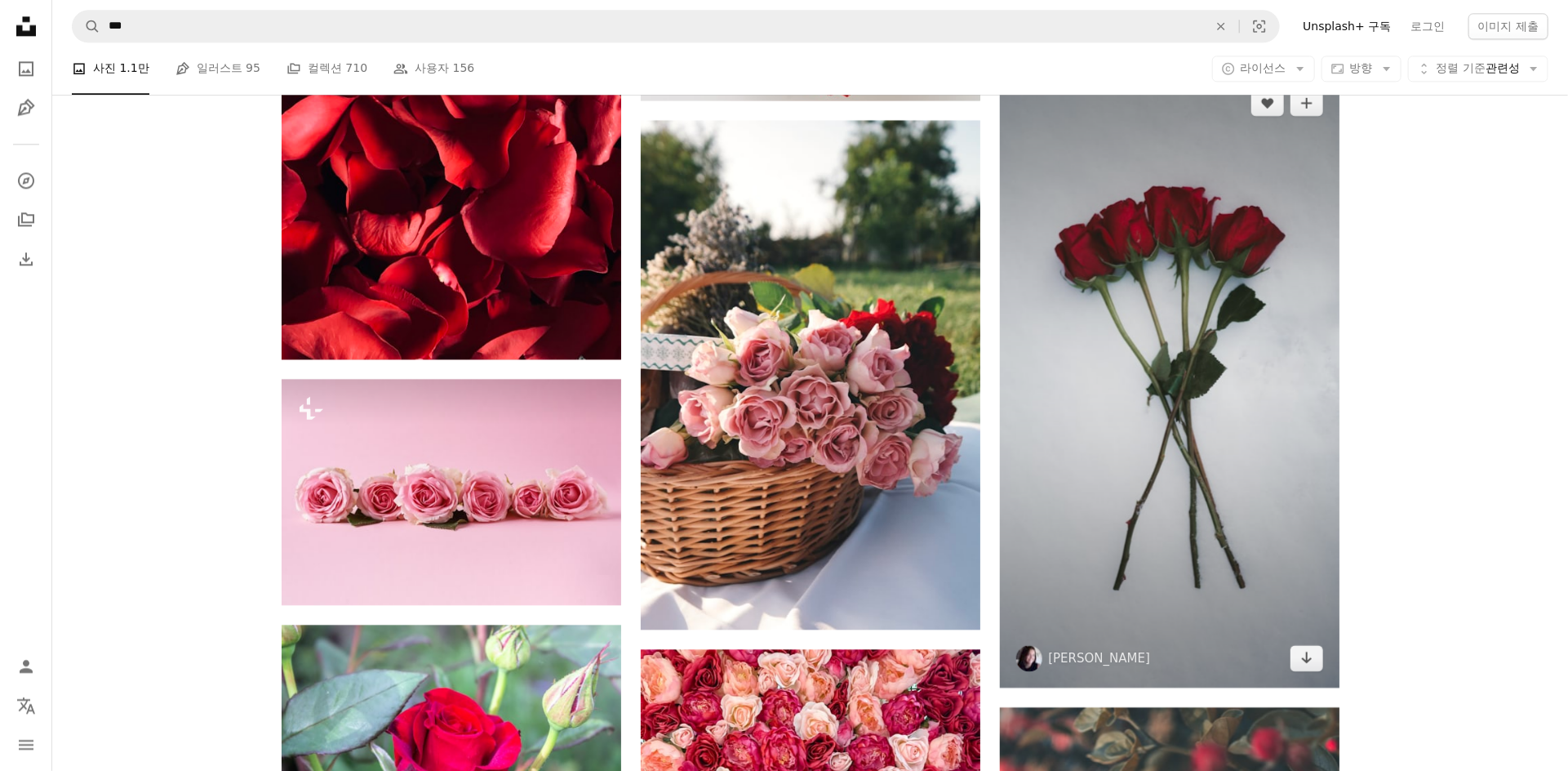
click at [1143, 400] on img at bounding box center [1169, 380] width 340 height 613
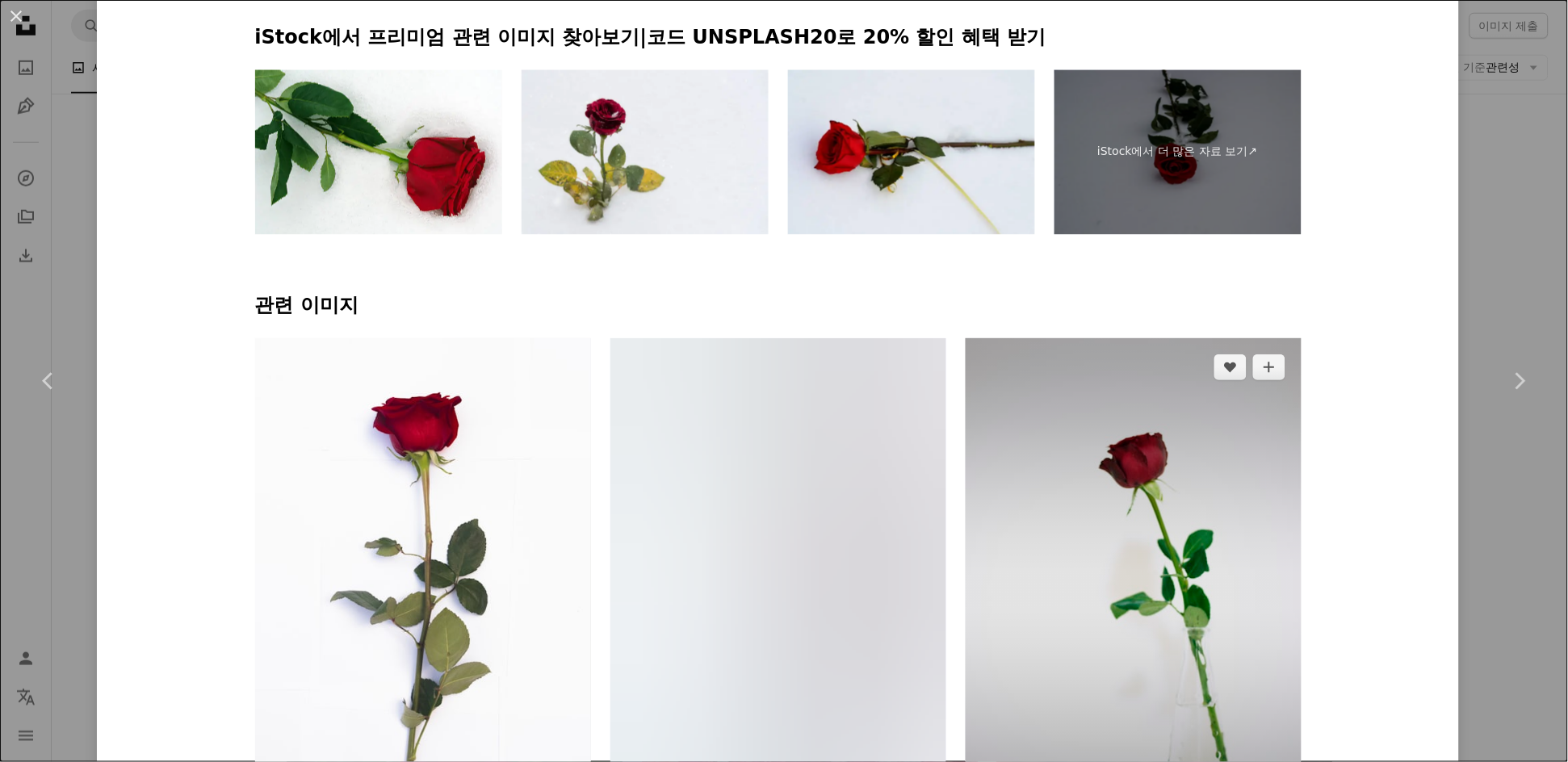
scroll to position [1037, 0]
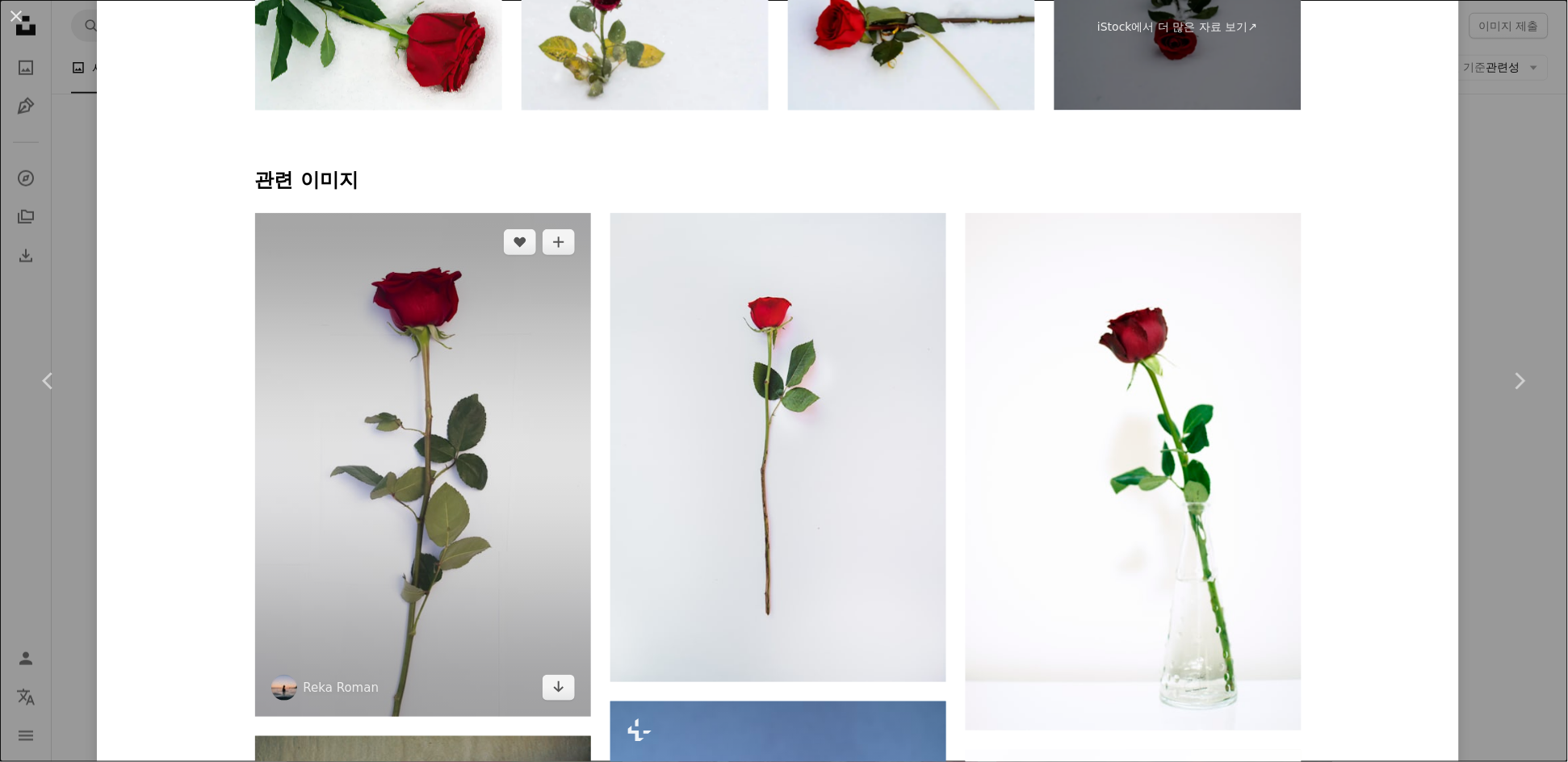
click at [430, 421] on img at bounding box center [423, 465] width 336 height 504
